Goal: Information Seeking & Learning: Learn about a topic

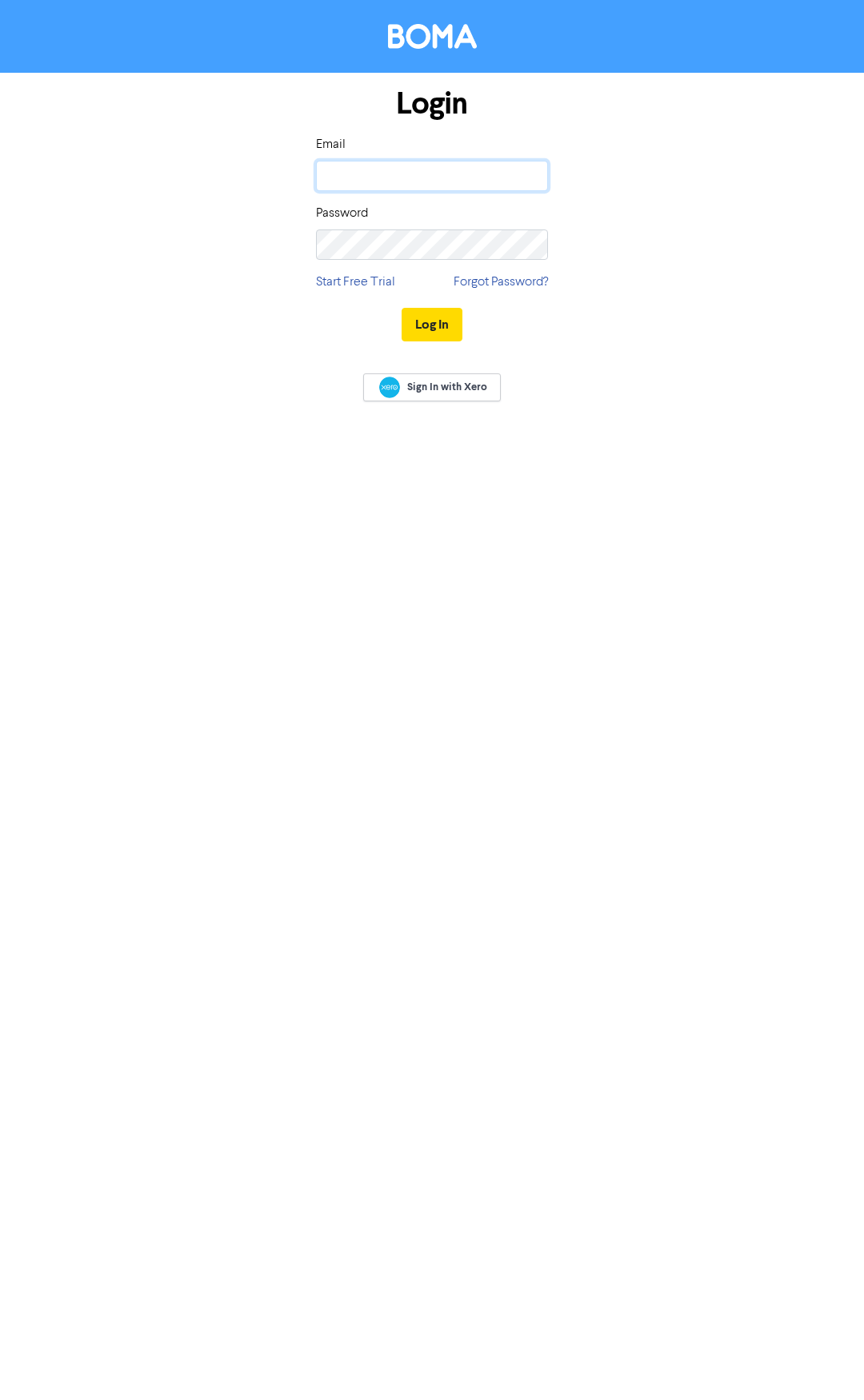
click at [497, 172] on input "email" at bounding box center [432, 176] width 232 height 30
type input "i"
type input "[PERSON_NAME][EMAIL_ADDRESS][DOMAIN_NAME]"
click at [402, 308] on button "Log In" at bounding box center [432, 325] width 61 height 34
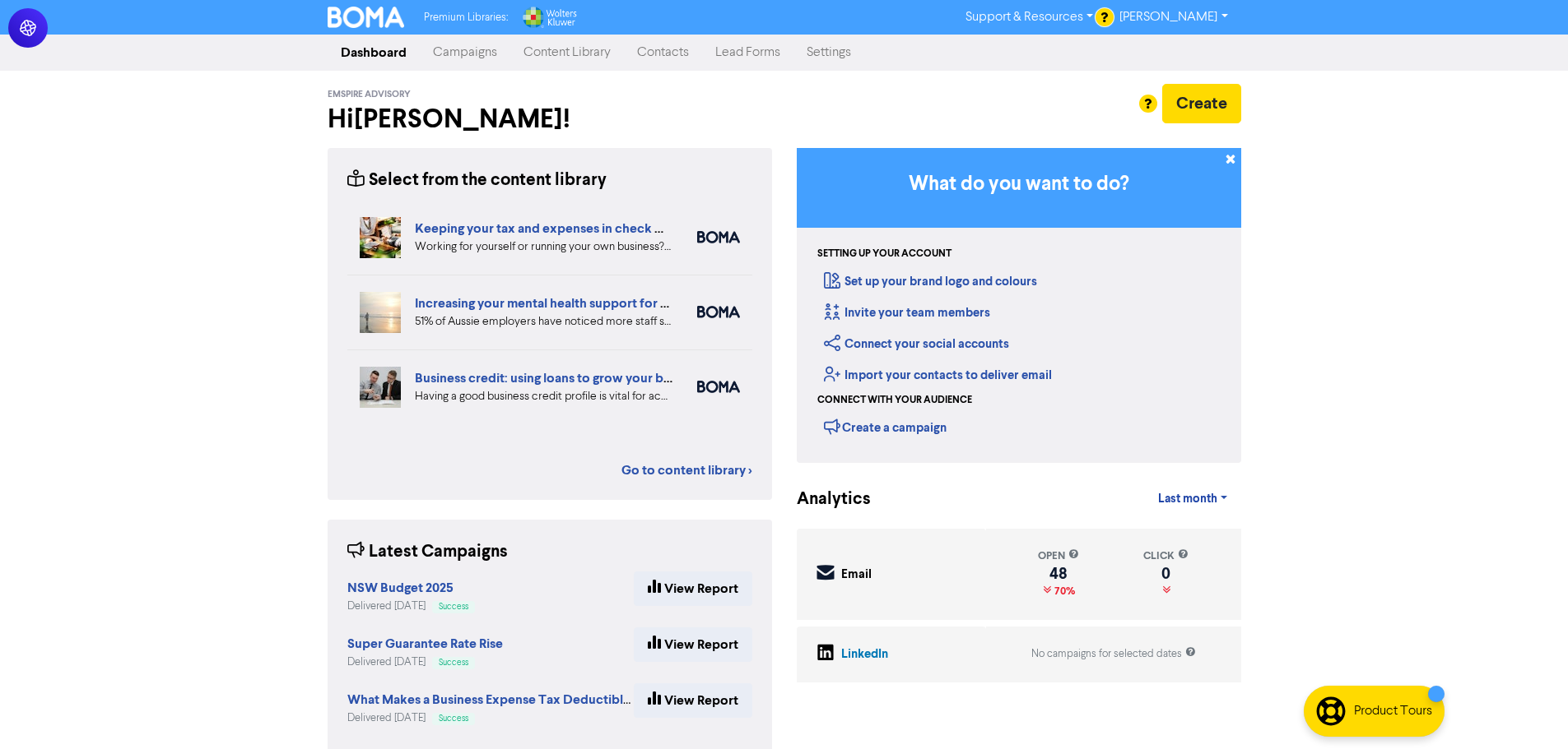
click at [570, 55] on link "Content Library" at bounding box center [567, 53] width 114 height 33
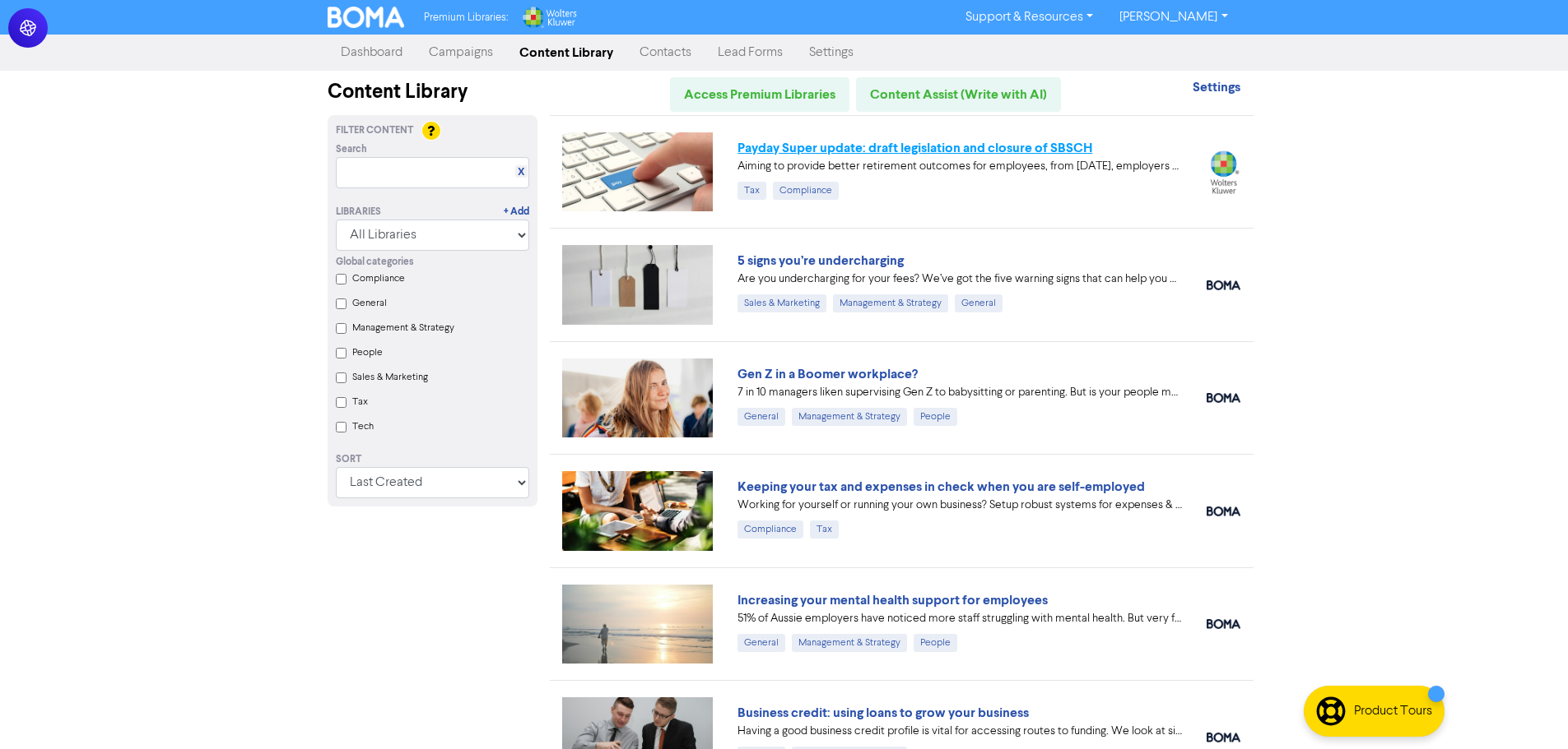
click at [888, 147] on link "Payday Super update: draft legislation and closure of SBSCH" at bounding box center [915, 147] width 354 height 16
click at [839, 371] on link "Gen Z in a Boomer workplace?" at bounding box center [827, 374] width 180 height 16
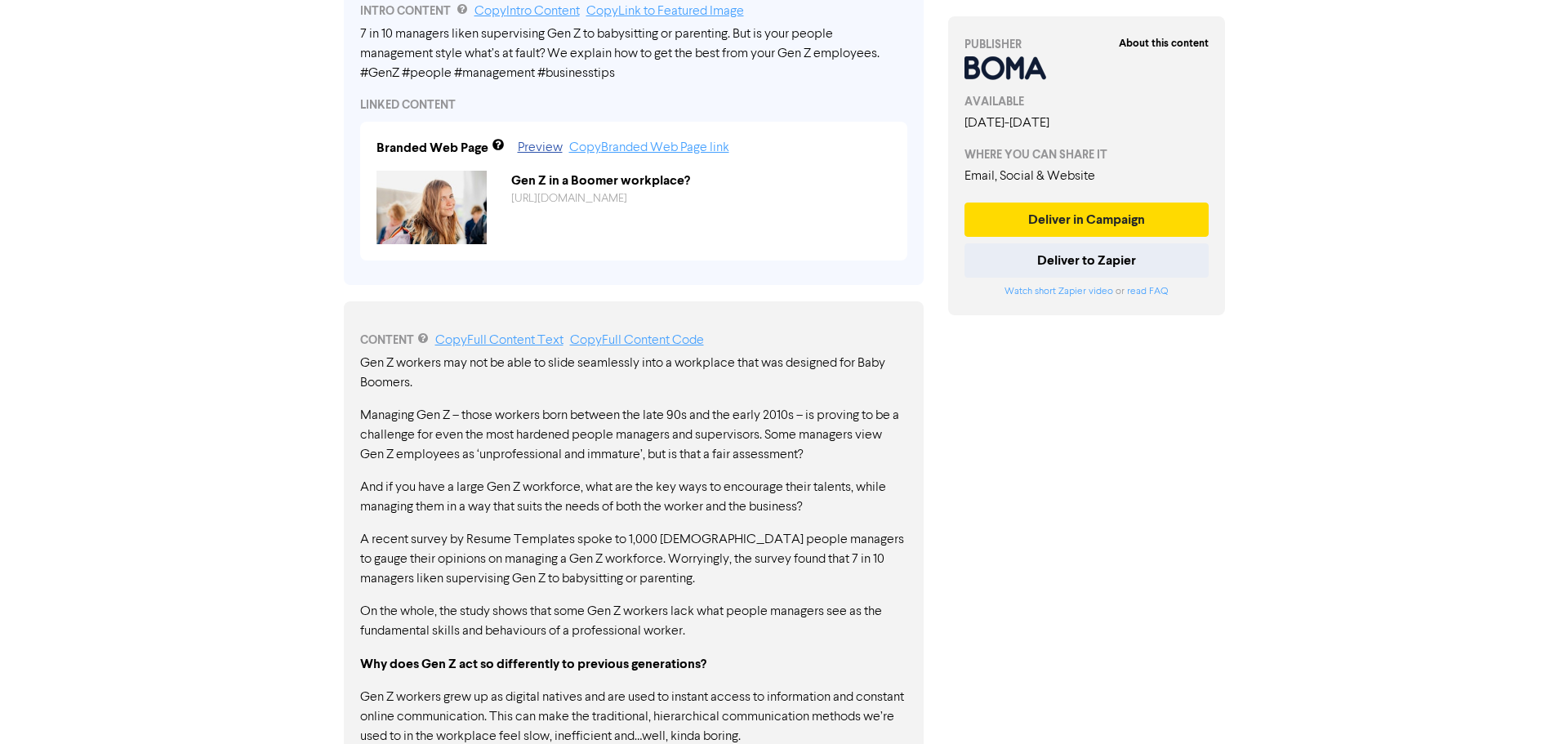
scroll to position [572, 0]
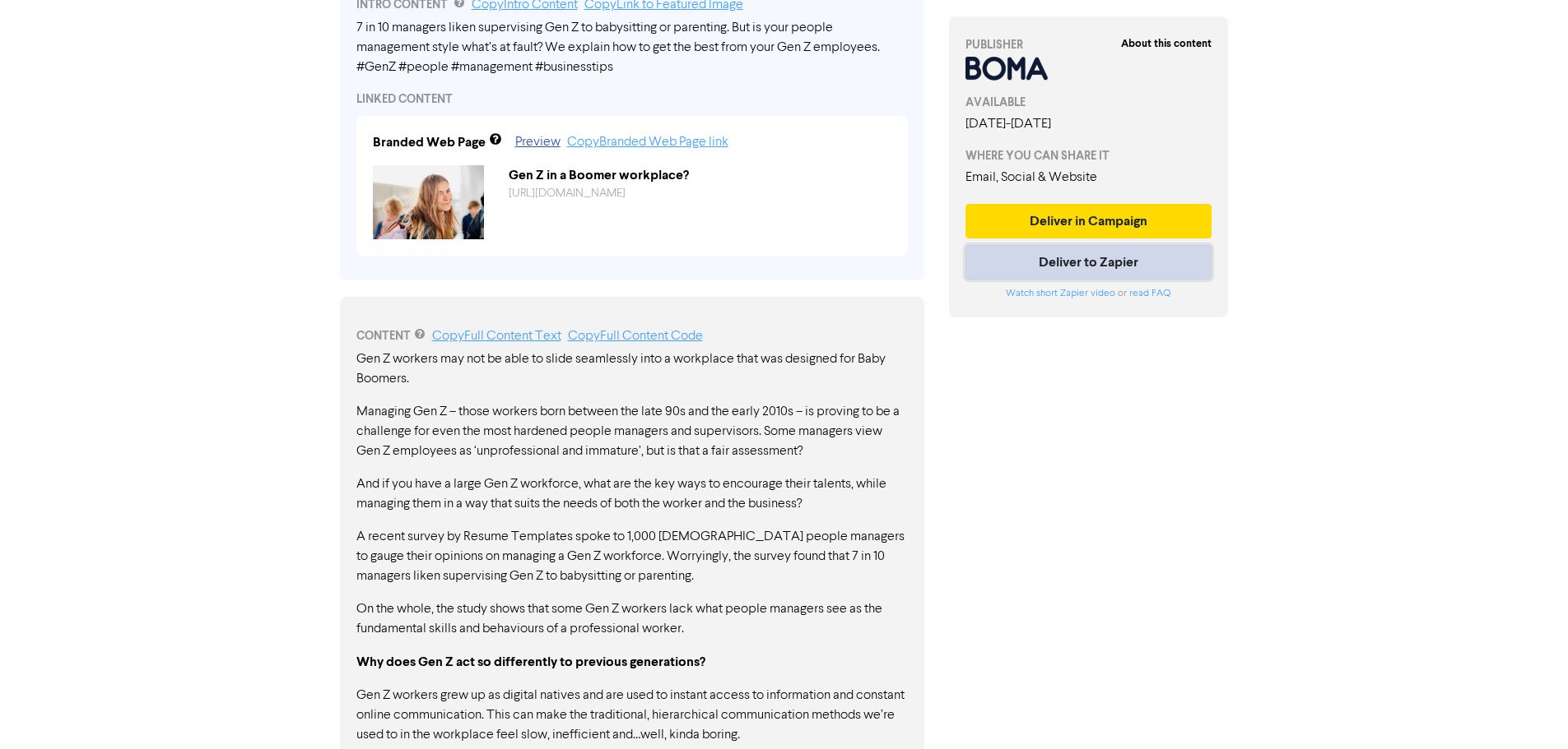
click at [888, 271] on button "Deliver to Zapier" at bounding box center [1088, 263] width 247 height 35
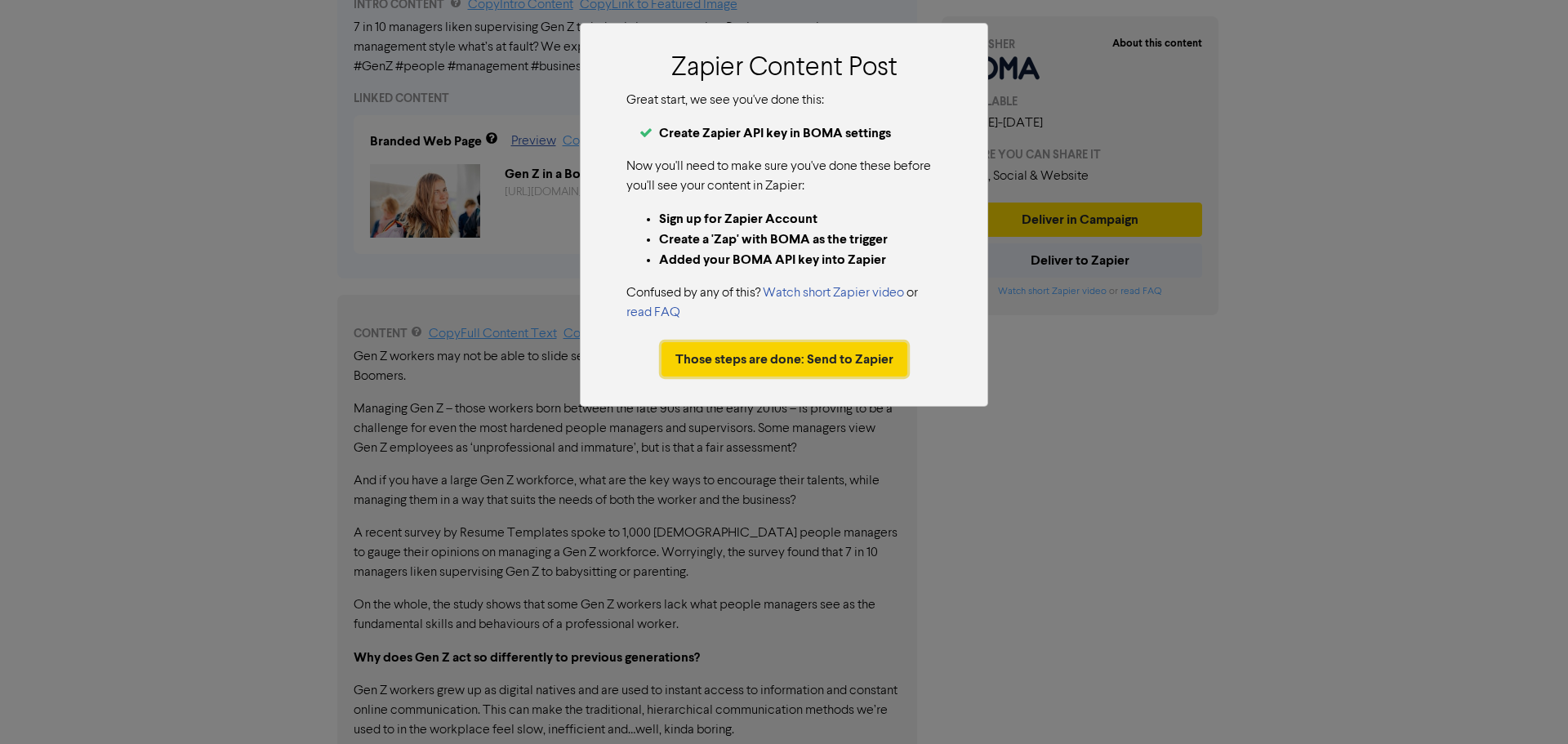
click at [754, 361] on button "Those steps are done: Send to Zapier" at bounding box center [784, 360] width 246 height 34
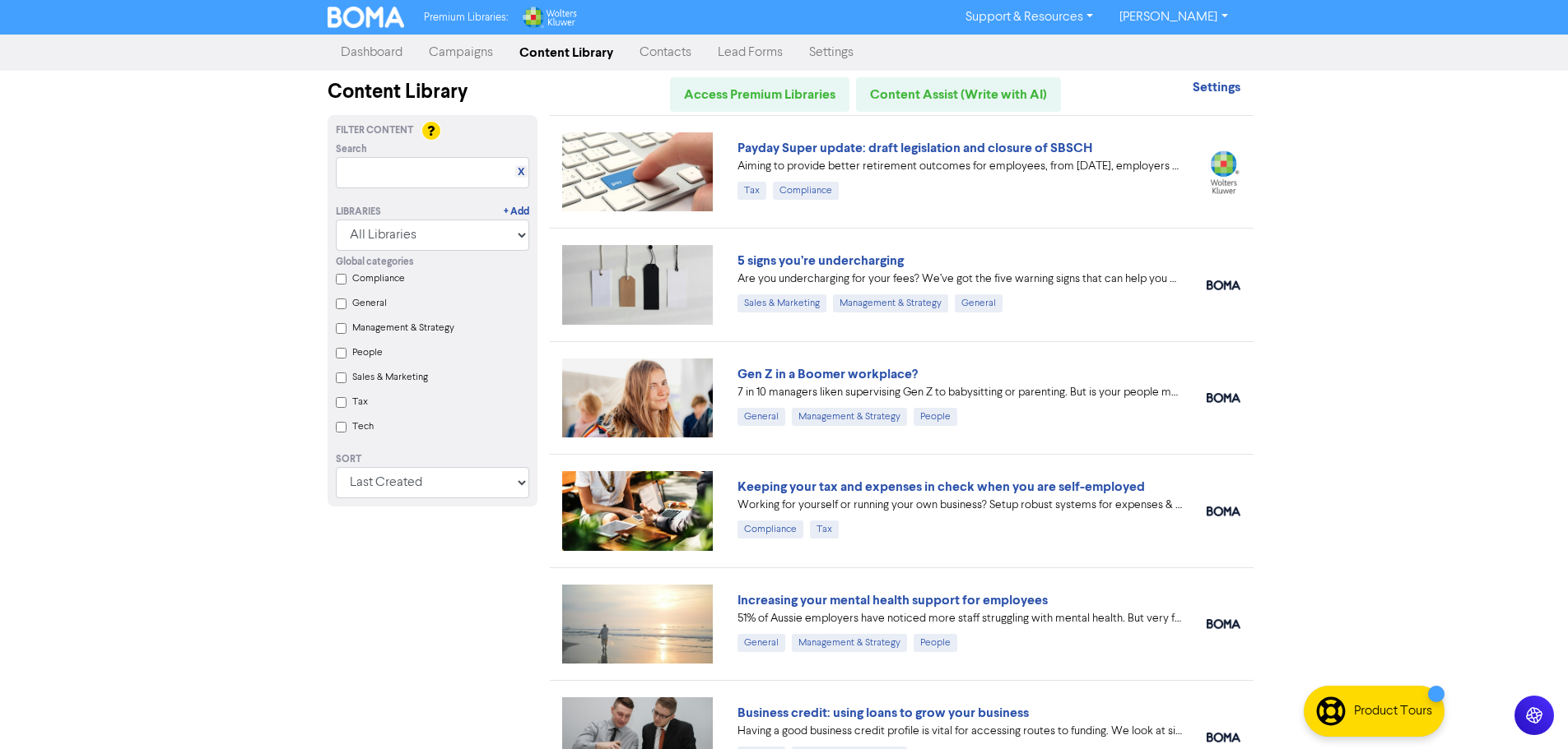
scroll to position [82, 0]
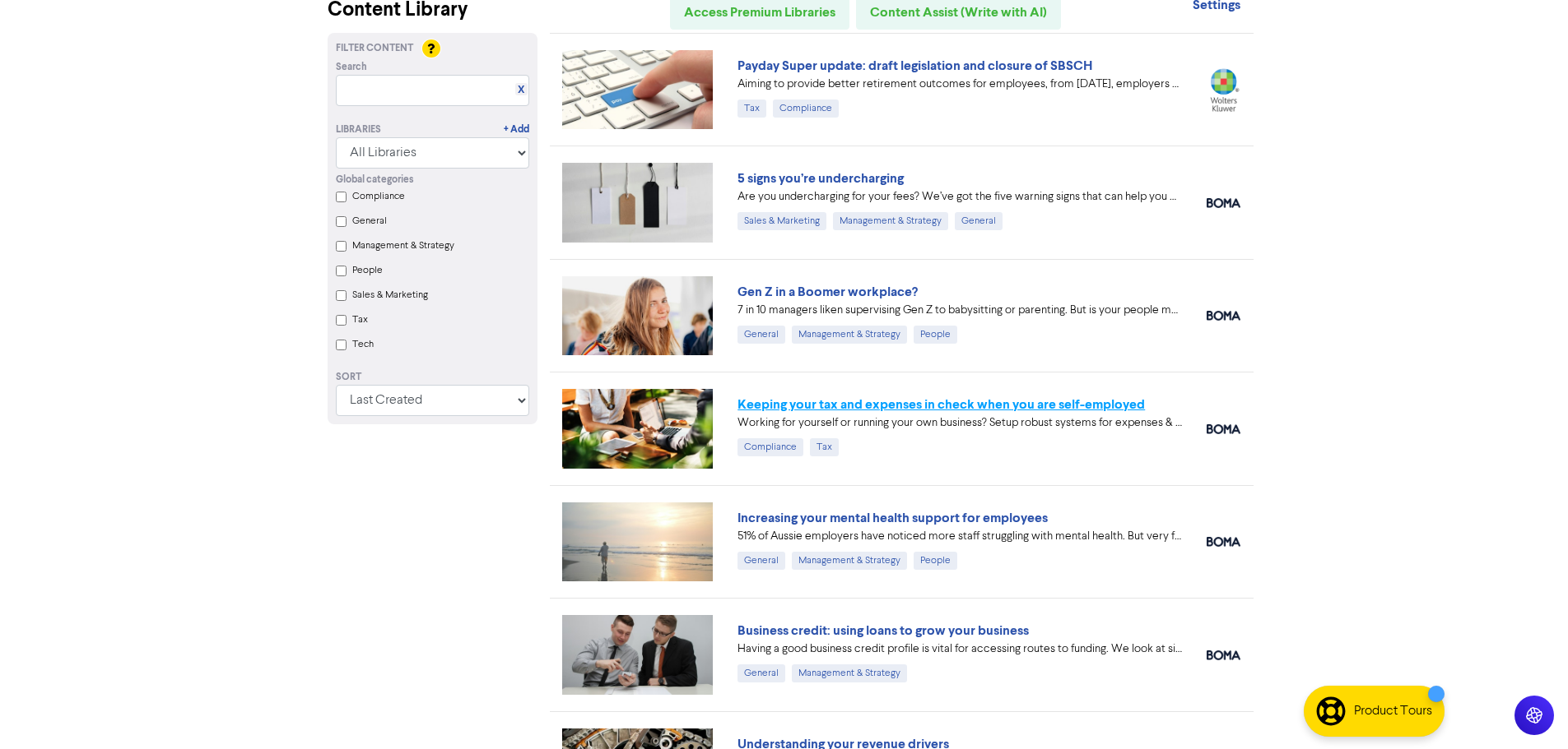
click at [888, 409] on link "Keeping your tax and expenses in check when you are self-employed" at bounding box center [941, 404] width 407 height 16
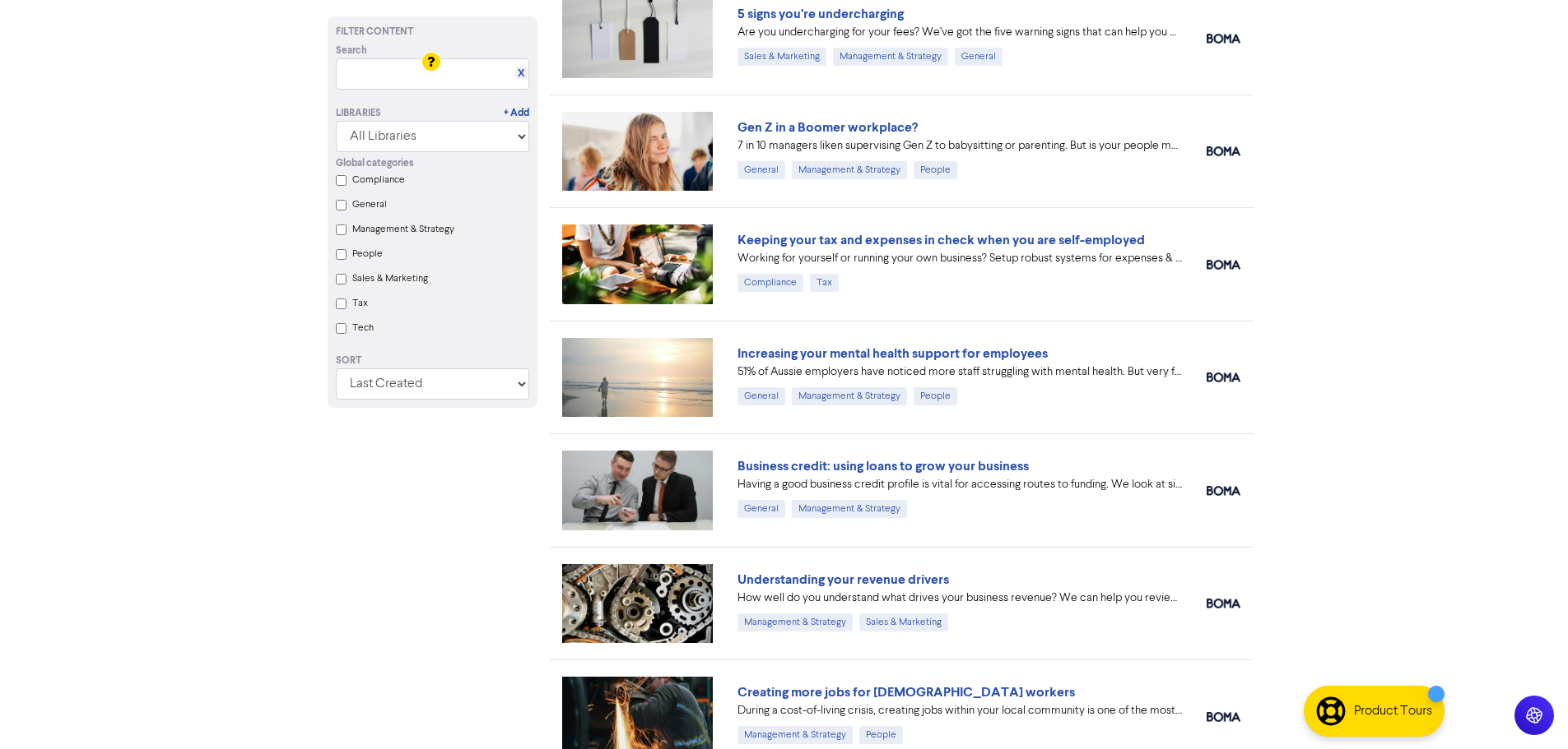
scroll to position [329, 0]
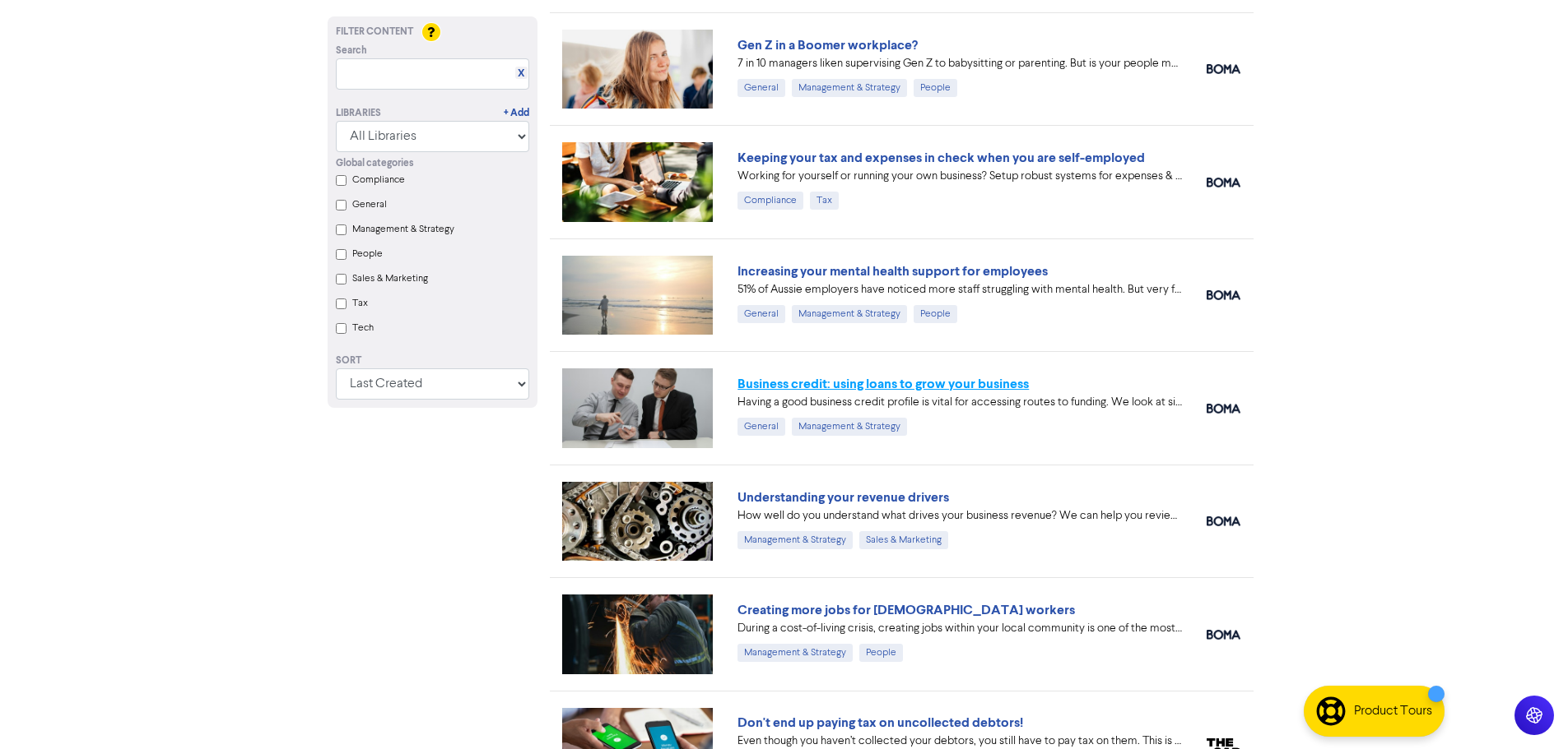
click at [888, 392] on link "Business credit: using loans to grow your business" at bounding box center [883, 383] width 291 height 16
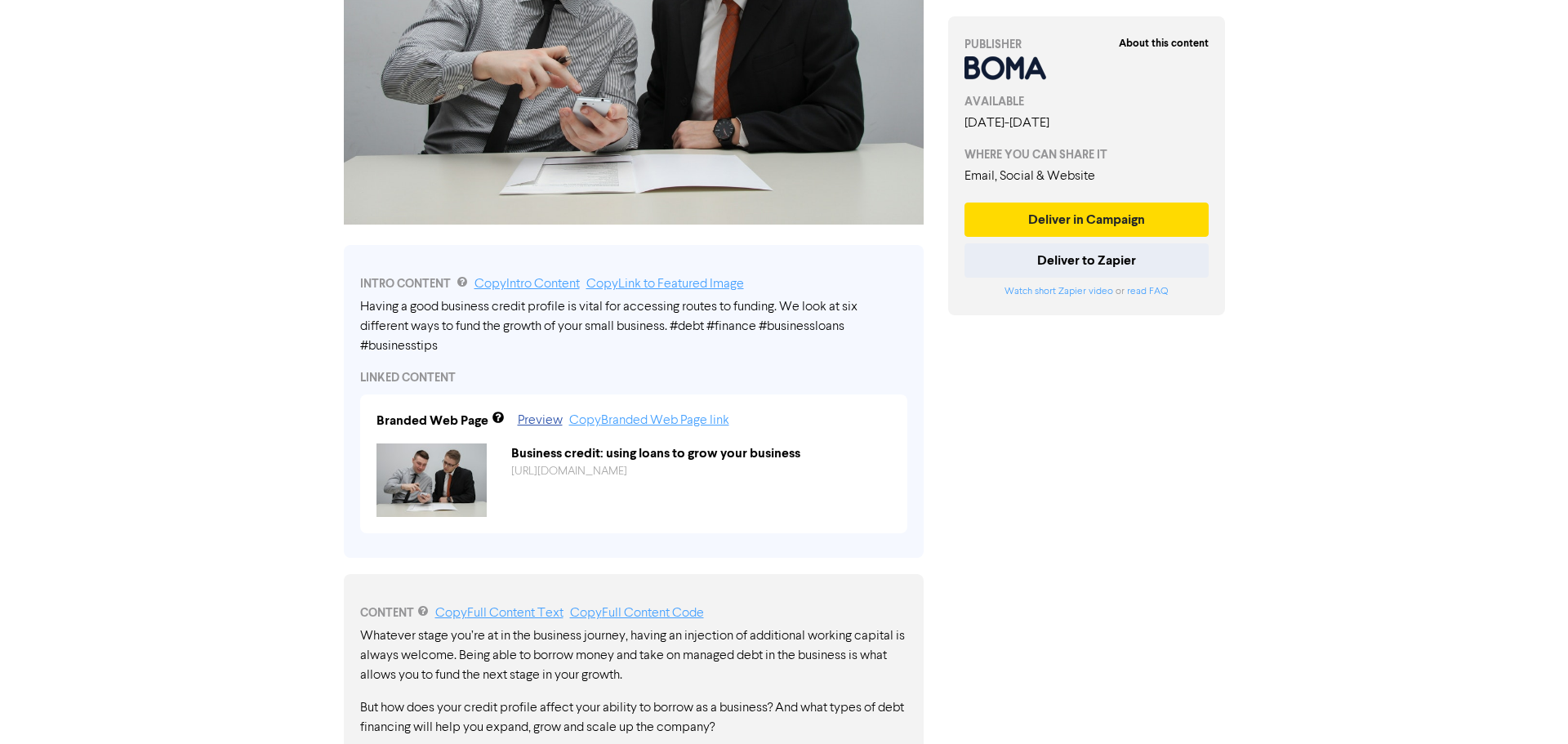
scroll to position [408, 0]
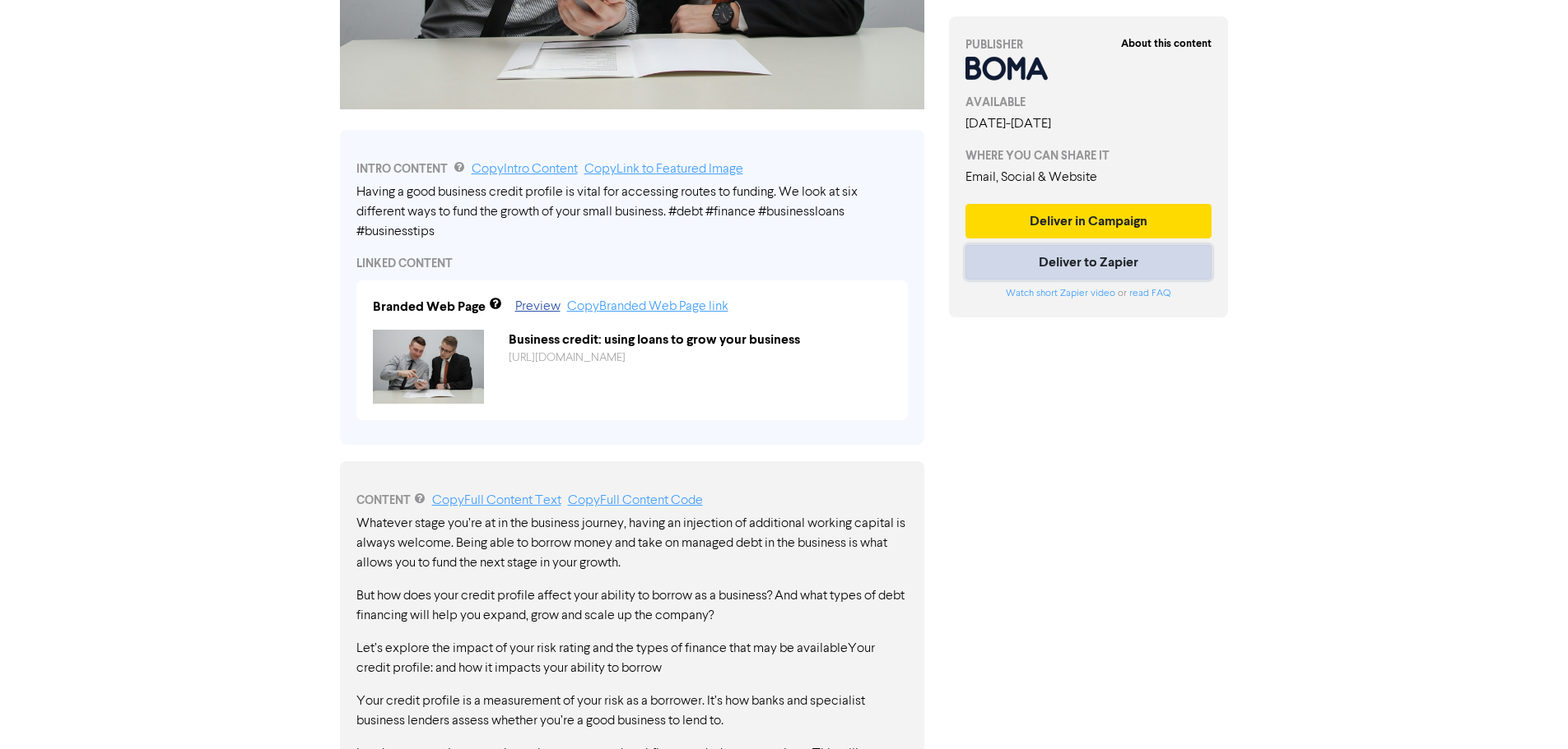
click at [888, 271] on button "Deliver to Zapier" at bounding box center [1088, 263] width 247 height 35
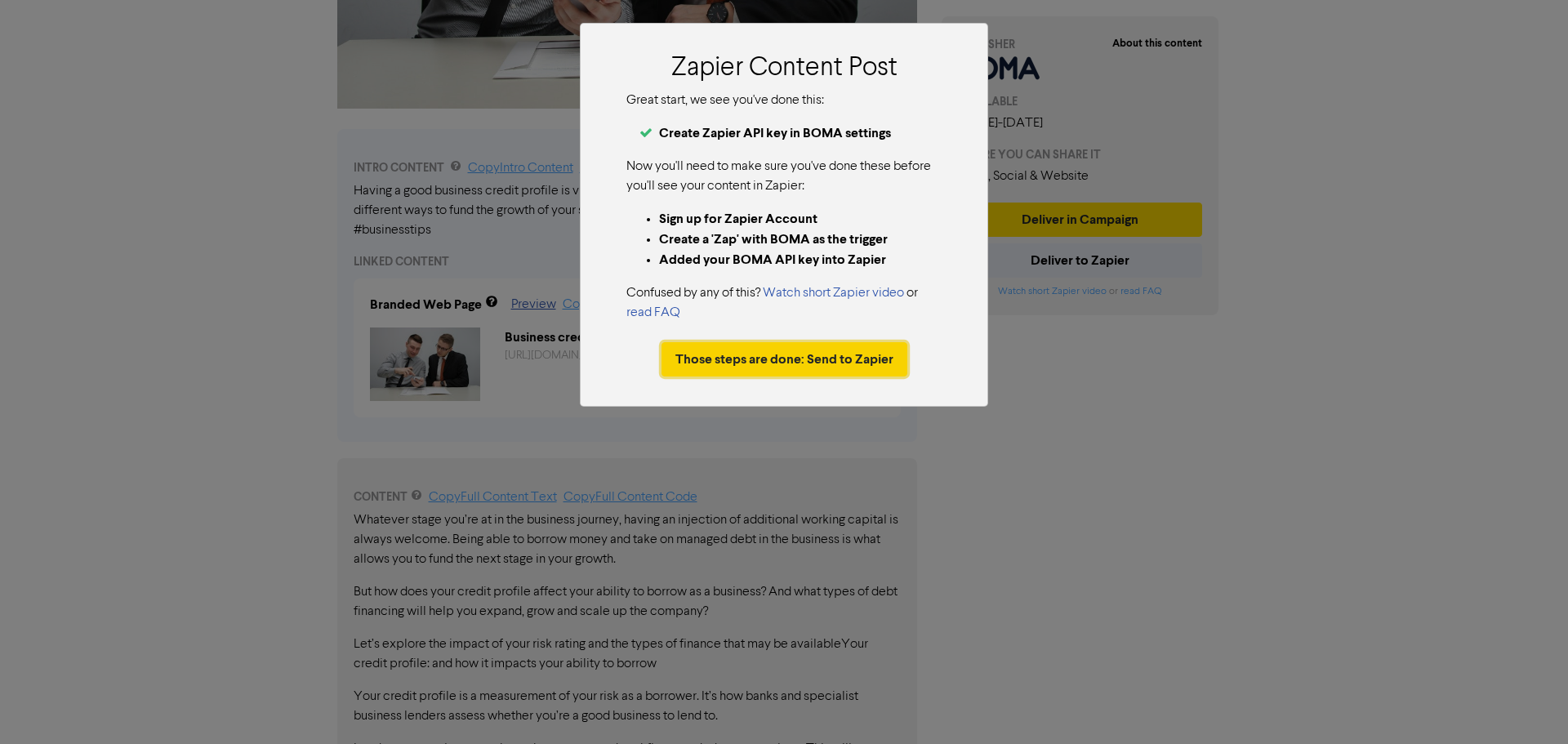
click at [799, 357] on button "Those steps are done: Send to Zapier" at bounding box center [784, 360] width 246 height 34
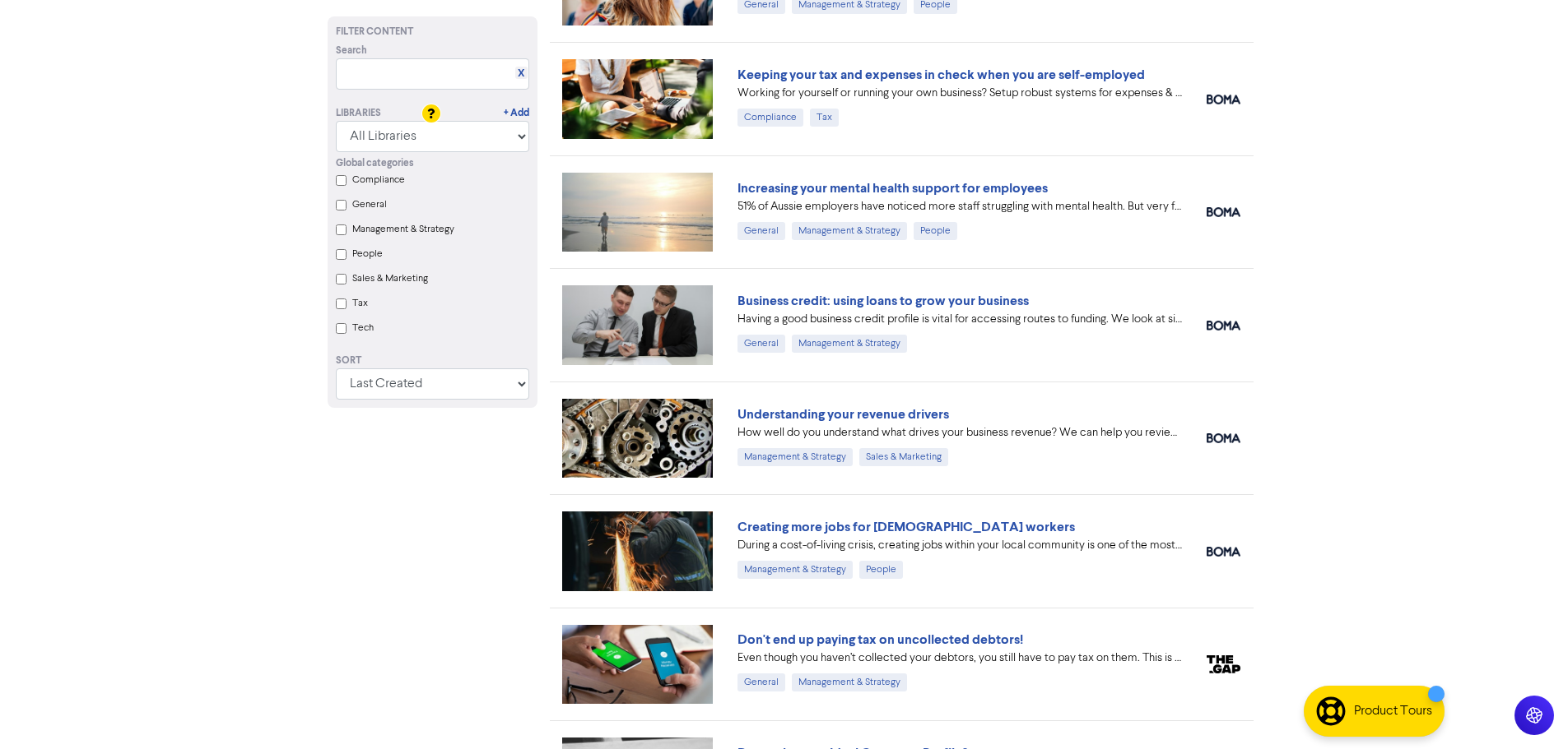
scroll to position [494, 0]
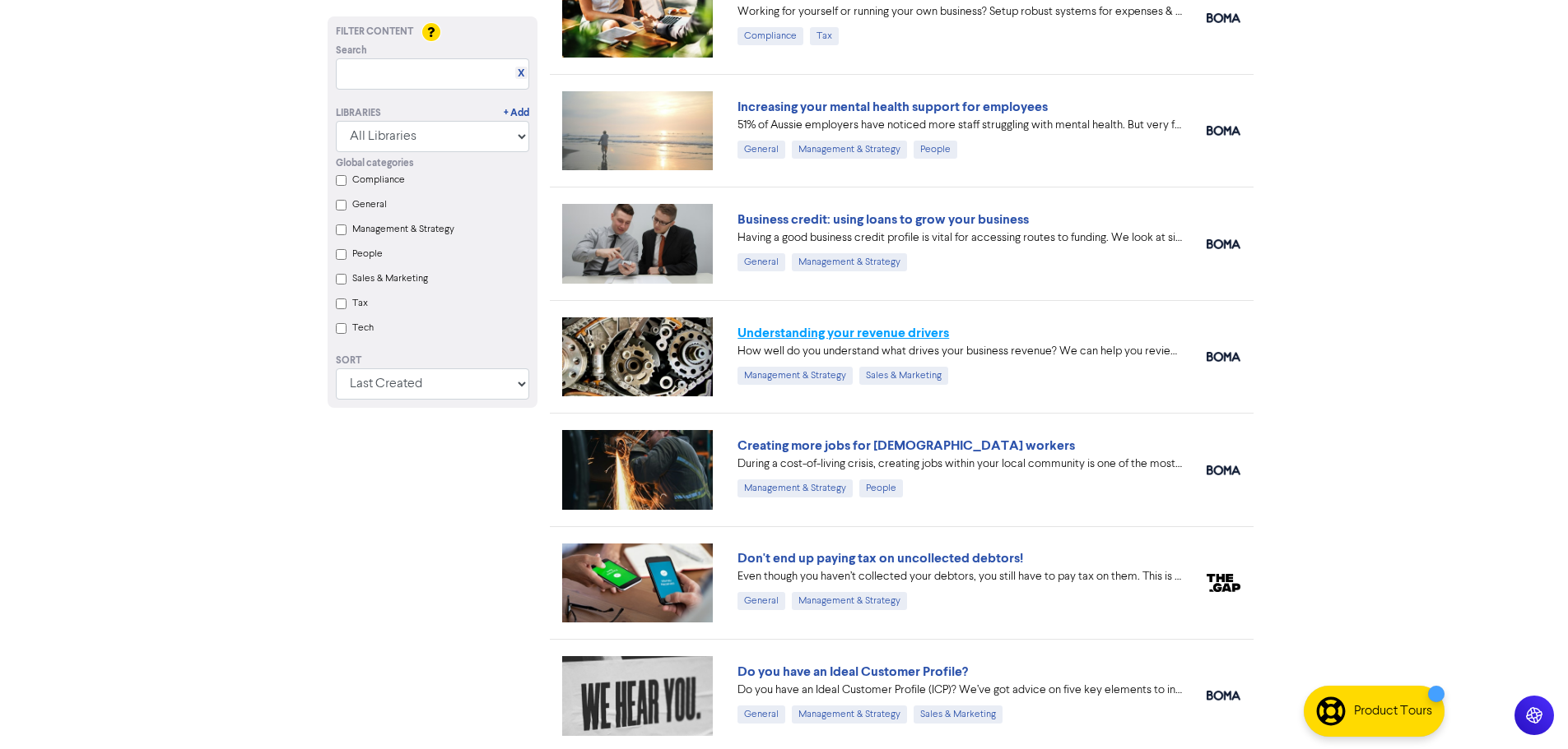
click at [857, 332] on link "Understanding your revenue drivers" at bounding box center [844, 332] width 212 height 16
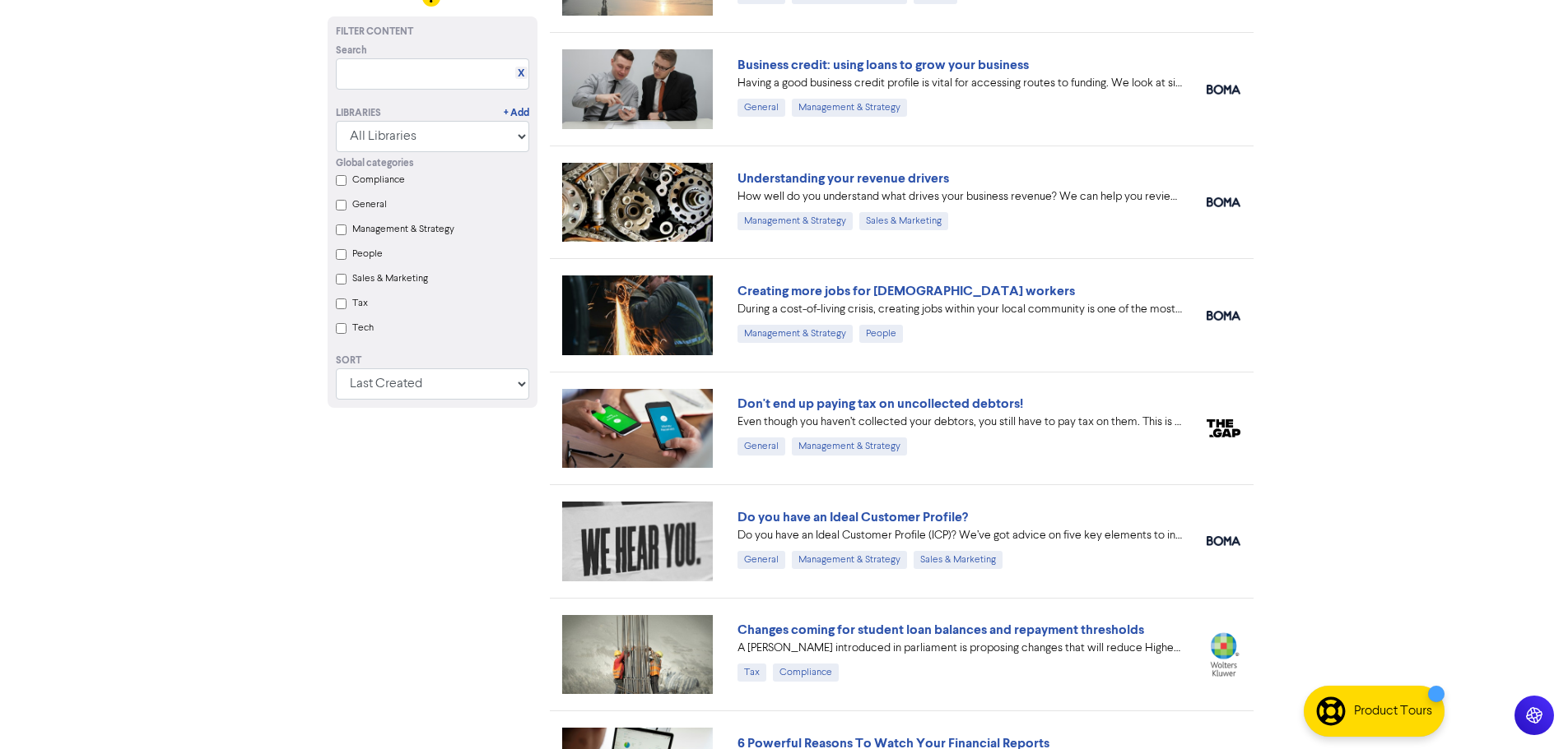
scroll to position [659, 0]
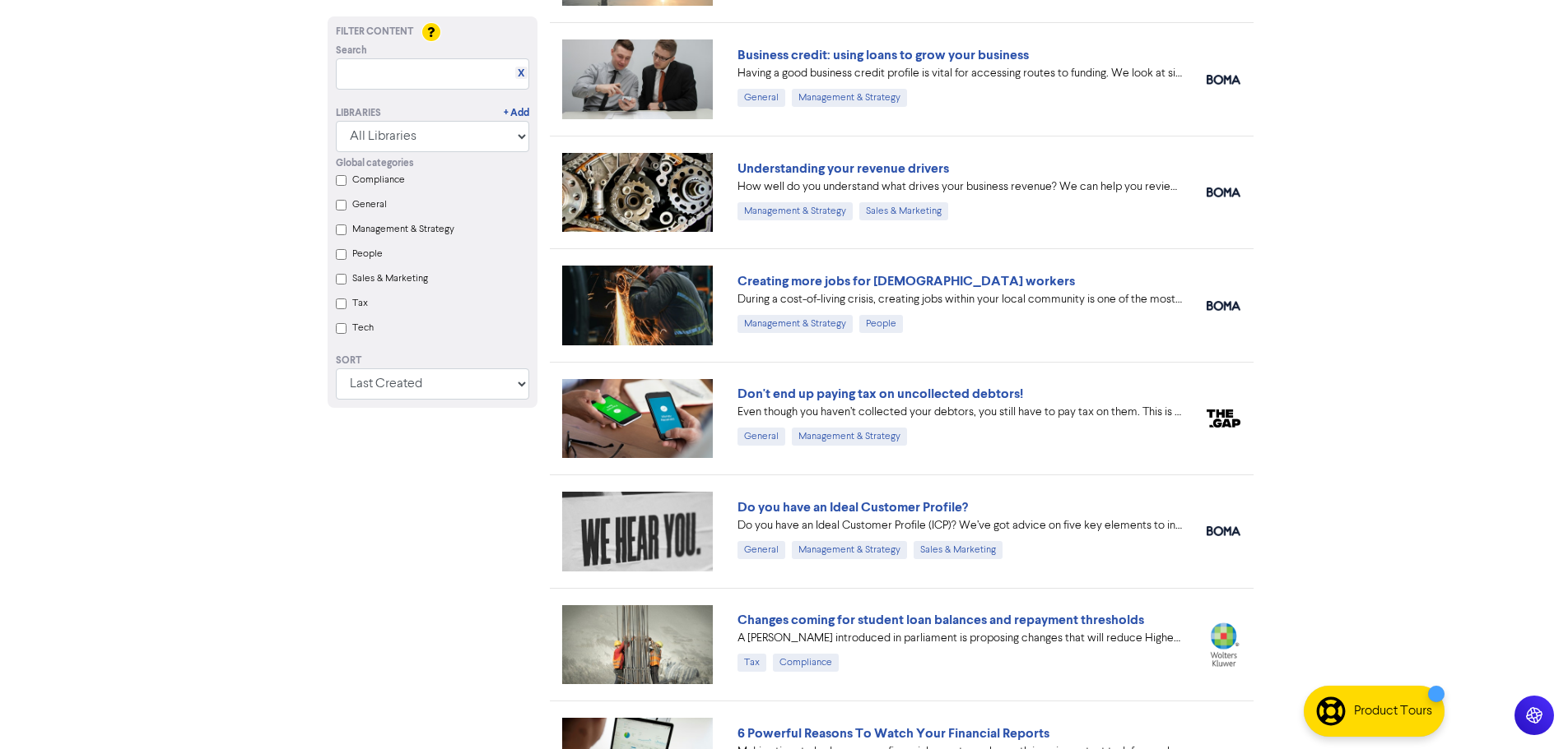
click at [888, 399] on link "Don't end up paying tax on uncollected debtors!" at bounding box center [880, 394] width 285 height 16
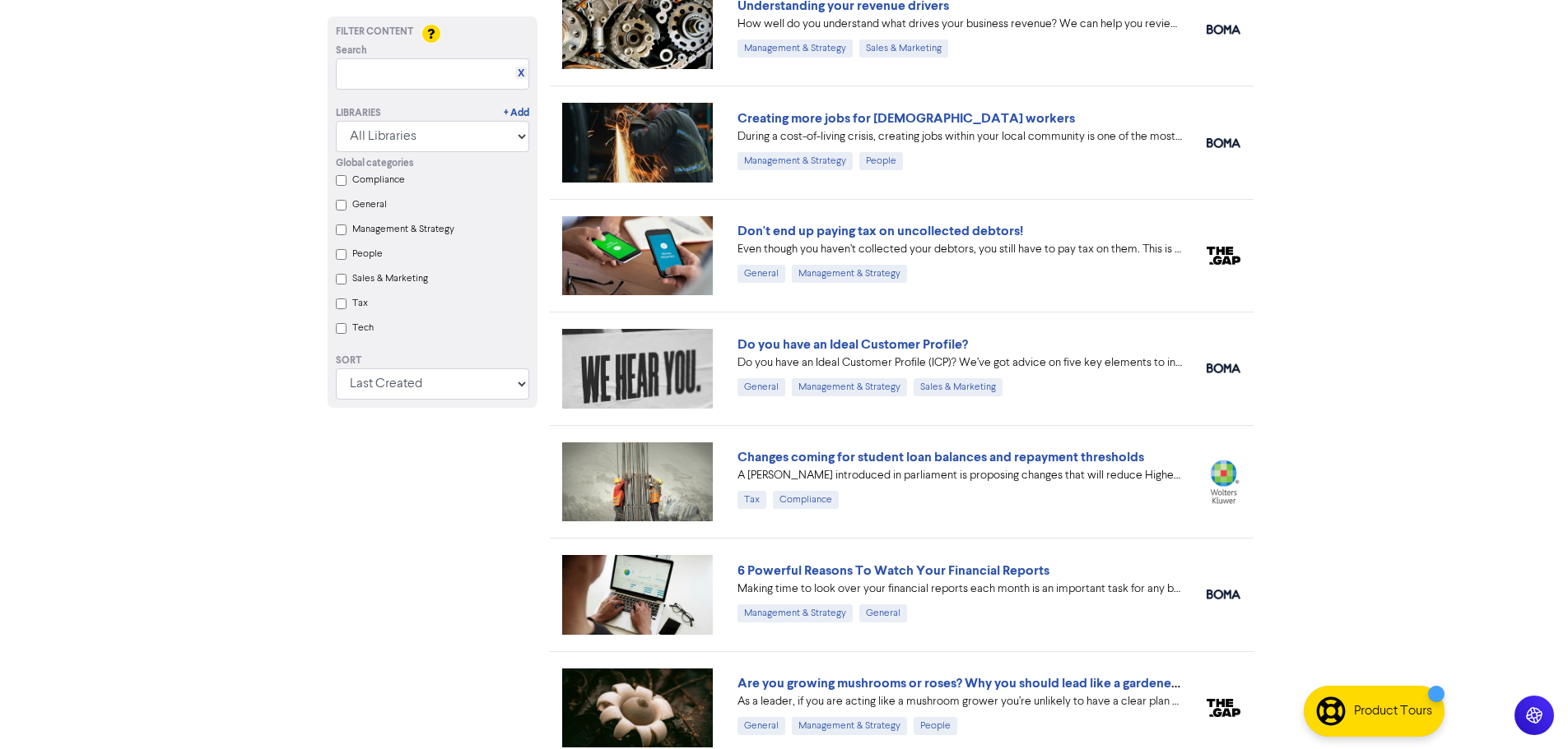
scroll to position [822, 0]
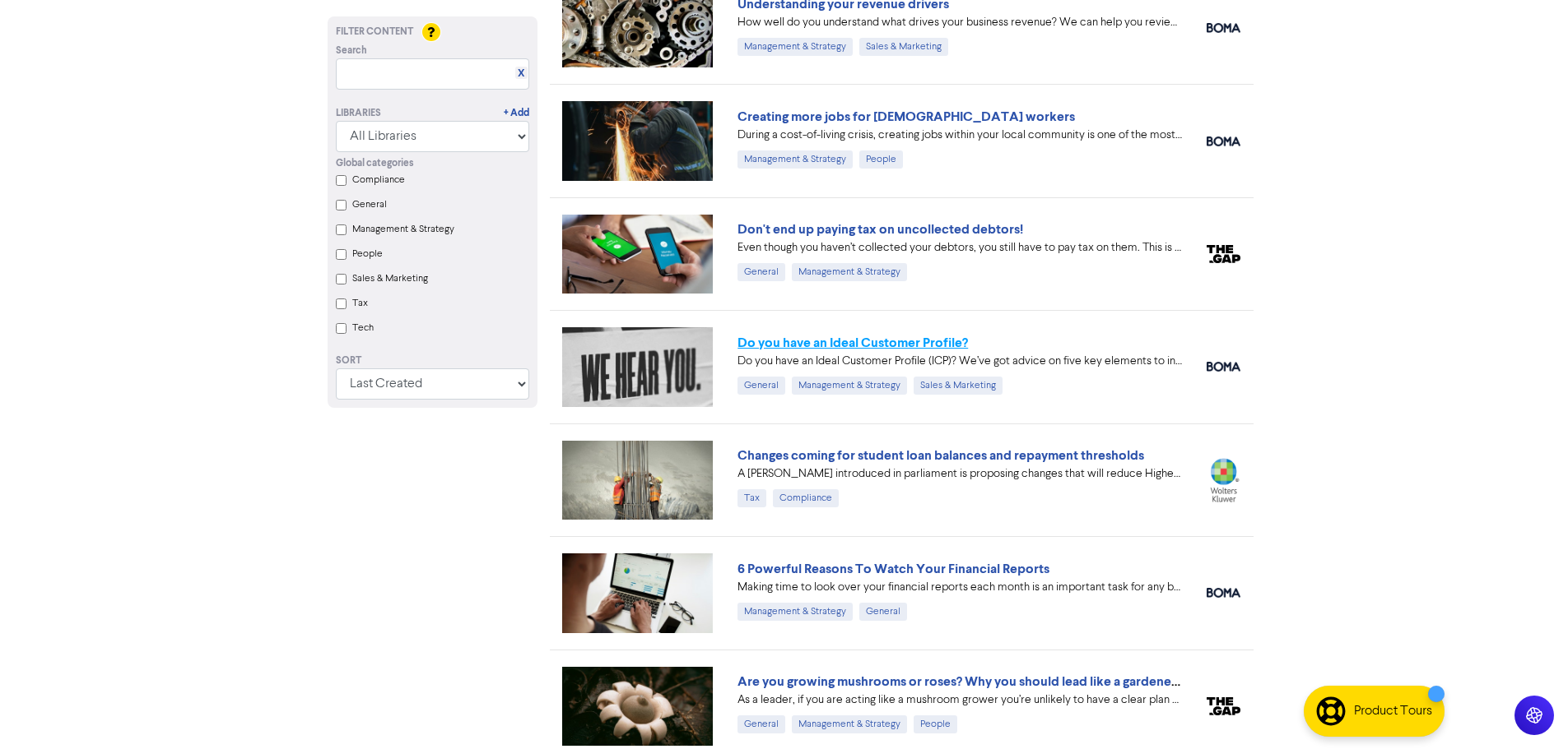
click at [884, 345] on link "Do you have an Ideal Customer Profile?" at bounding box center [852, 343] width 230 height 16
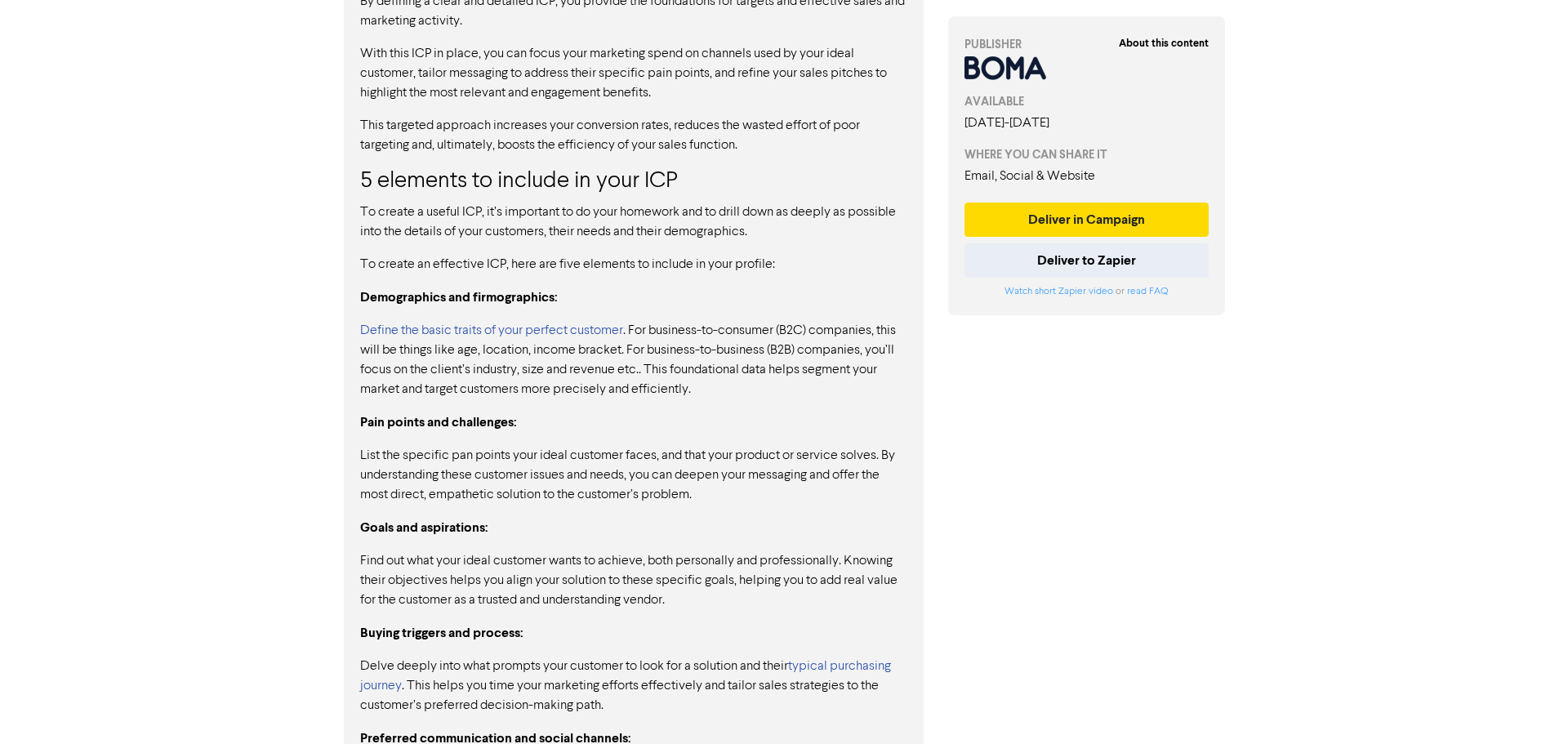
scroll to position [1226, 0]
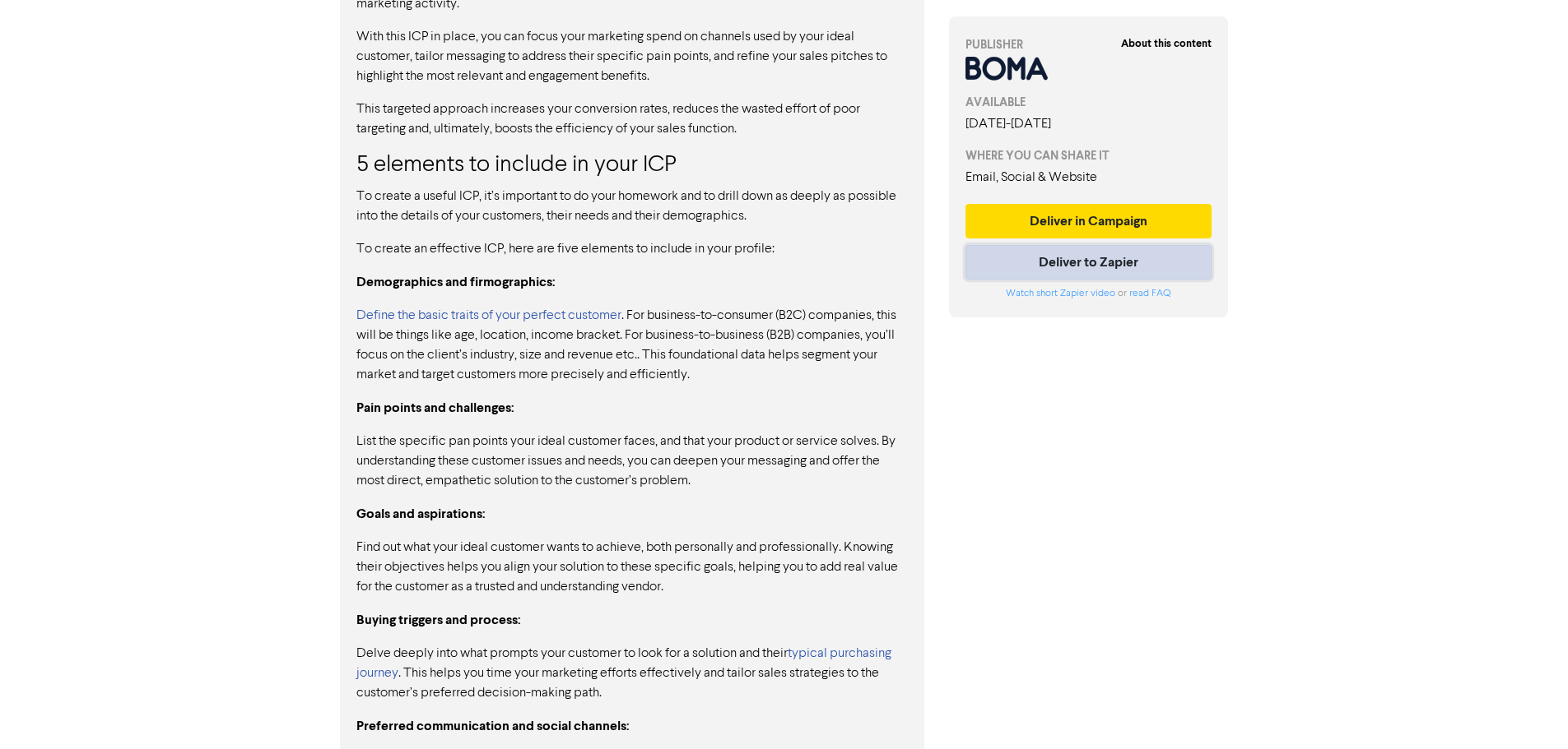
click at [888, 265] on button "Deliver to Zapier" at bounding box center [1088, 263] width 247 height 35
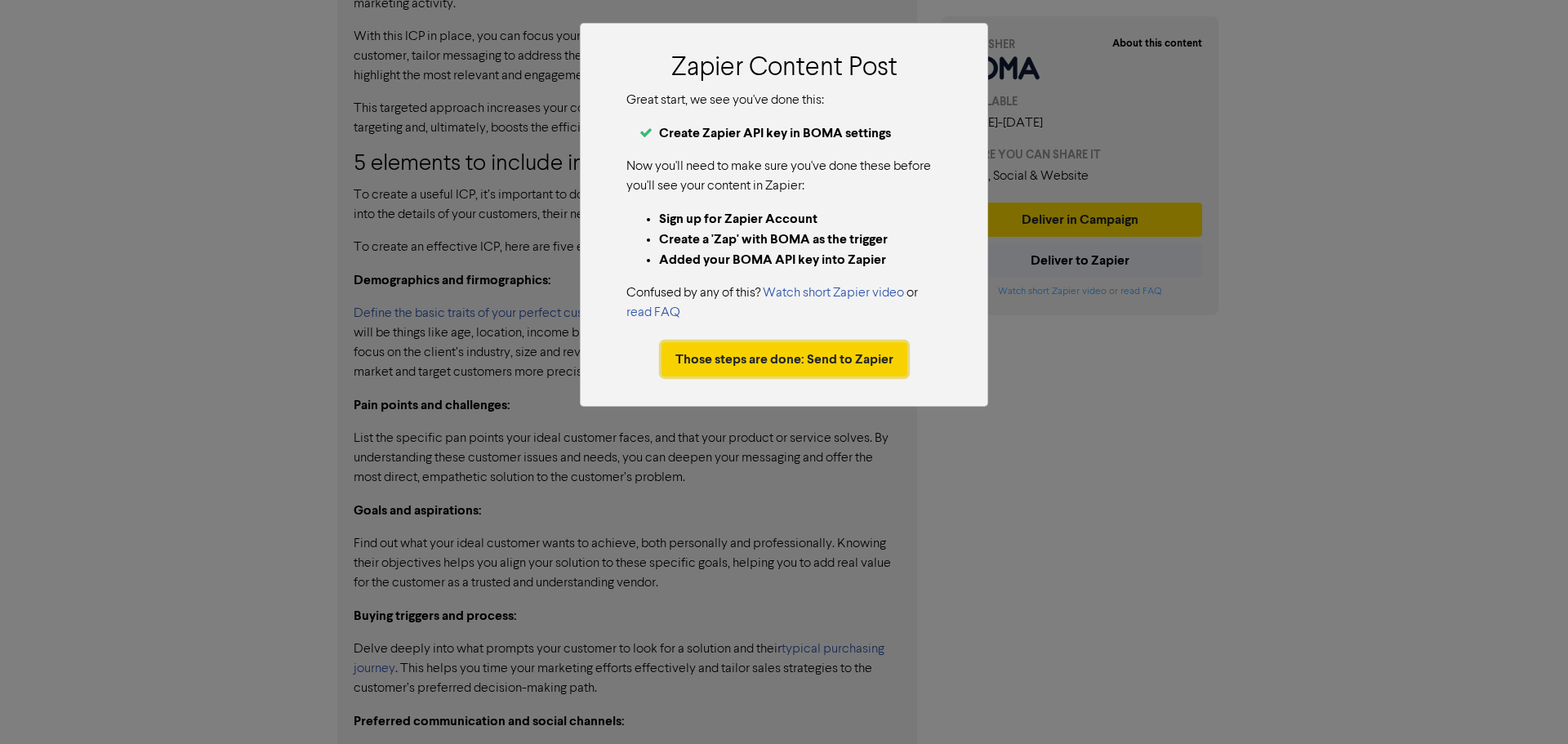
click at [738, 364] on button "Those steps are done: Send to Zapier" at bounding box center [784, 360] width 246 height 34
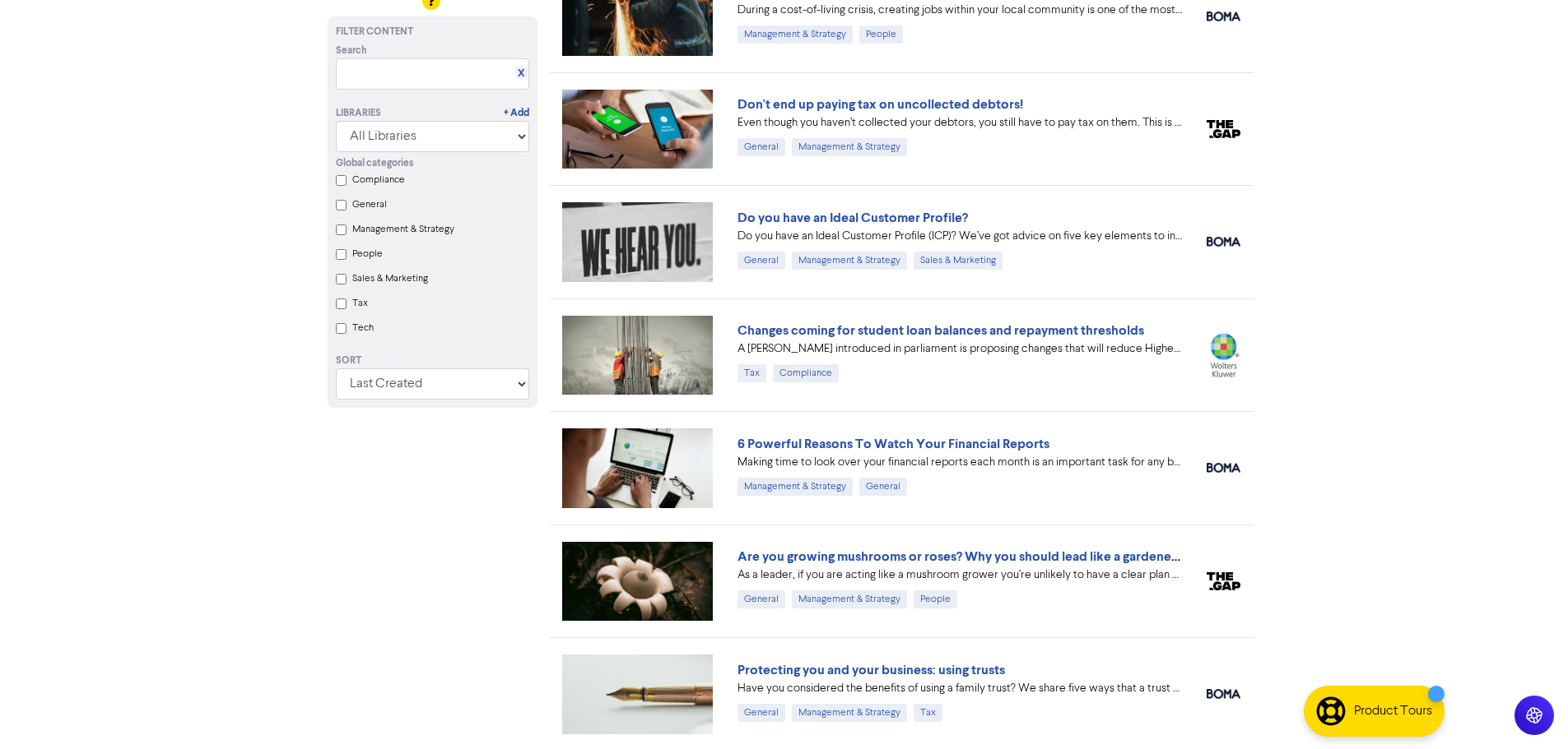
scroll to position [987, 0]
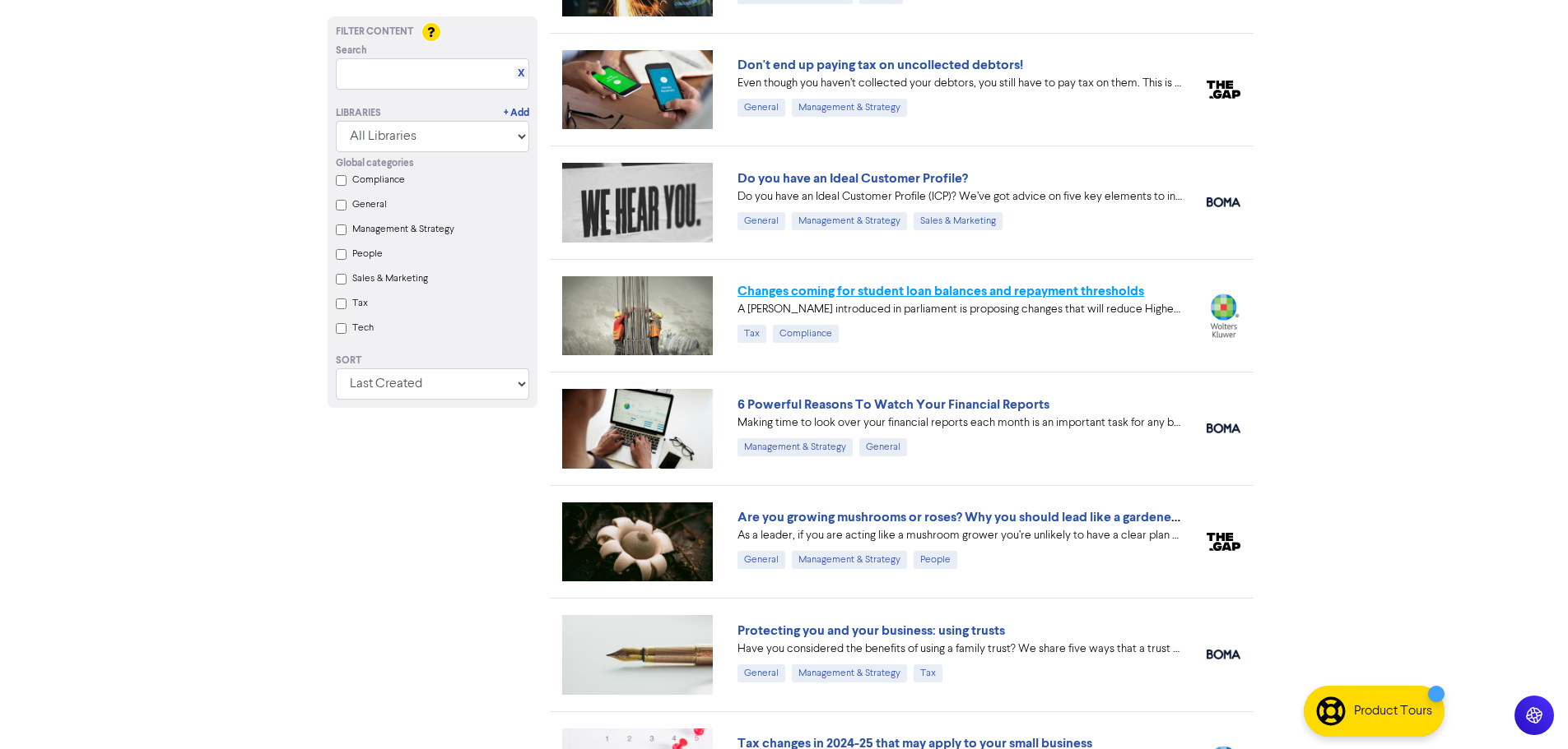
click at [888, 289] on link "Changes coming for student loan balances and repayment thresholds" at bounding box center [941, 291] width 406 height 16
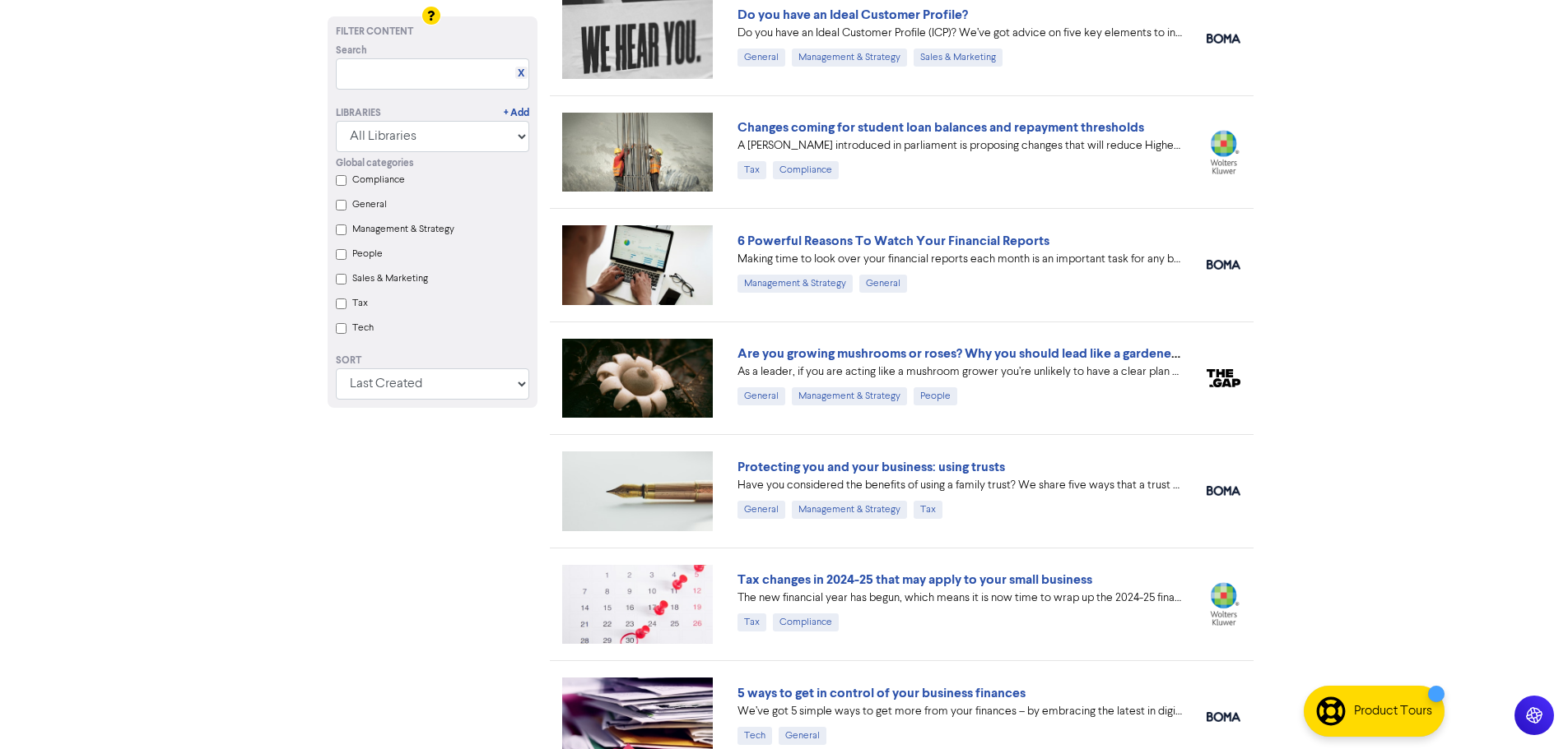
scroll to position [1151, 0]
click at [888, 354] on link "Are you growing mushrooms or roses? Why you should lead like a gardener, not a …" at bounding box center [997, 352] width 519 height 16
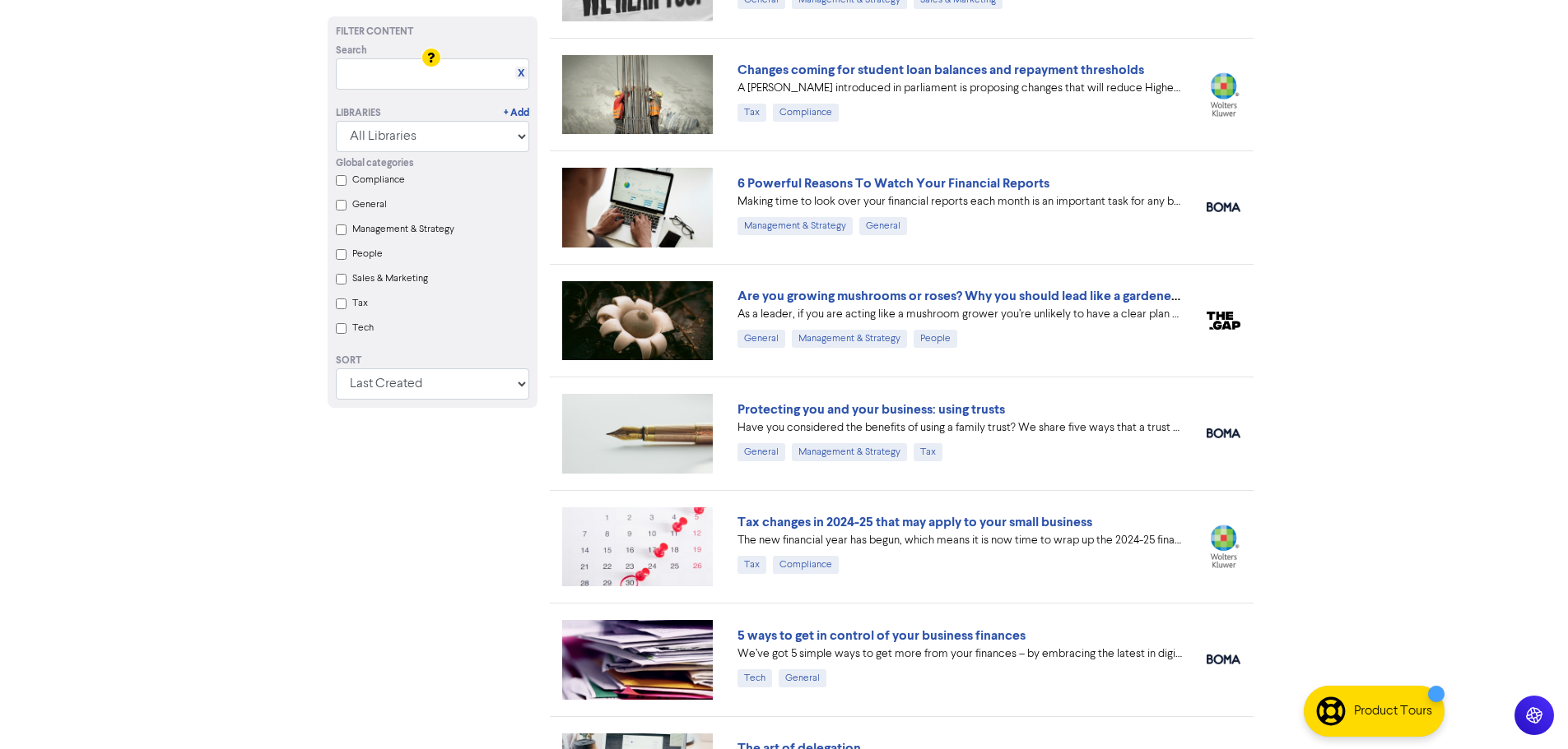
scroll to position [1234, 0]
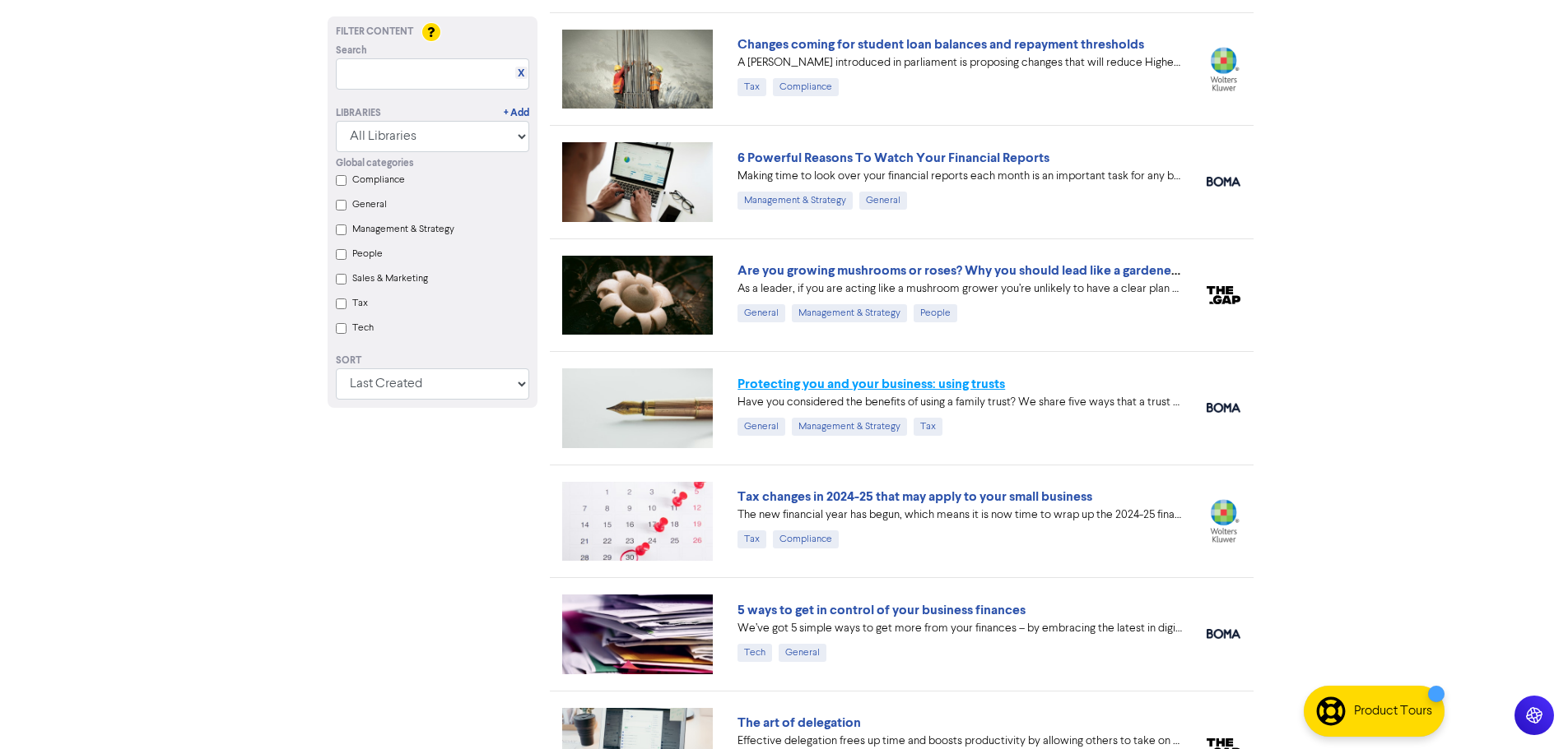
click at [888, 387] on link "Protecting you and your business: using trusts" at bounding box center [872, 383] width 268 height 16
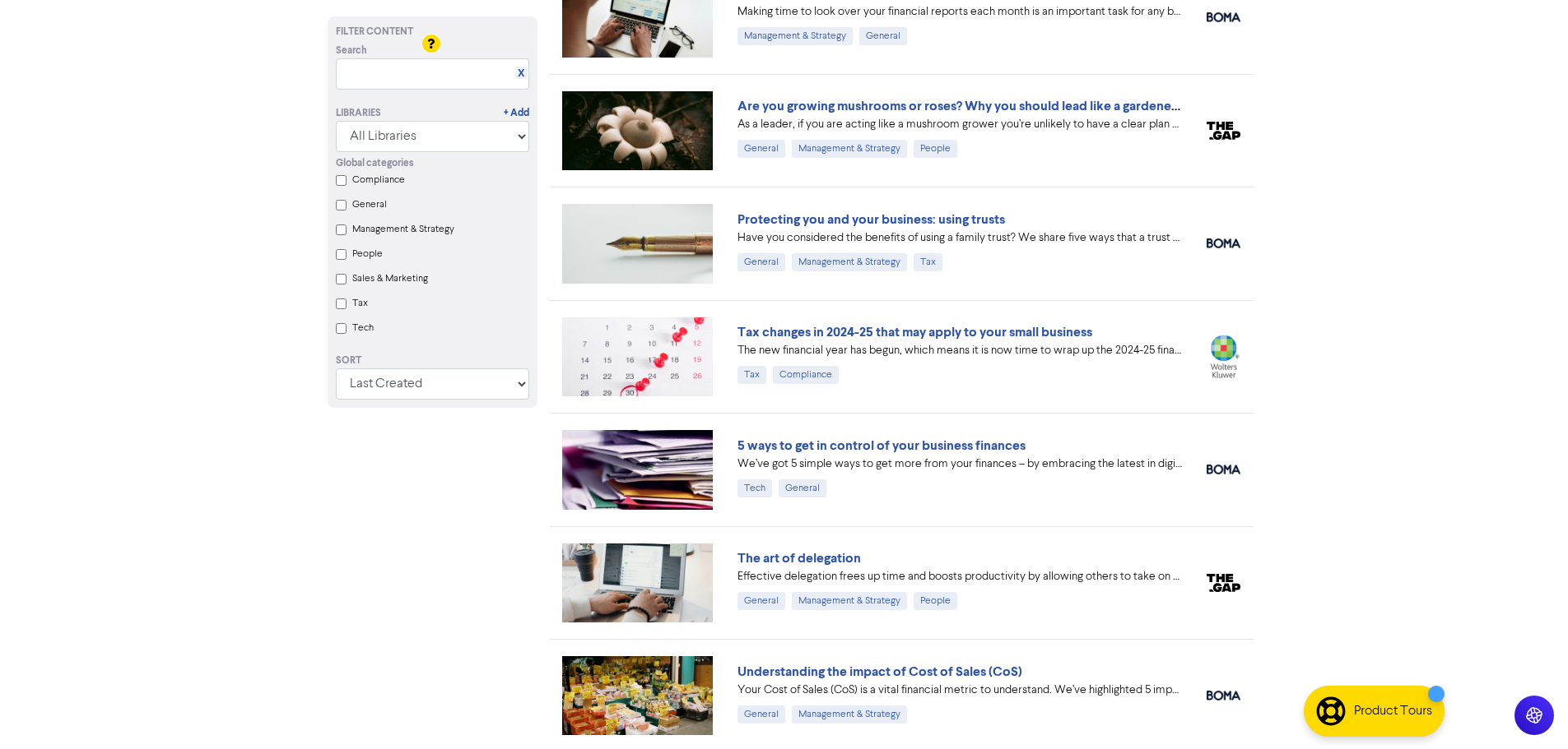
scroll to position [1481, 0]
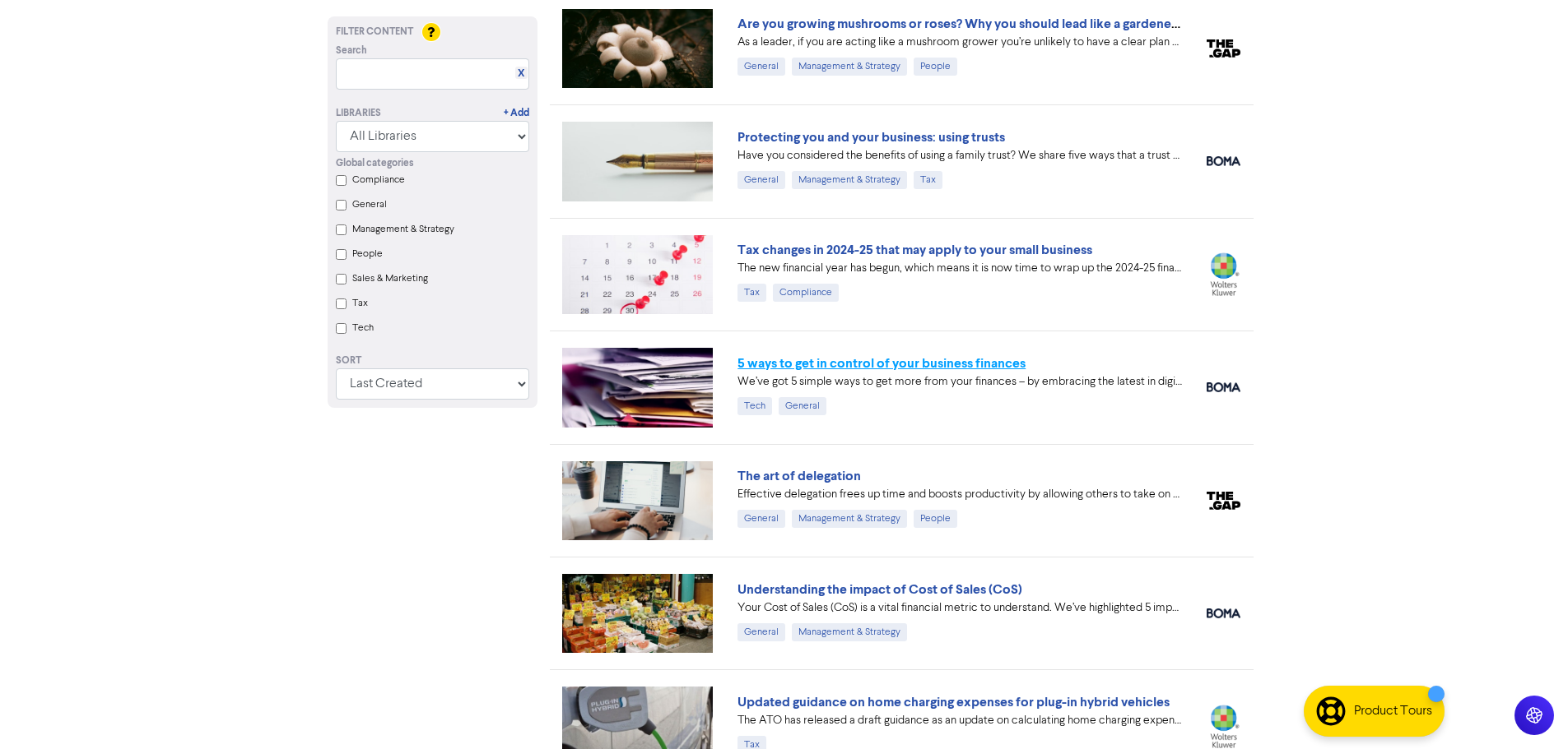
click at [873, 369] on link "5 ways to get in control of your business finances" at bounding box center [881, 363] width 288 height 16
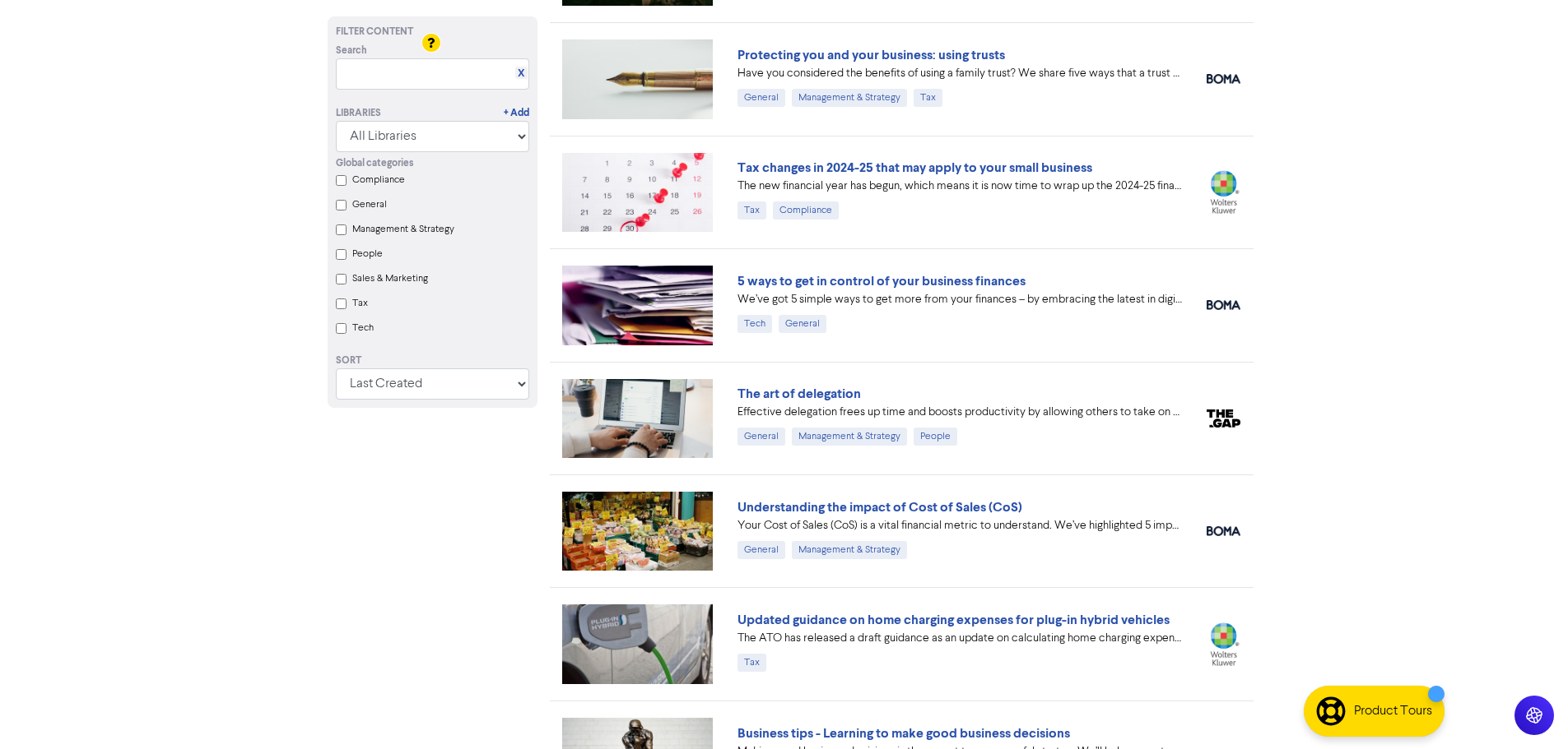
scroll to position [1645, 0]
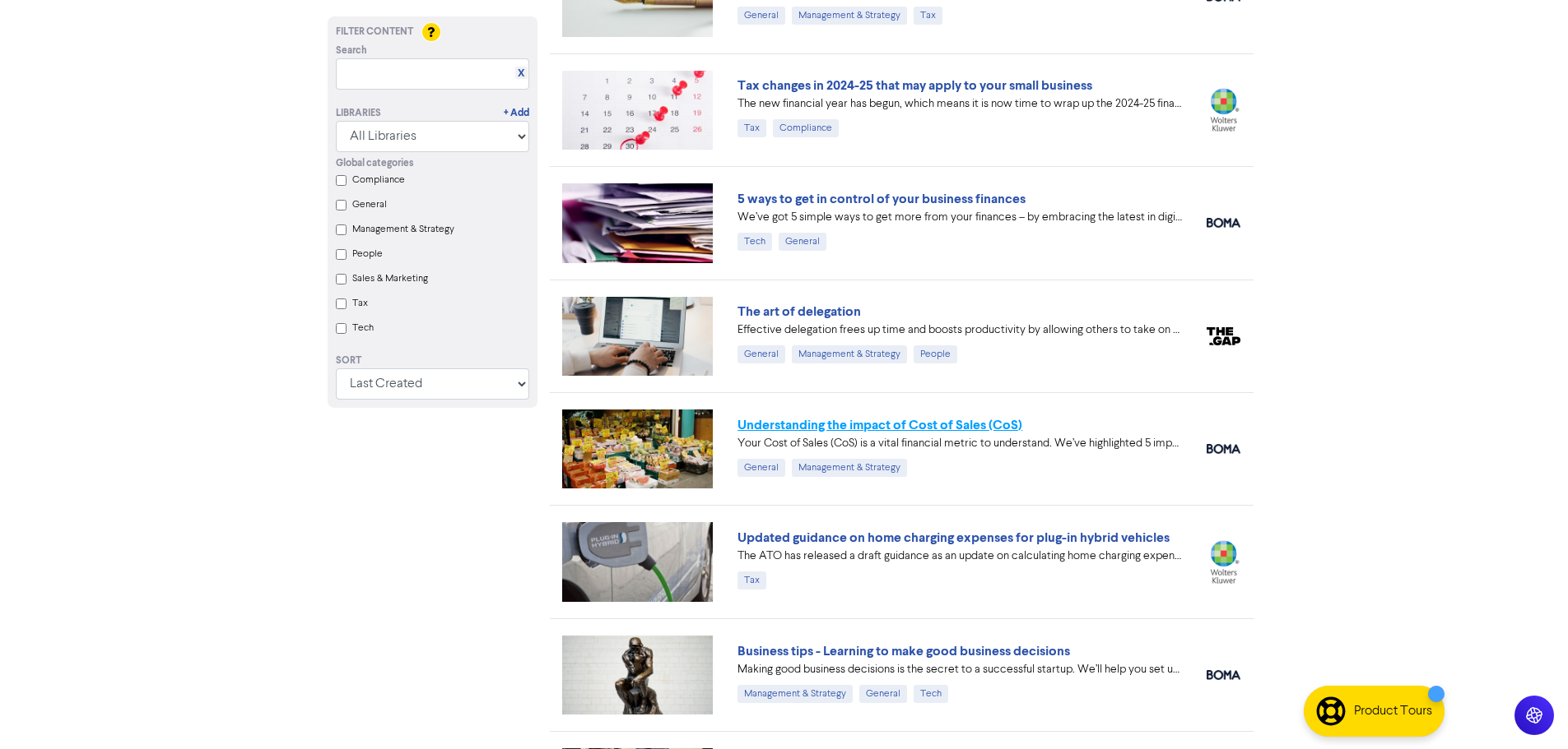
click at [888, 428] on link "Understanding the impact of Cost of Sales (CoS)" at bounding box center [880, 425] width 285 height 16
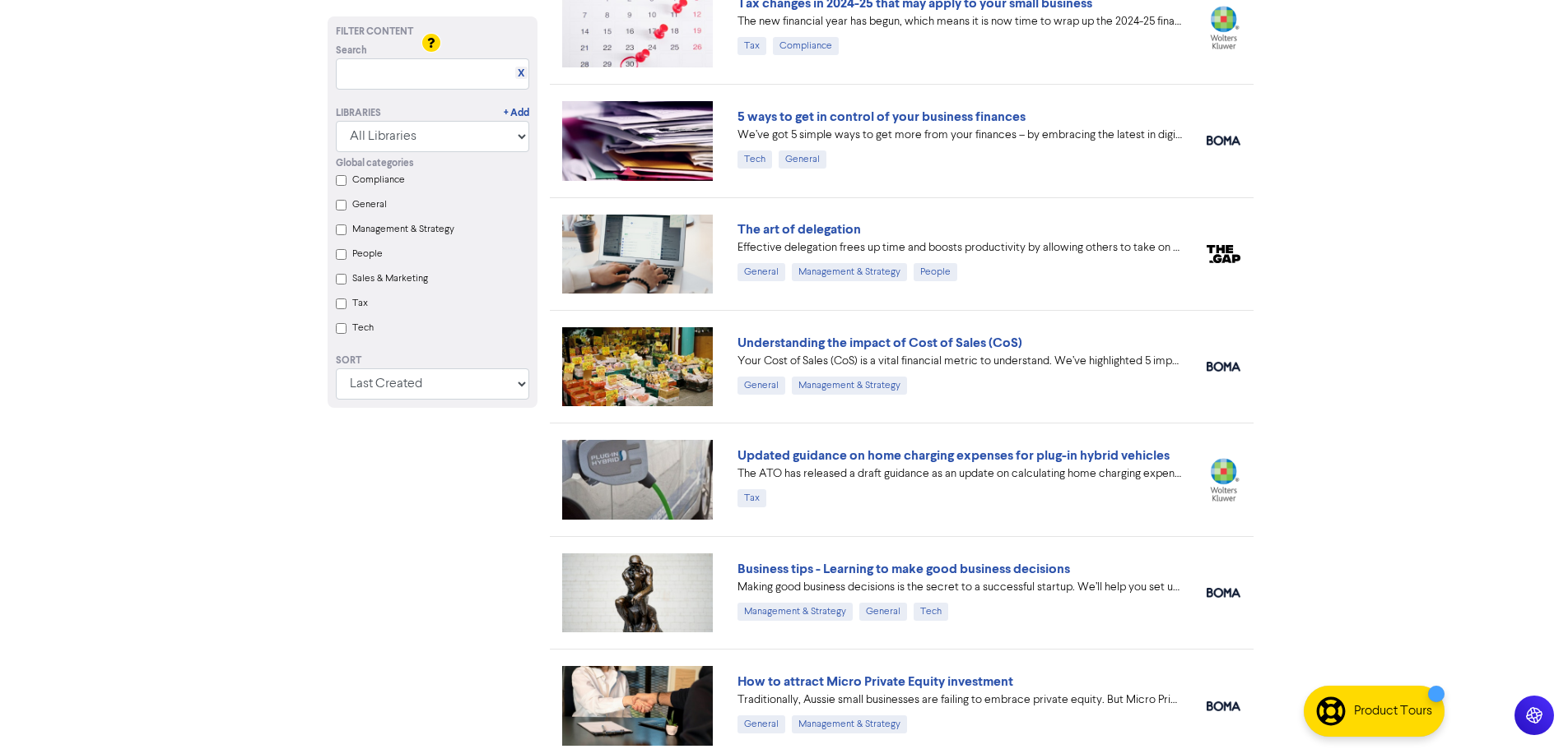
scroll to position [1810, 0]
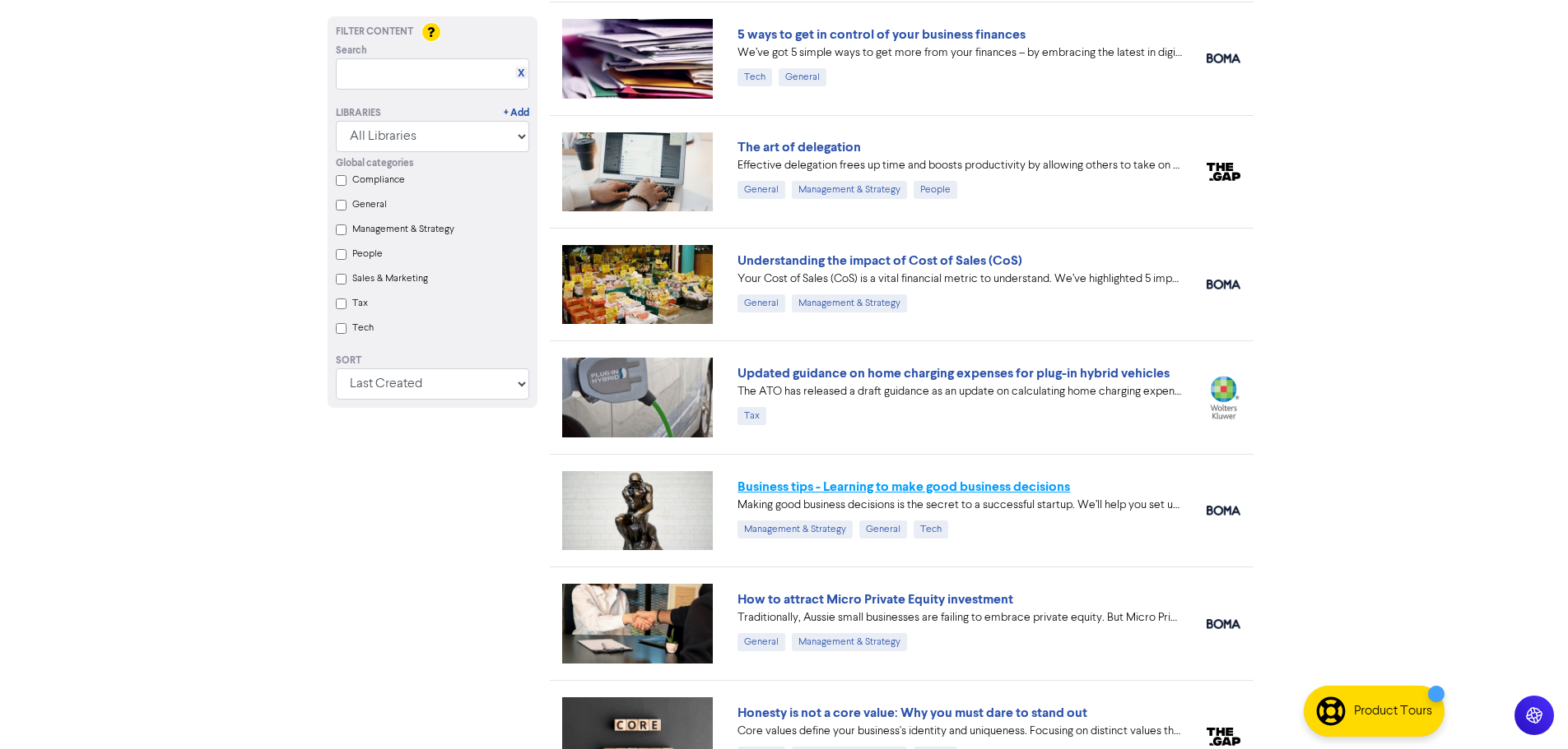
click at [888, 489] on link "Business tips - Learning to make good business decisions" at bounding box center [903, 486] width 332 height 16
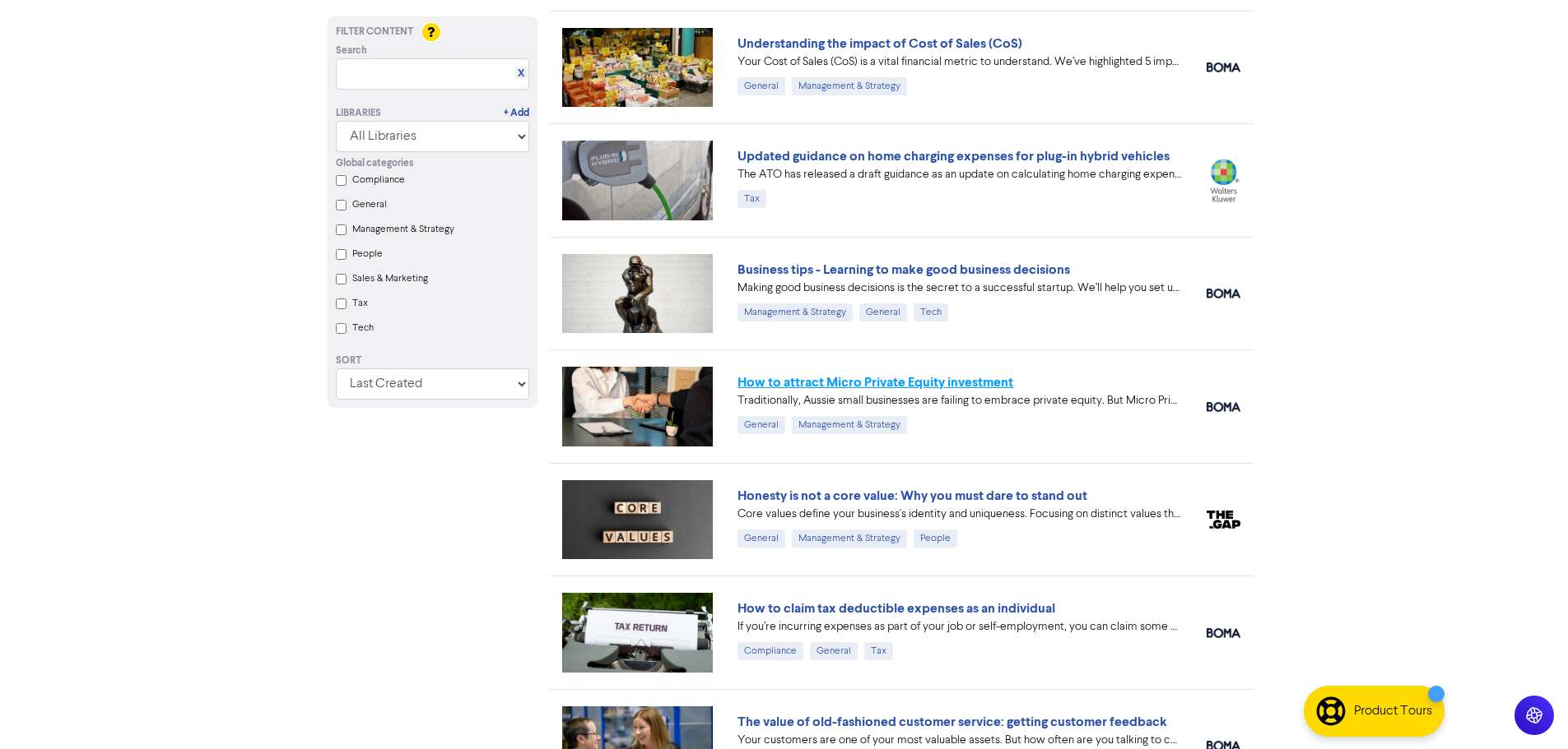
scroll to position [2056, 0]
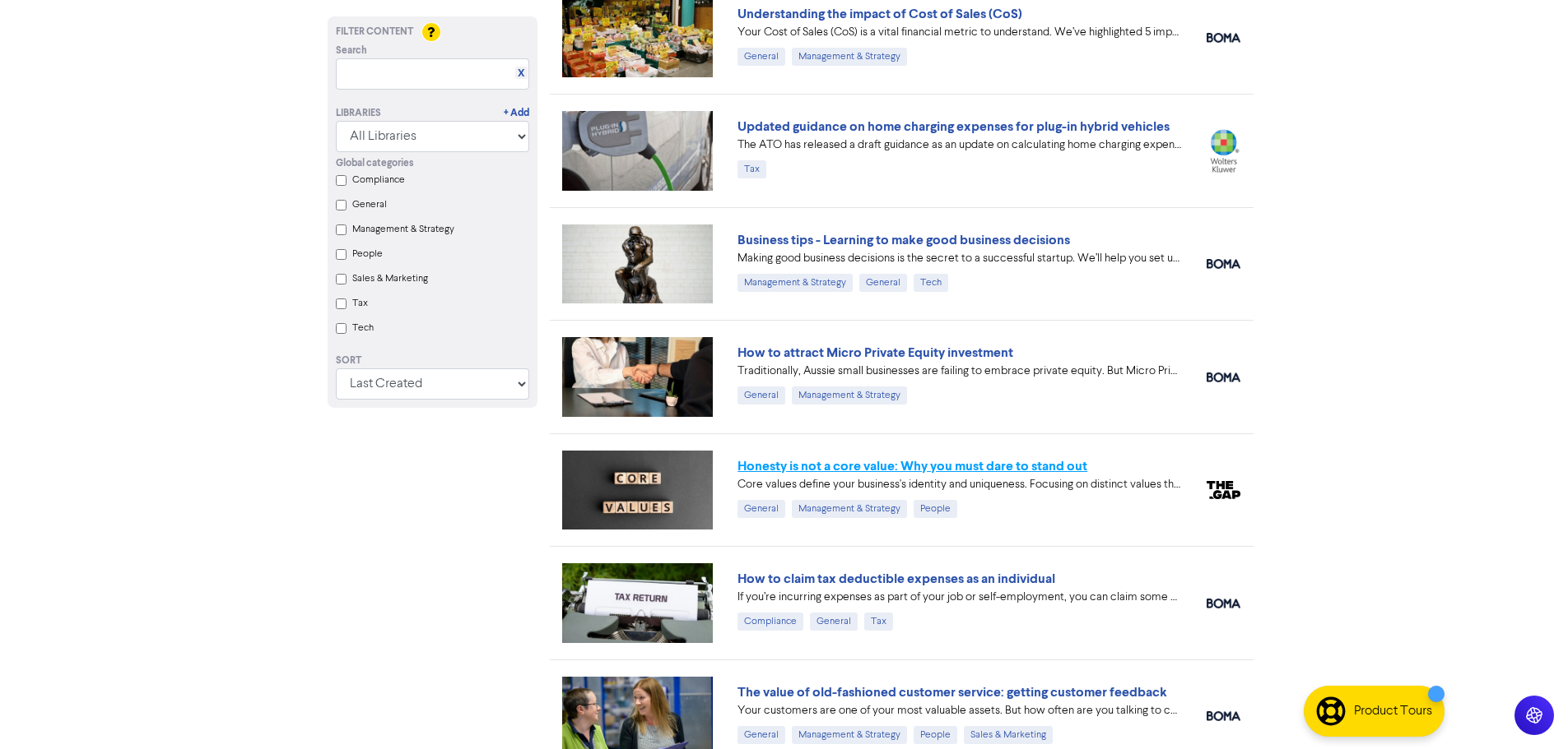
click at [888, 472] on link "Honesty is not a core value: Why you must dare to stand out" at bounding box center [912, 466] width 350 height 16
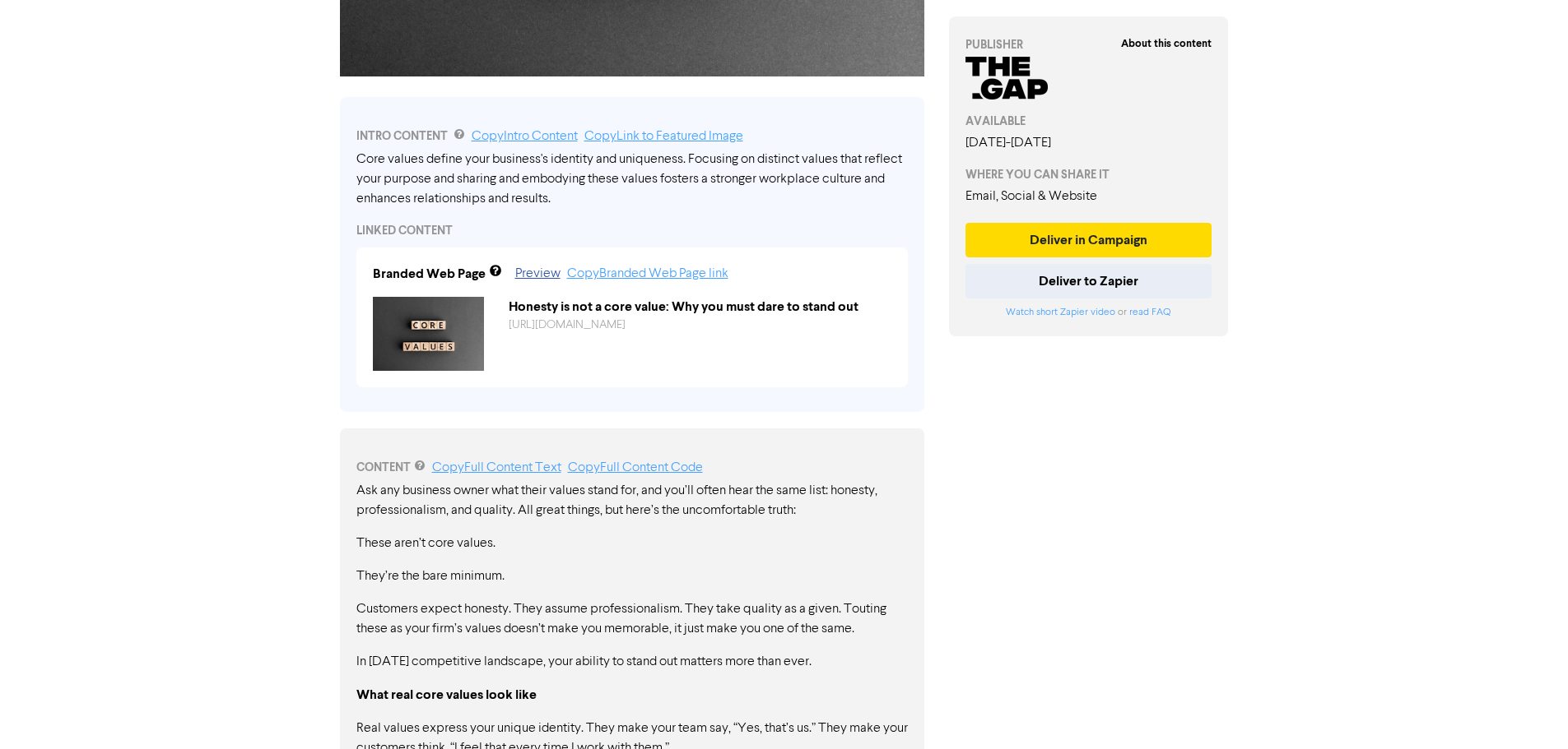
scroll to position [494, 0]
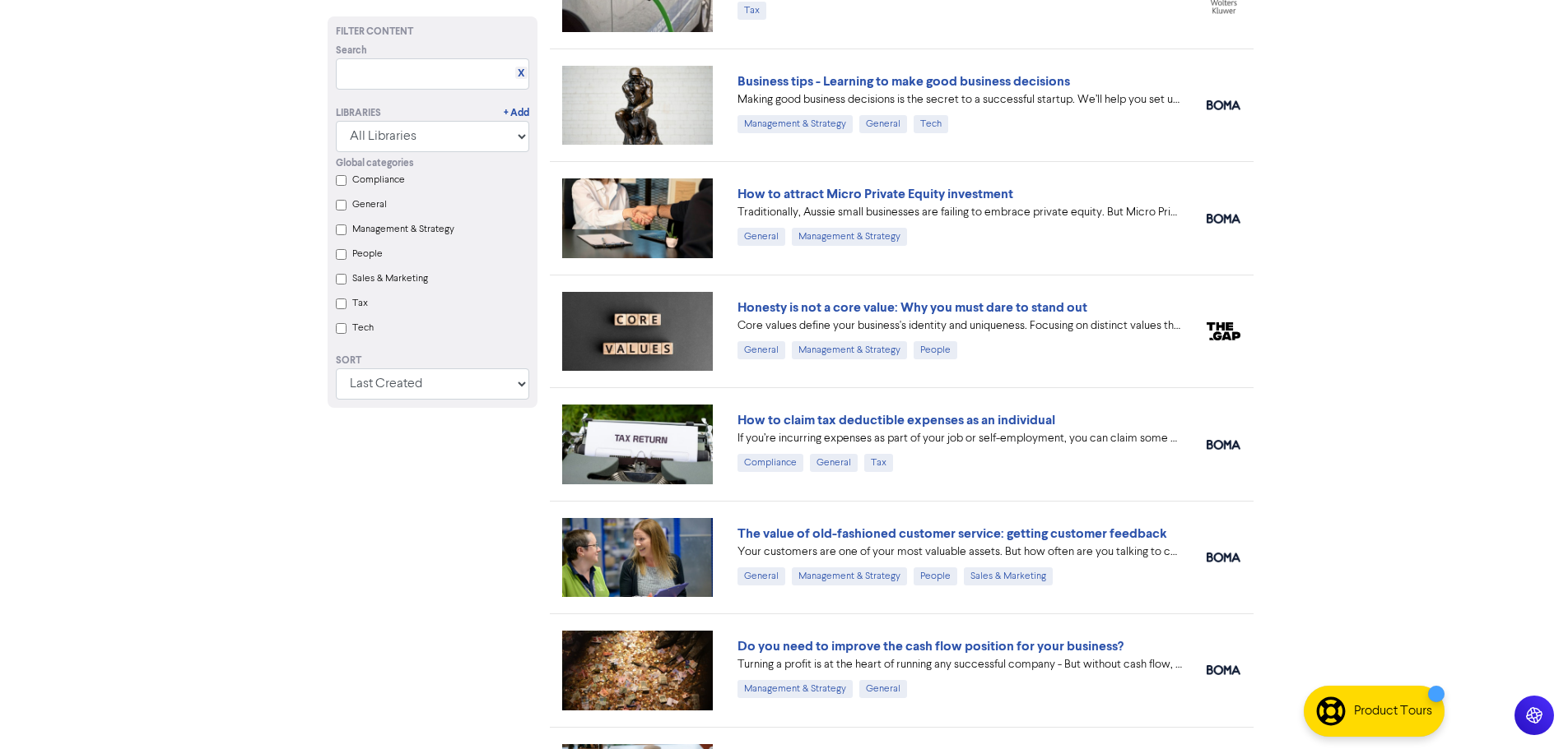
scroll to position [2221, 0]
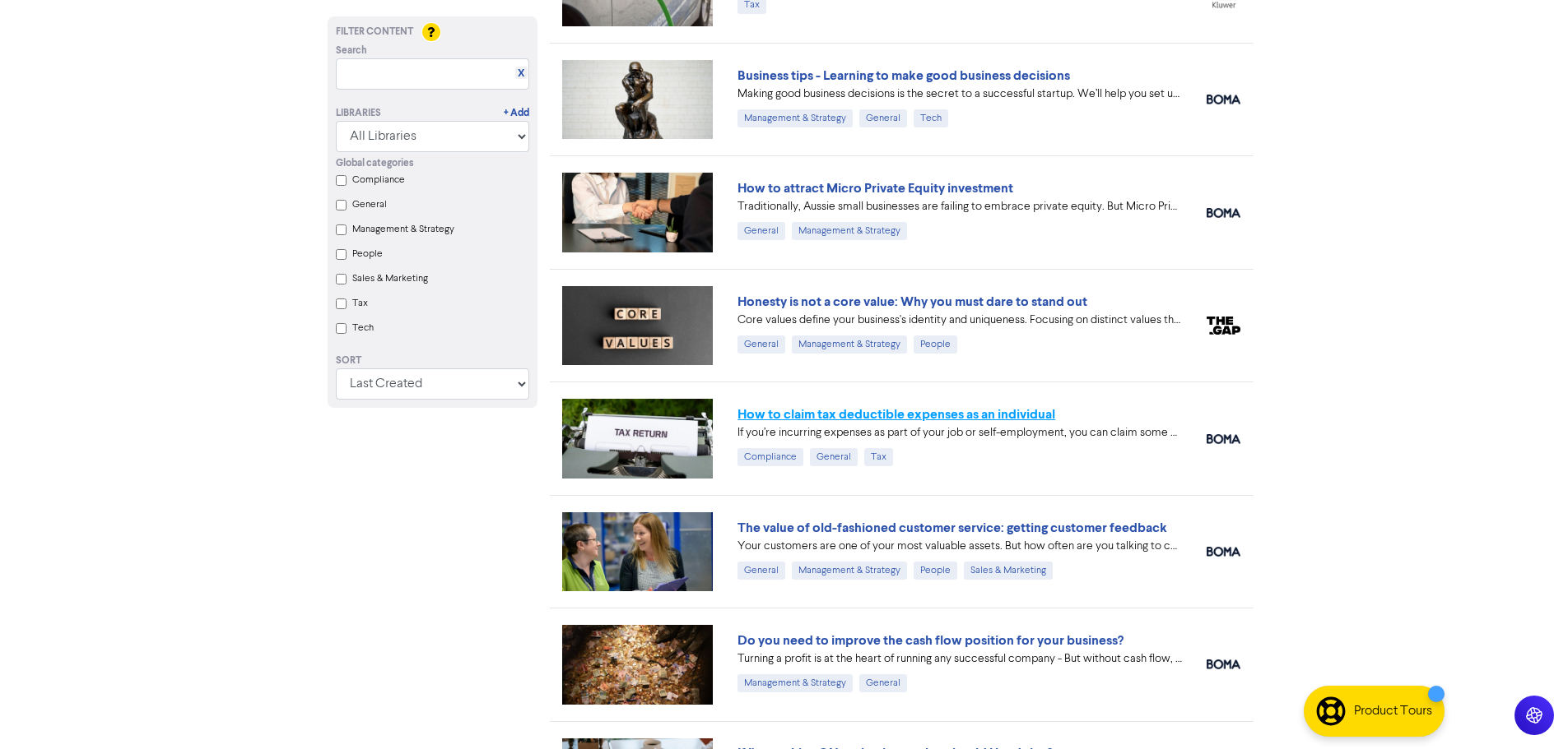
click at [888, 413] on link "How to claim tax deductible expenses as an individual" at bounding box center [897, 414] width 318 height 16
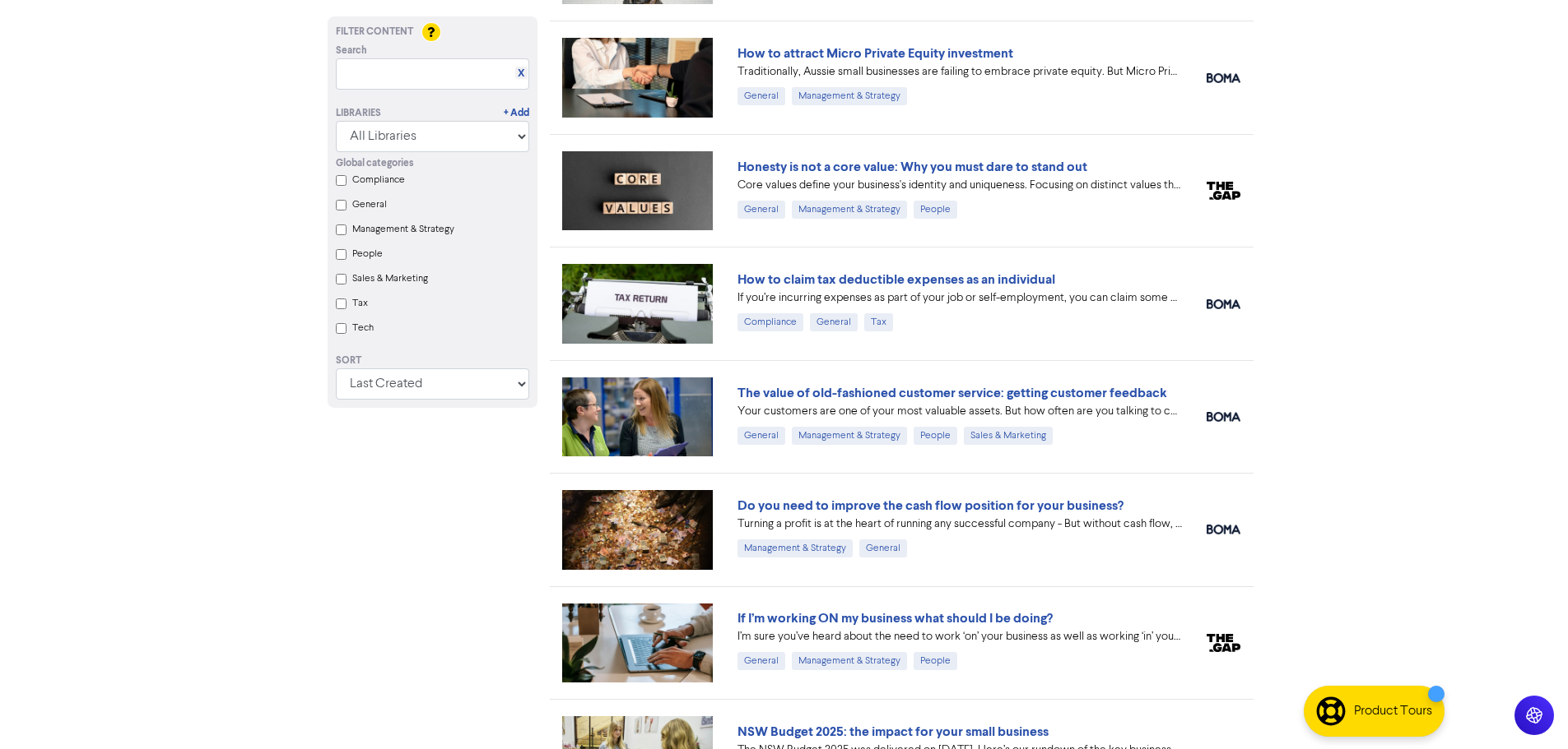
scroll to position [2386, 0]
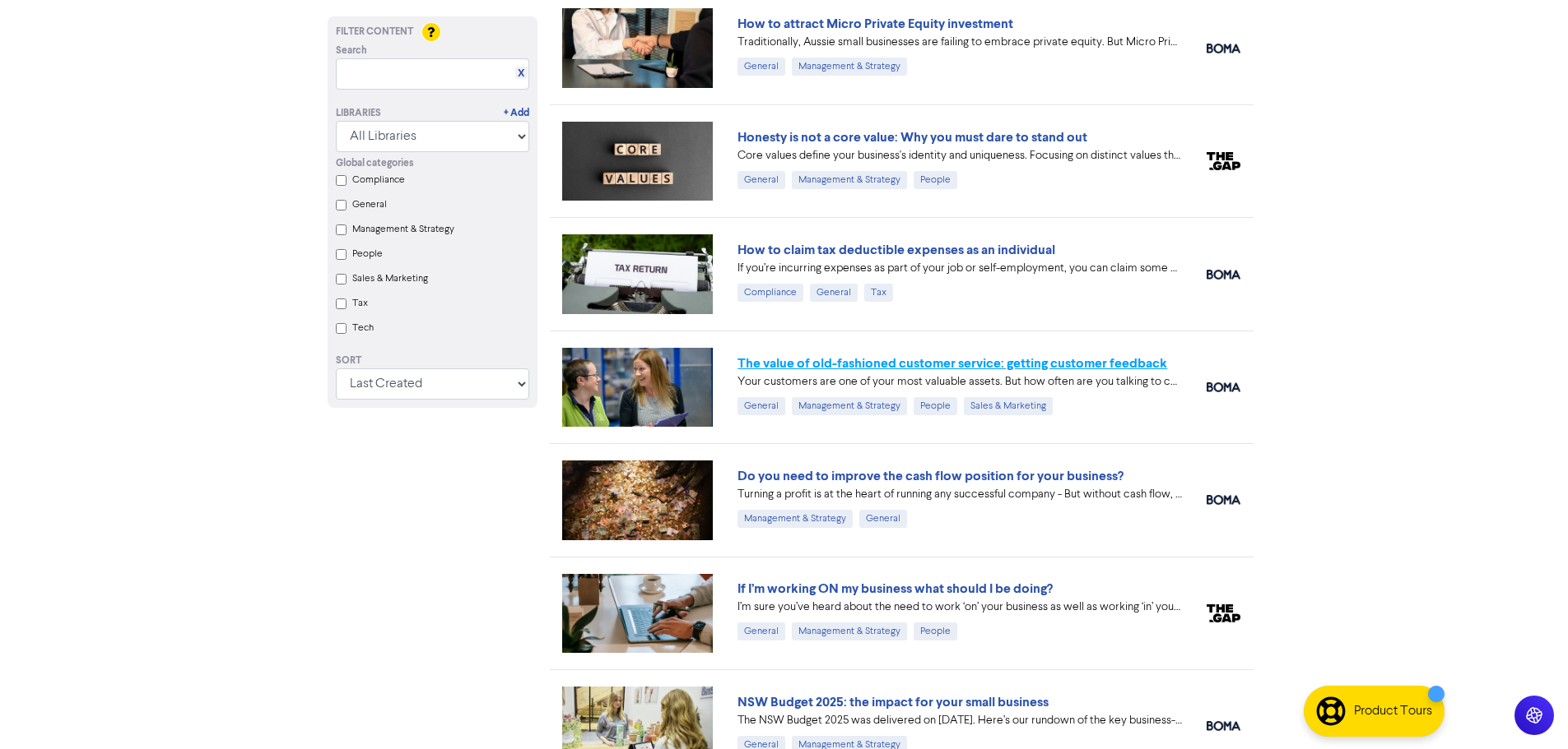
click at [888, 365] on link "The value of old-fashioned customer service: getting customer feedback" at bounding box center [953, 363] width 430 height 16
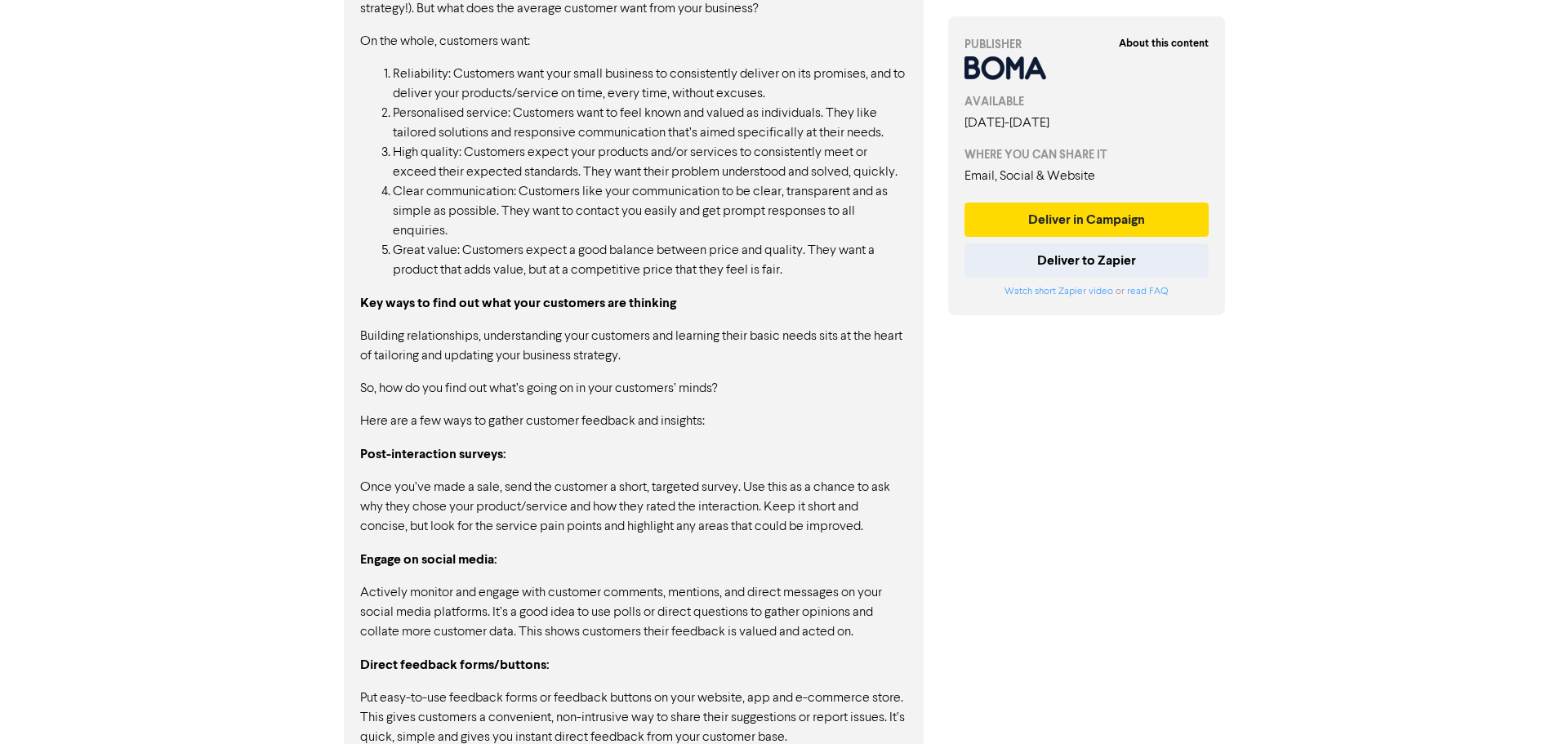
scroll to position [1389, 0]
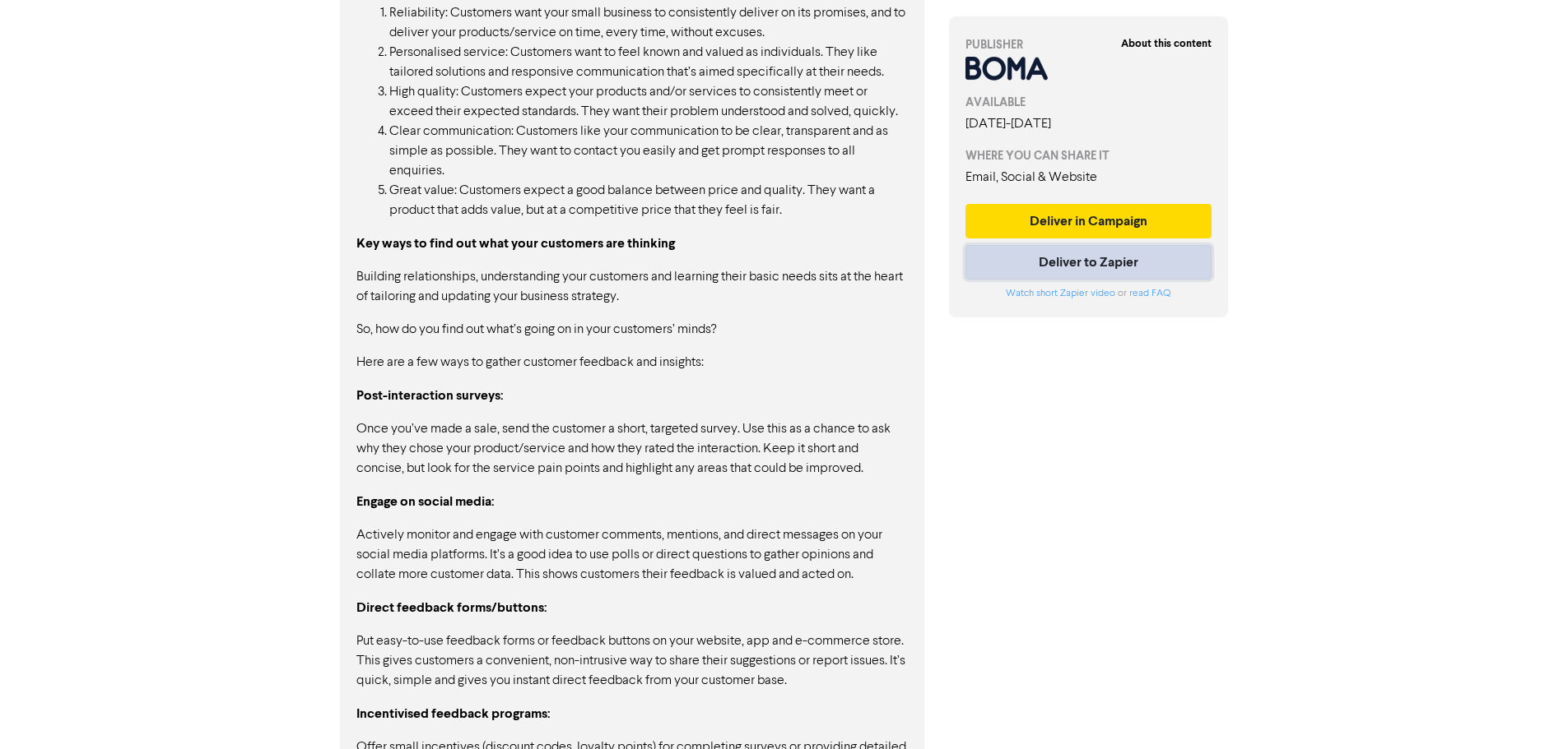
click at [888, 267] on button "Deliver to Zapier" at bounding box center [1088, 263] width 247 height 35
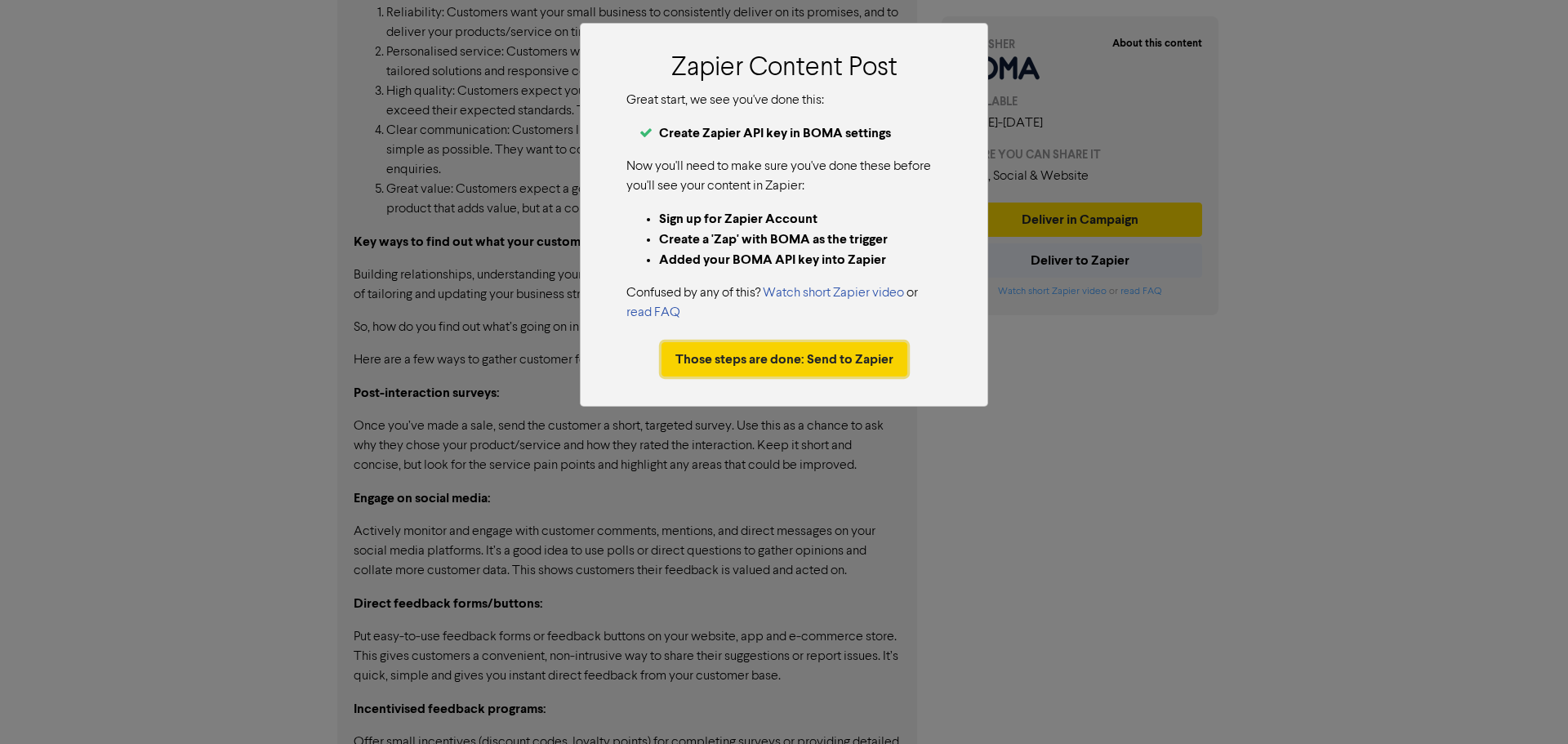
click at [760, 360] on button "Those steps are done: Send to Zapier" at bounding box center [784, 360] width 246 height 34
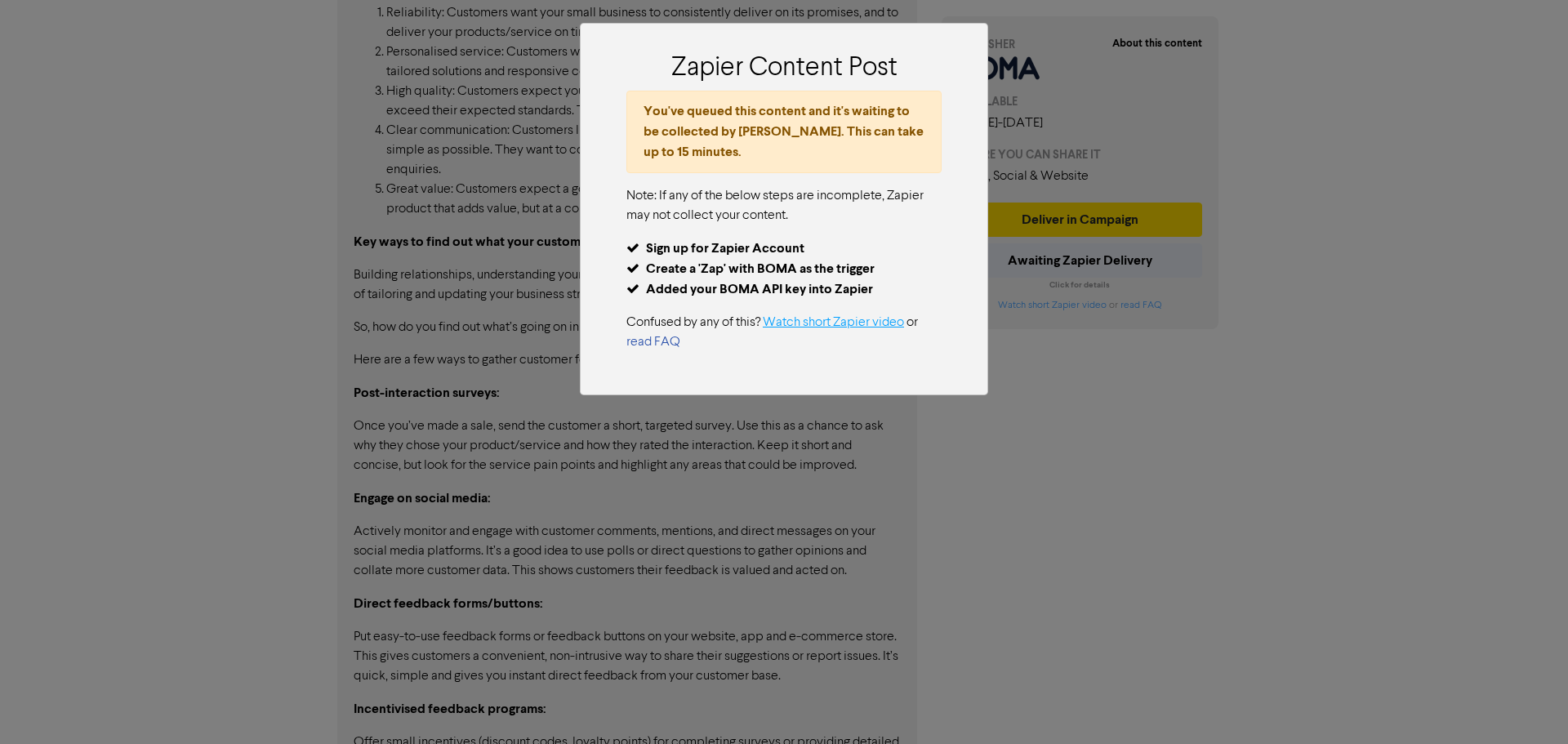
drag, startPoint x: 1032, startPoint y: 486, endPoint x: 889, endPoint y: 307, distance: 229.1
click at [882, 479] on div "Zapier Content Post You've queued this content and it's waiting to be collected…" at bounding box center [784, 372] width 1568 height 744
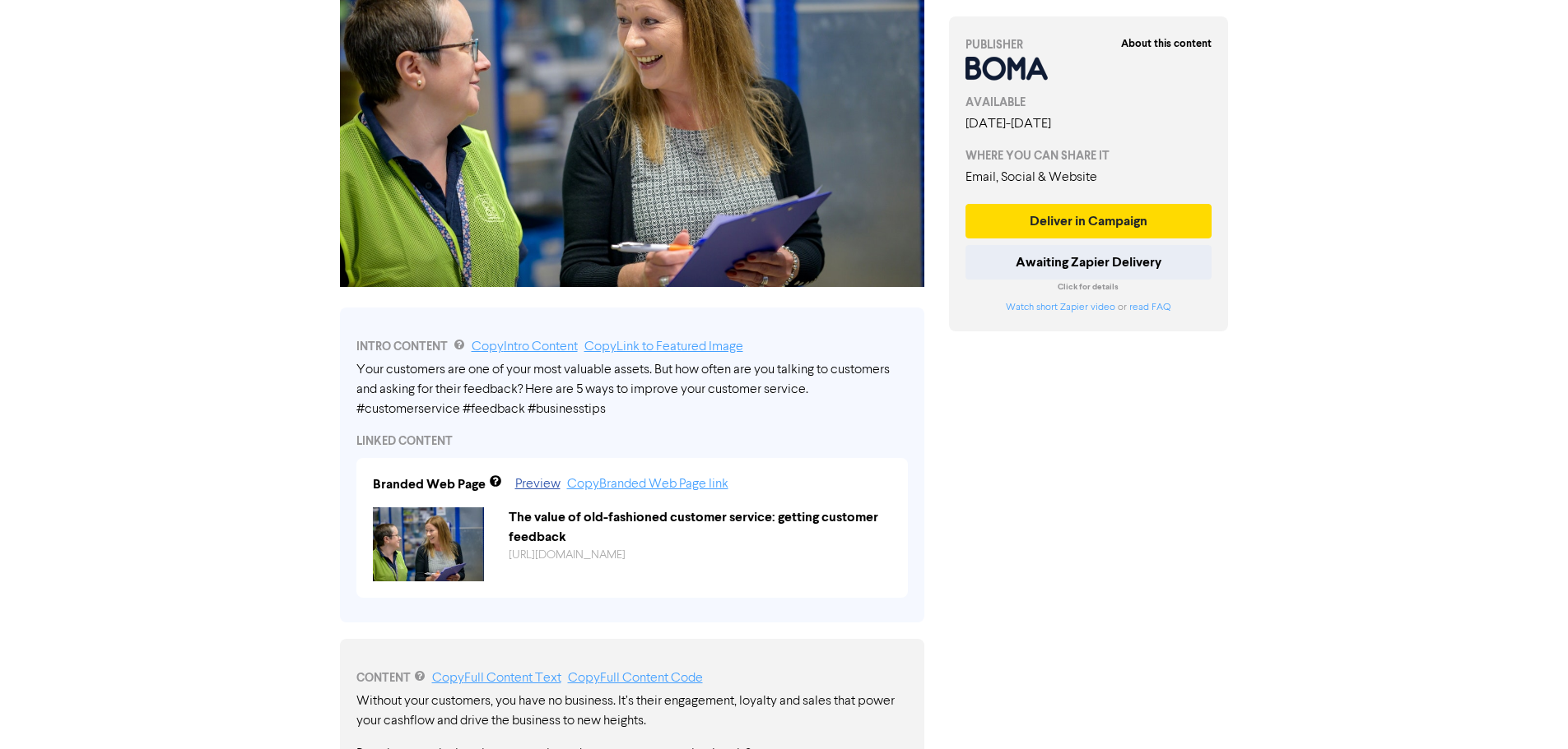
scroll to position [0, 0]
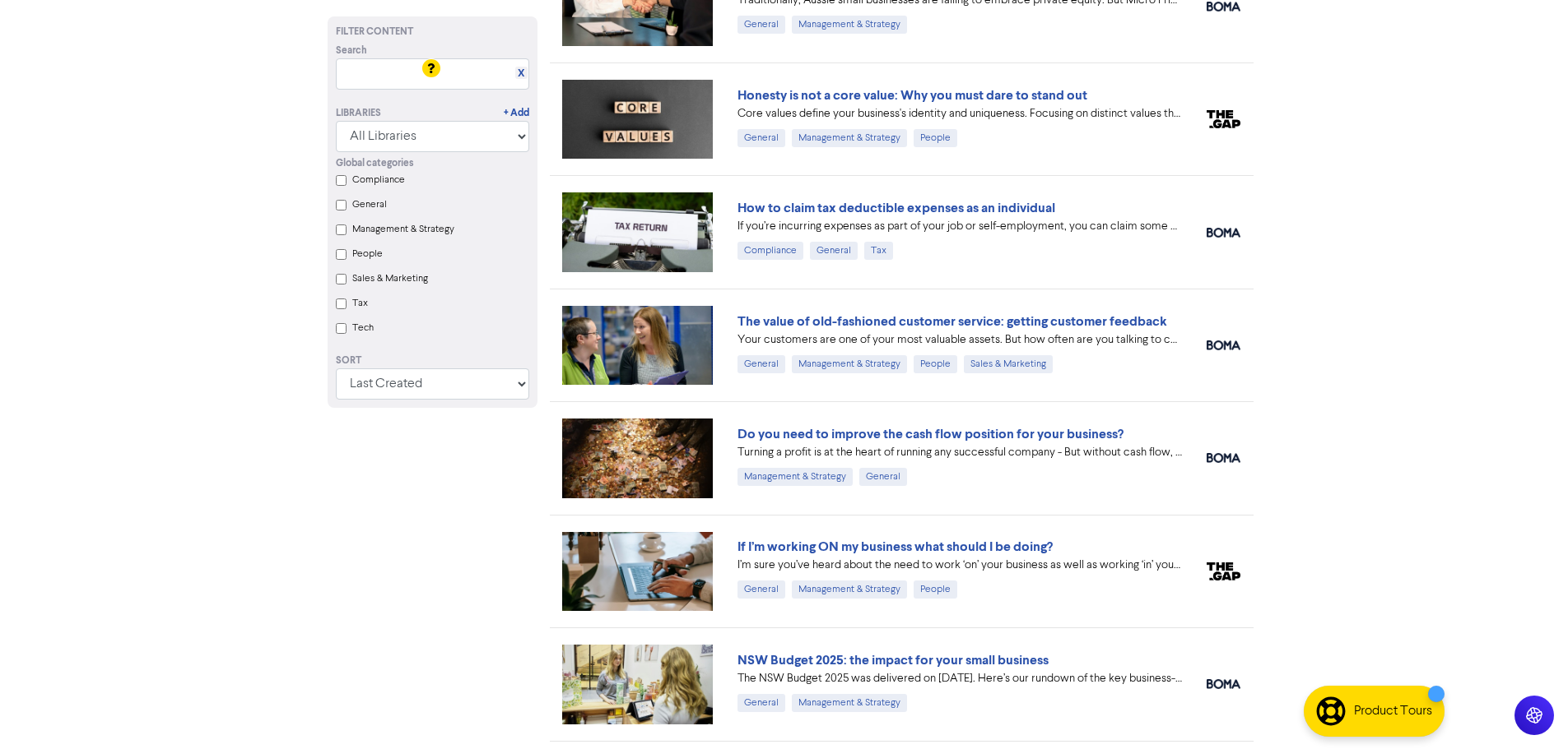
scroll to position [2467, 0]
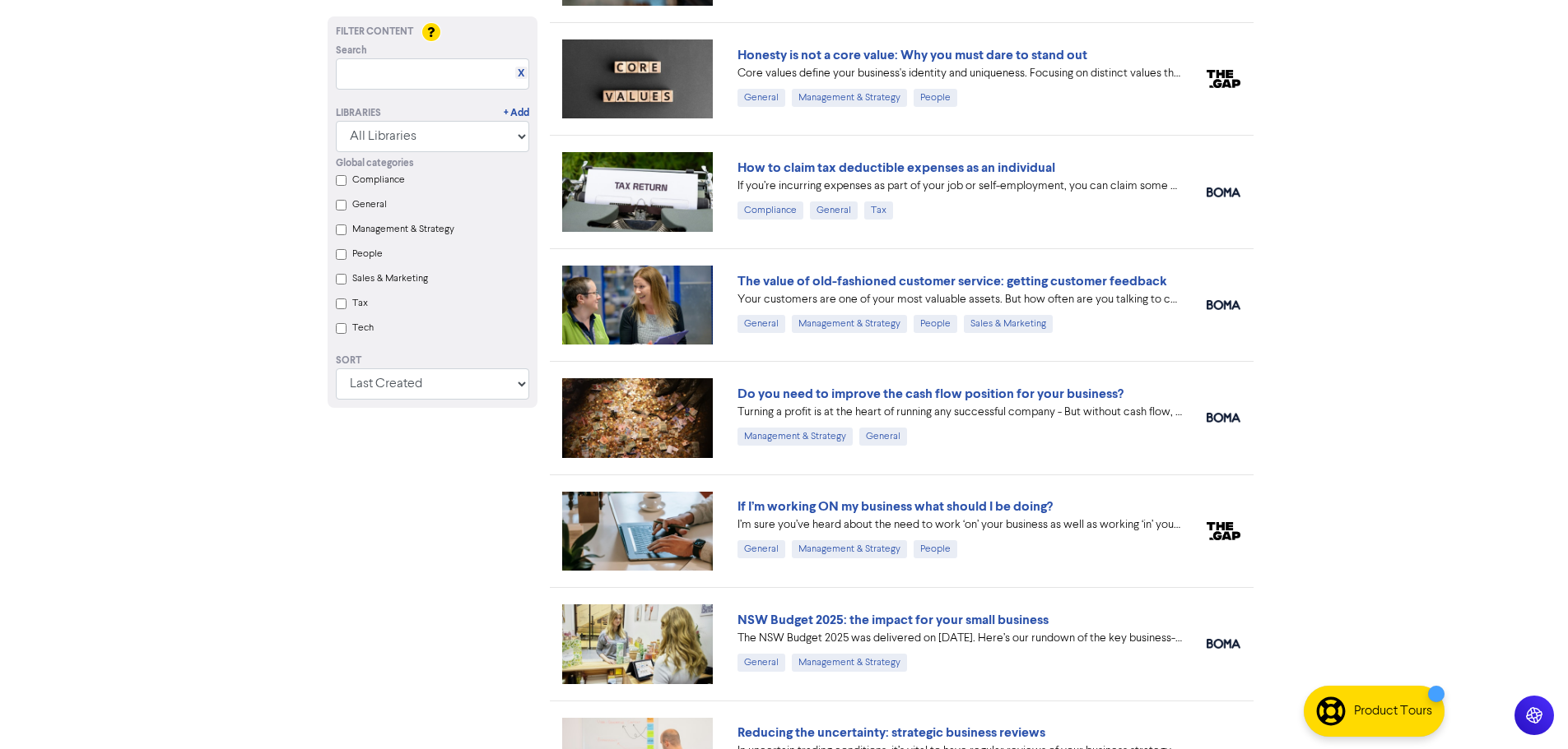
click at [888, 393] on link "Do you need to improve the cash flow position for your business?" at bounding box center [930, 394] width 386 height 16
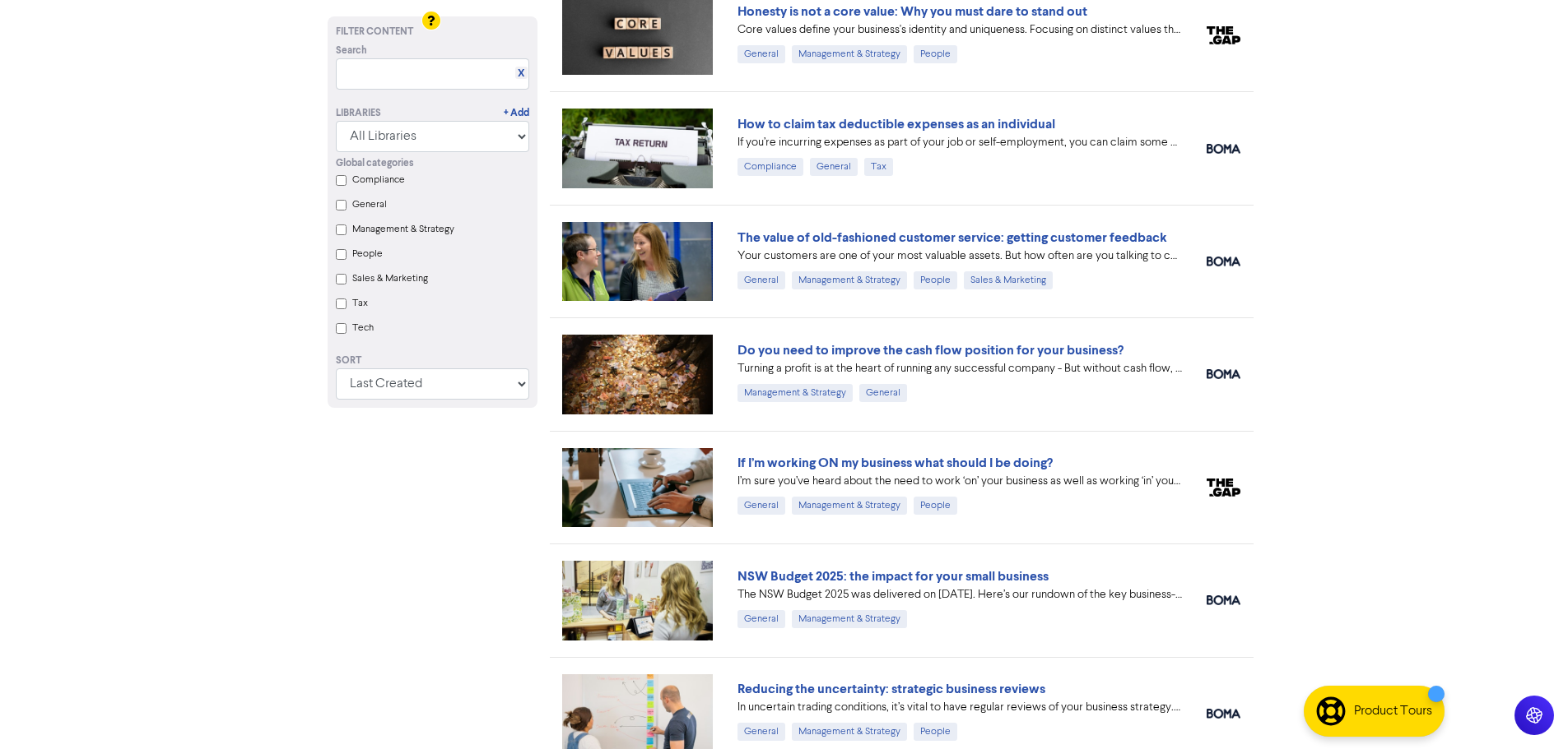
scroll to position [2550, 0]
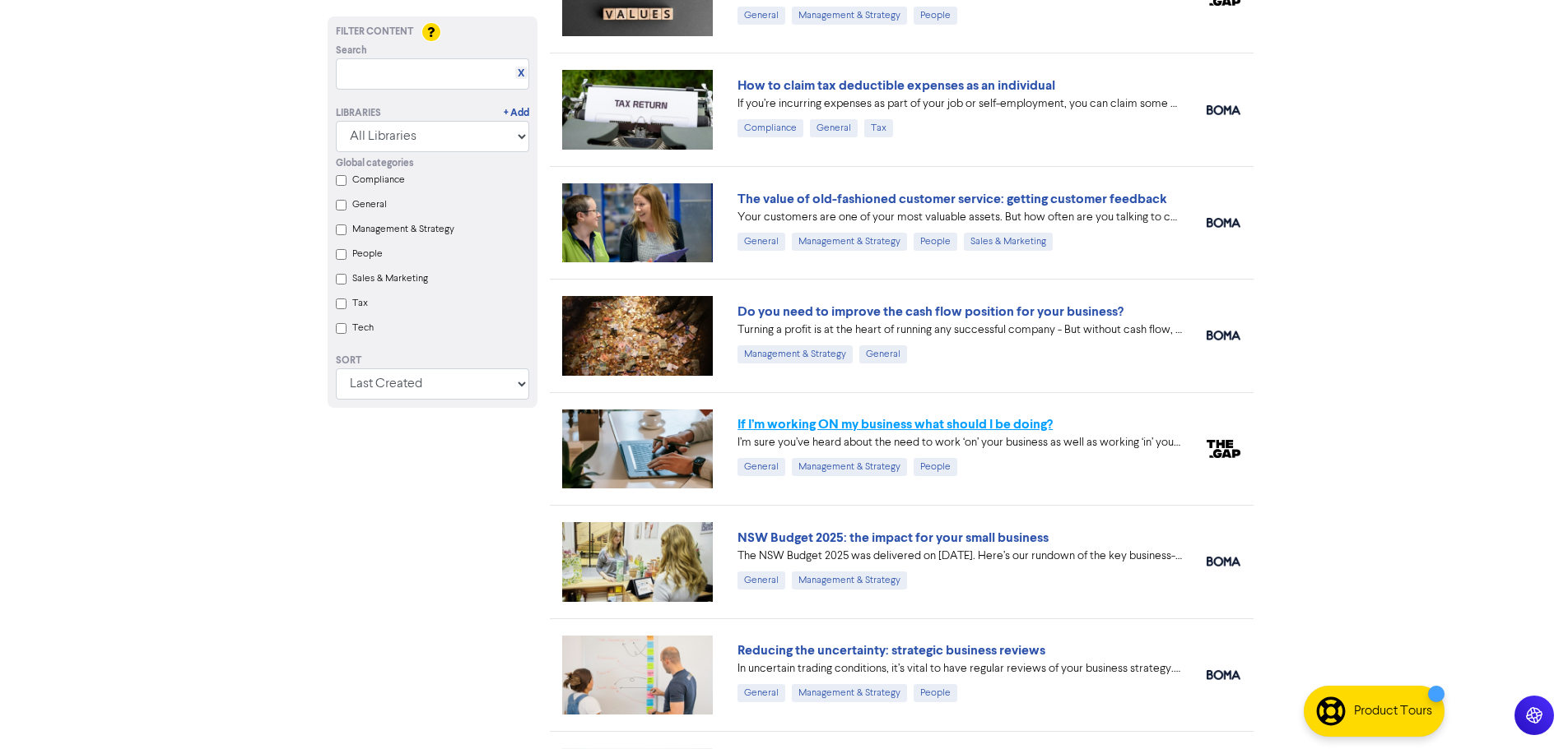
click at [888, 426] on link "If I’m working ON my business what should I be doing?" at bounding box center [895, 424] width 315 height 16
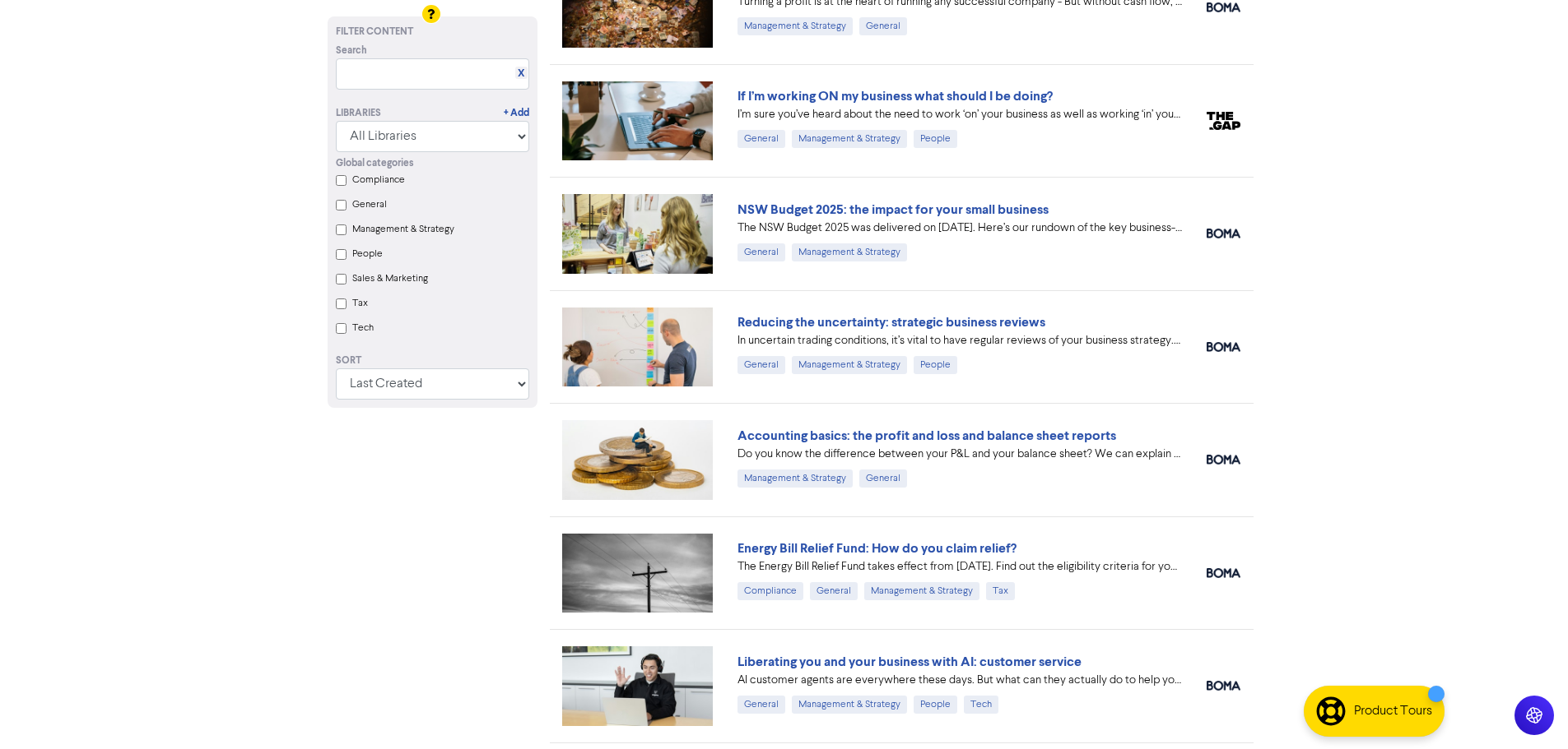
scroll to position [2879, 0]
click at [888, 323] on link "Reducing the uncertainty: strategic business reviews" at bounding box center [892, 322] width 308 height 16
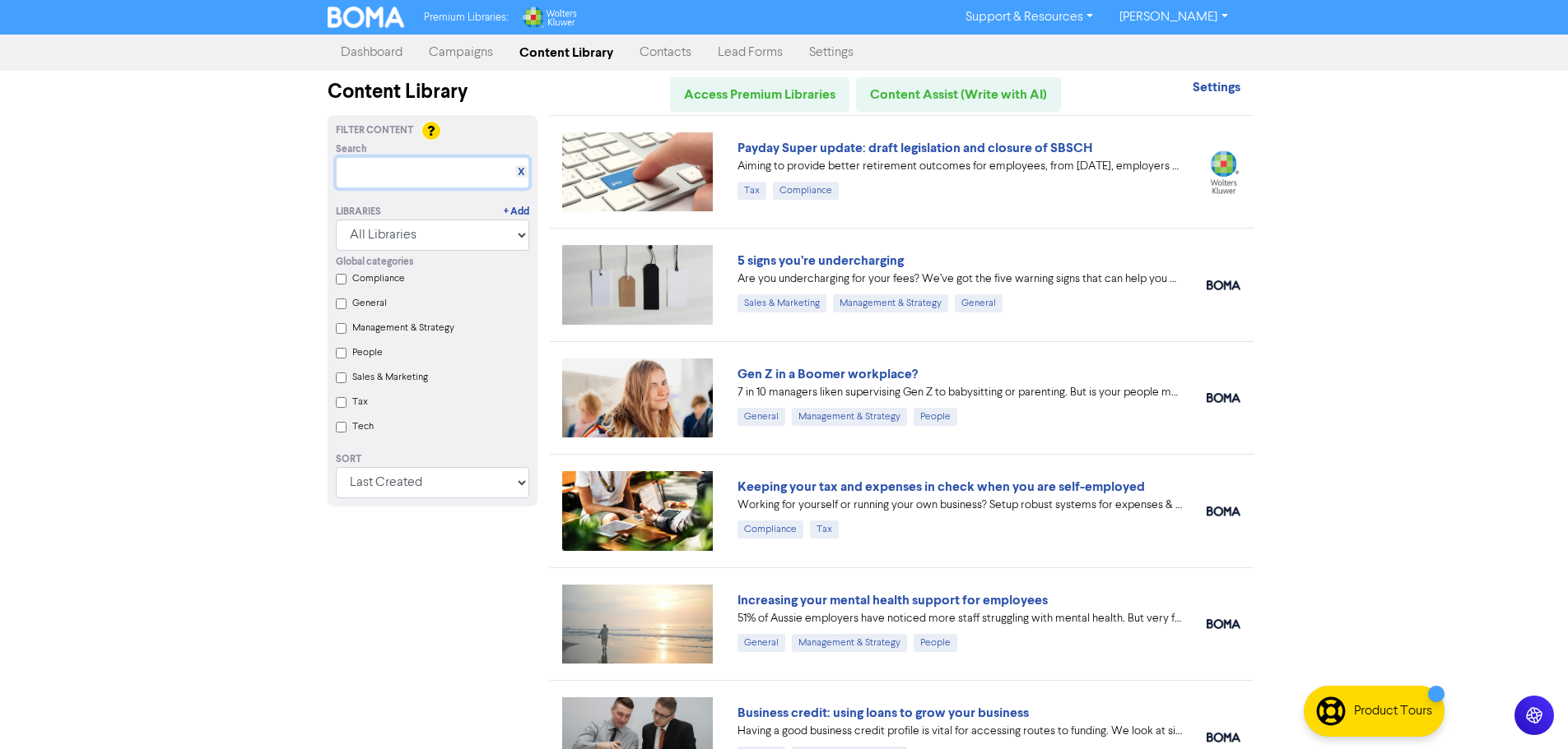
click at [450, 179] on input "text" at bounding box center [432, 172] width 194 height 31
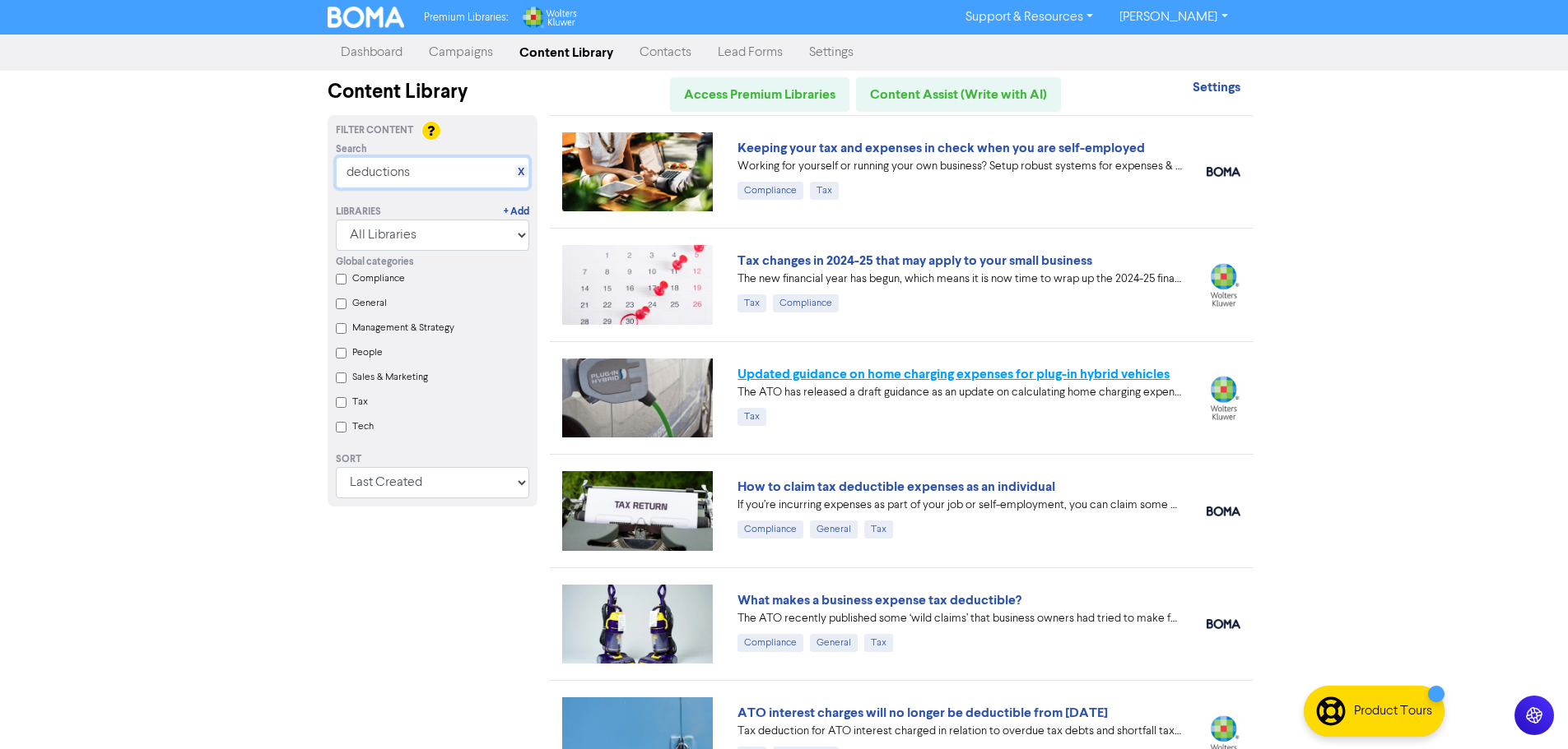
type input "deductions"
click at [888, 372] on link "Updated guidance on home charging expenses for plug-in hybrid vehicles" at bounding box center [954, 374] width 432 height 16
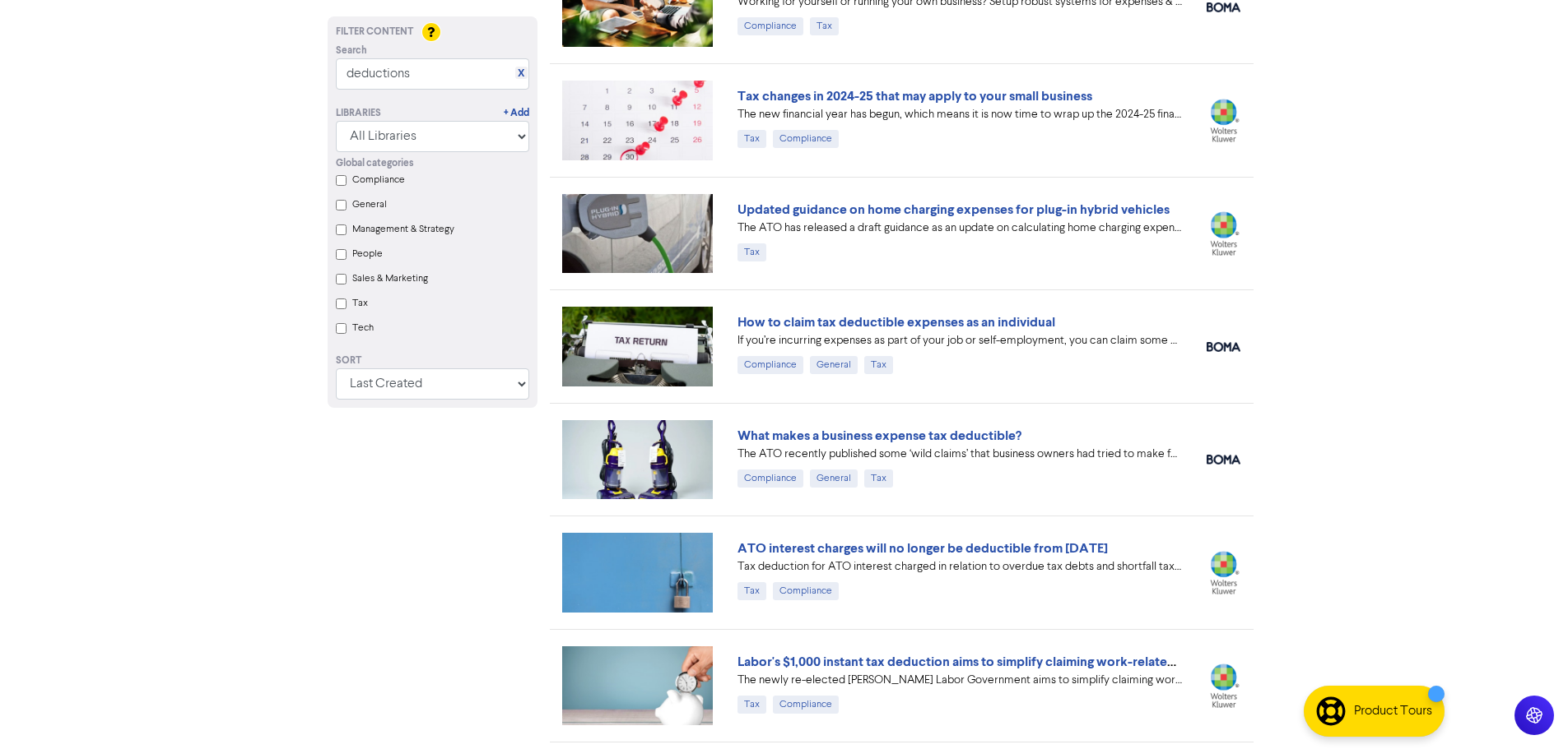
scroll to position [246, 0]
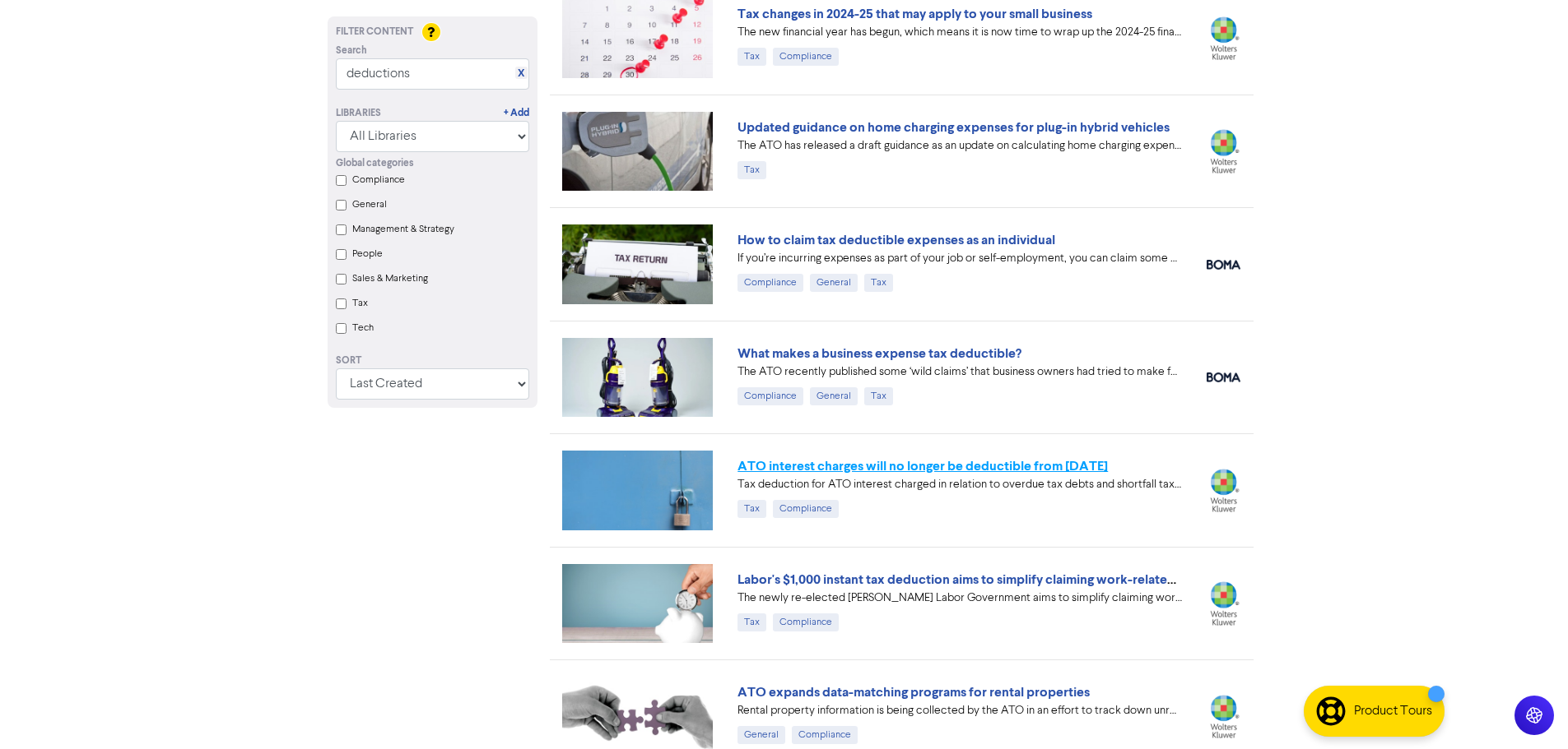
click at [888, 465] on link "ATO interest charges will no longer be deductible from [DATE]" at bounding box center [923, 466] width 370 height 16
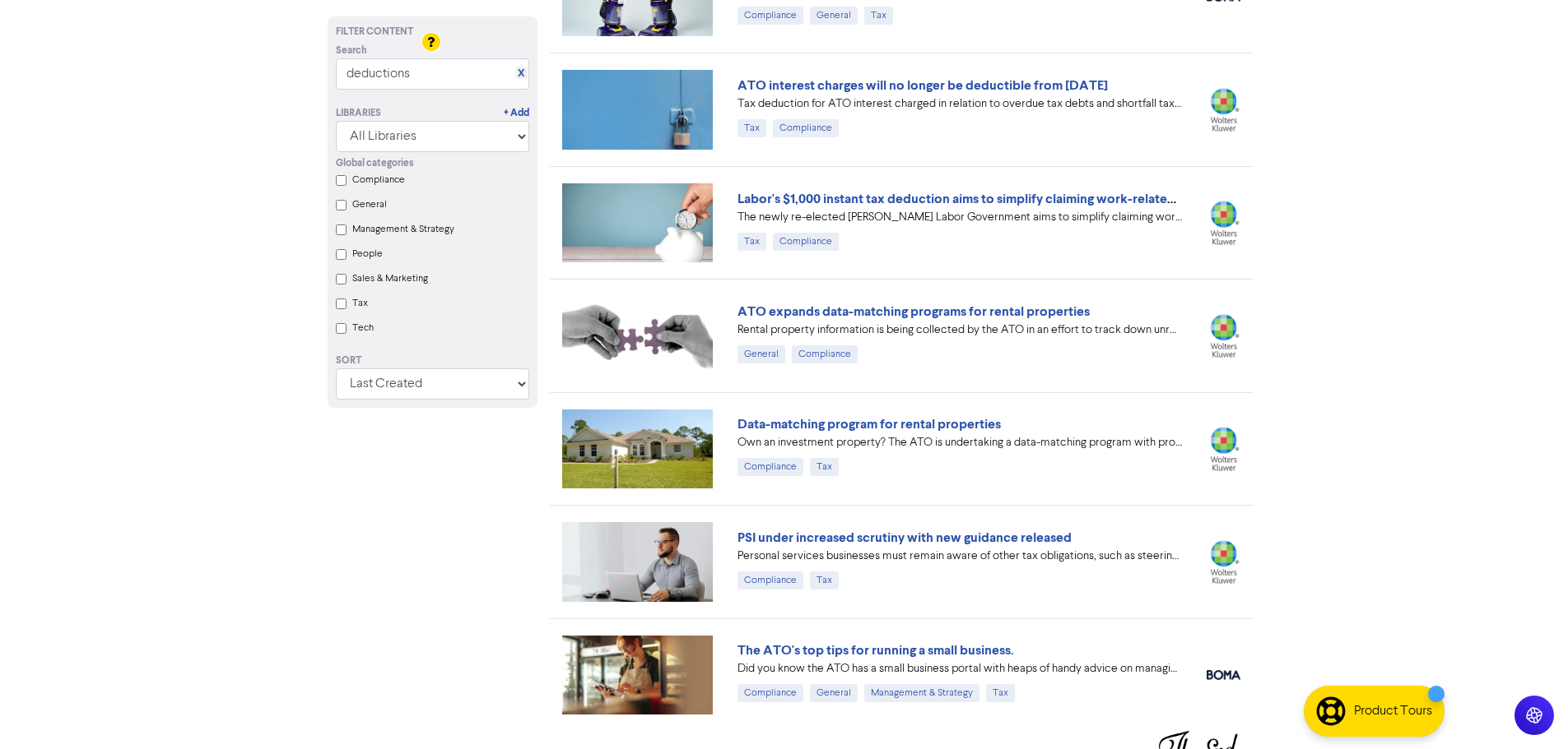
scroll to position [656, 0]
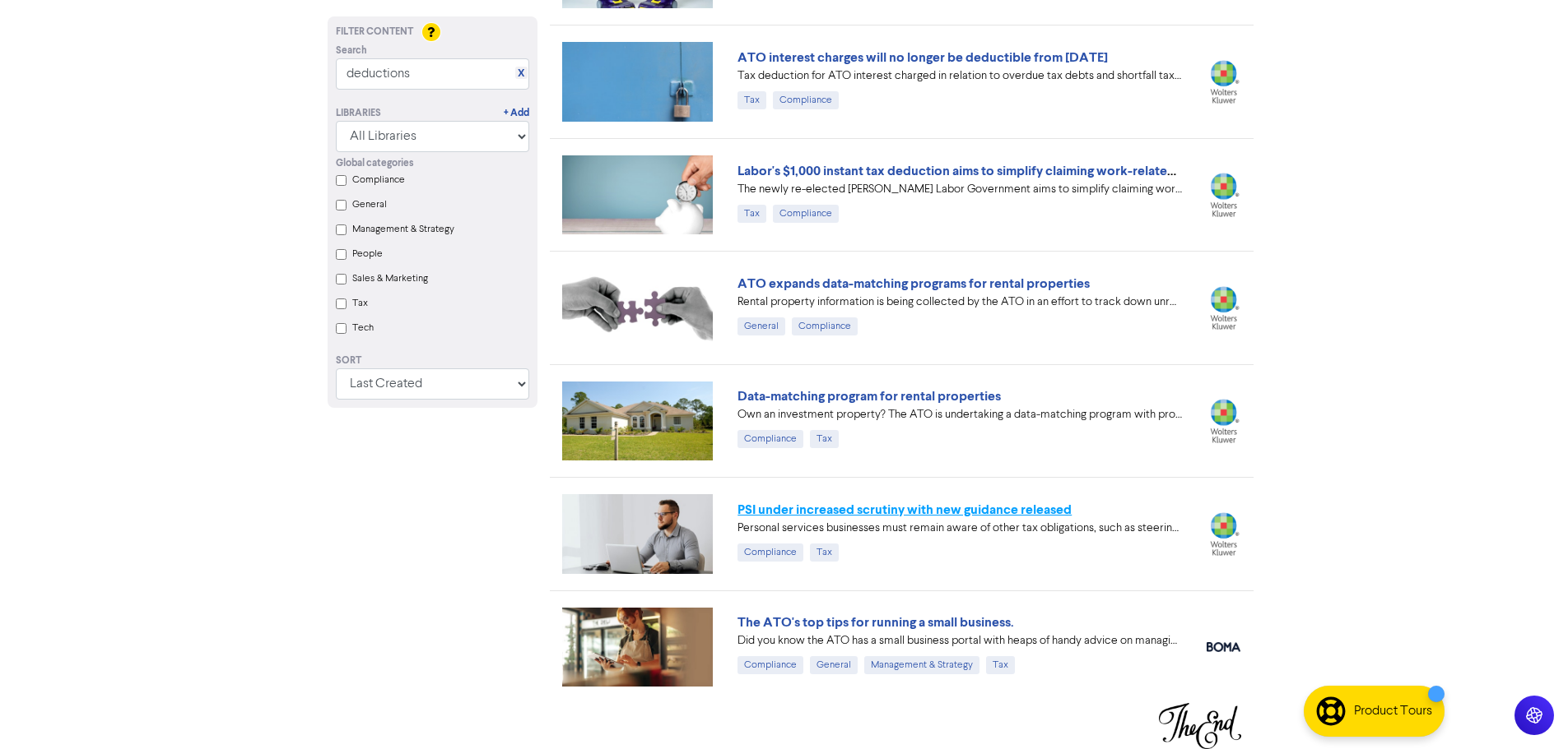
click at [878, 505] on link "PSI under increased scrutiny with new guidance released" at bounding box center [904, 509] width 334 height 16
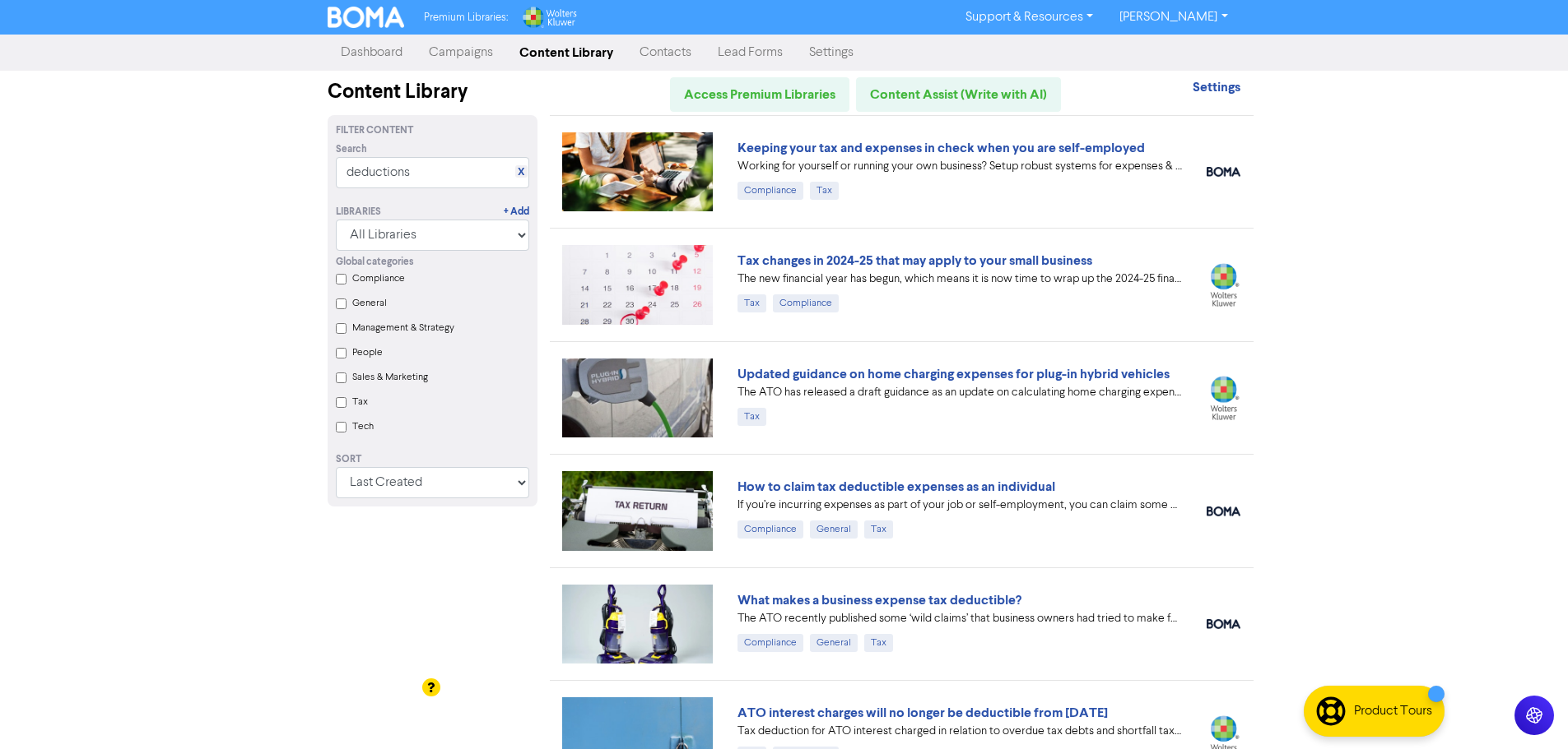
scroll to position [656, 0]
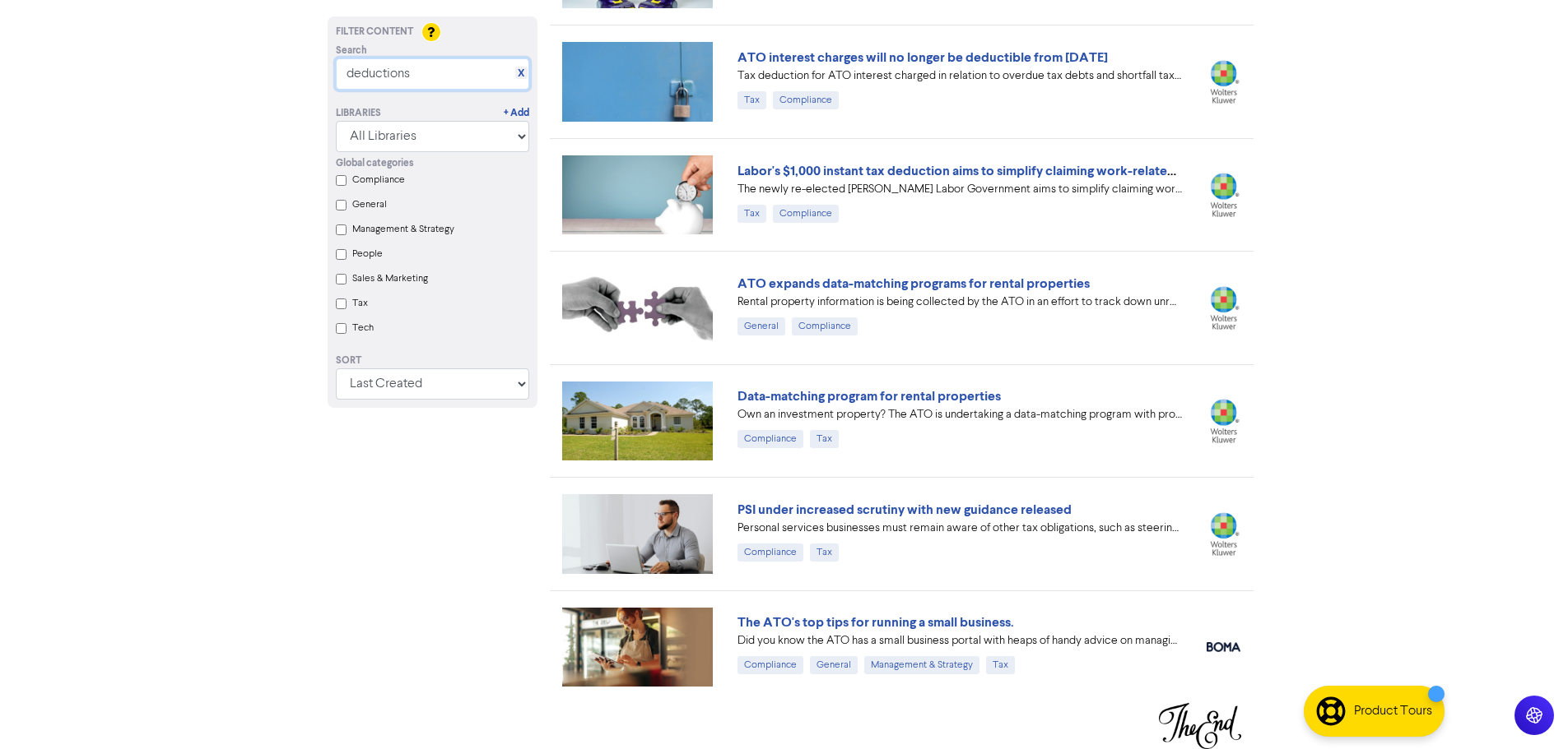
drag, startPoint x: 430, startPoint y: 82, endPoint x: 130, endPoint y: 80, distance: 300.0
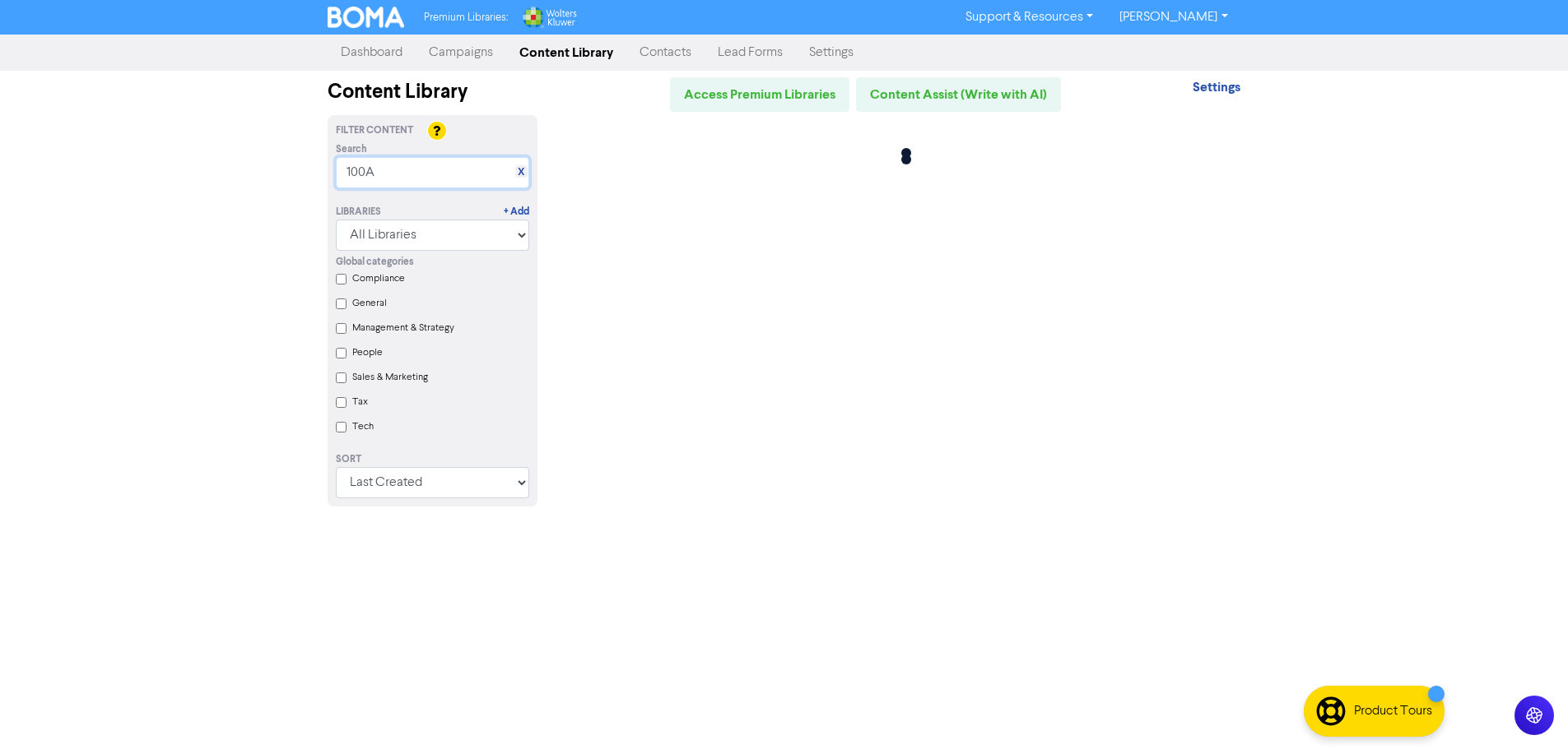
scroll to position [0, 0]
type input "1"
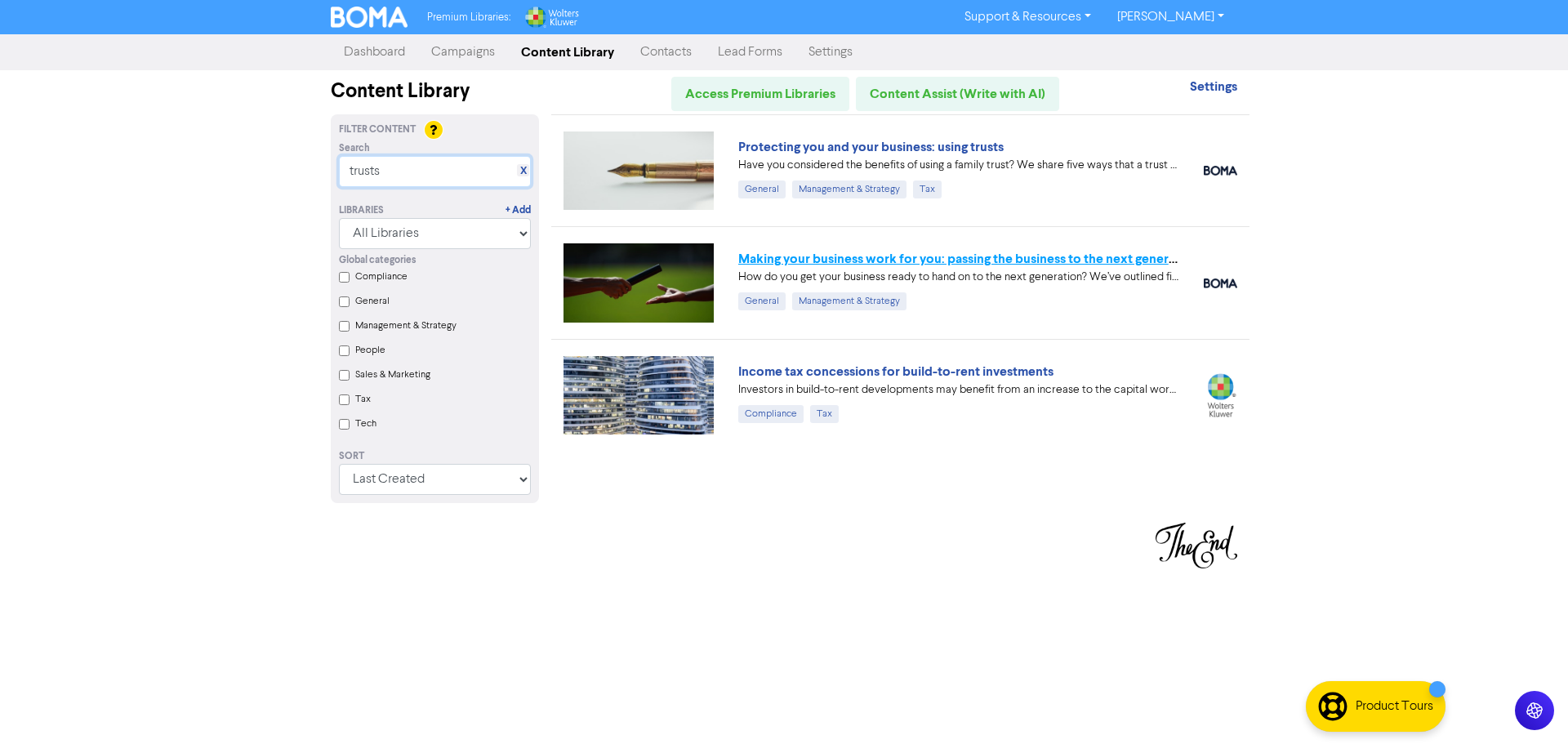
type input "trusts"
click at [882, 264] on link "Making your business work for you: passing the business to the next generation" at bounding box center [969, 258] width 461 height 16
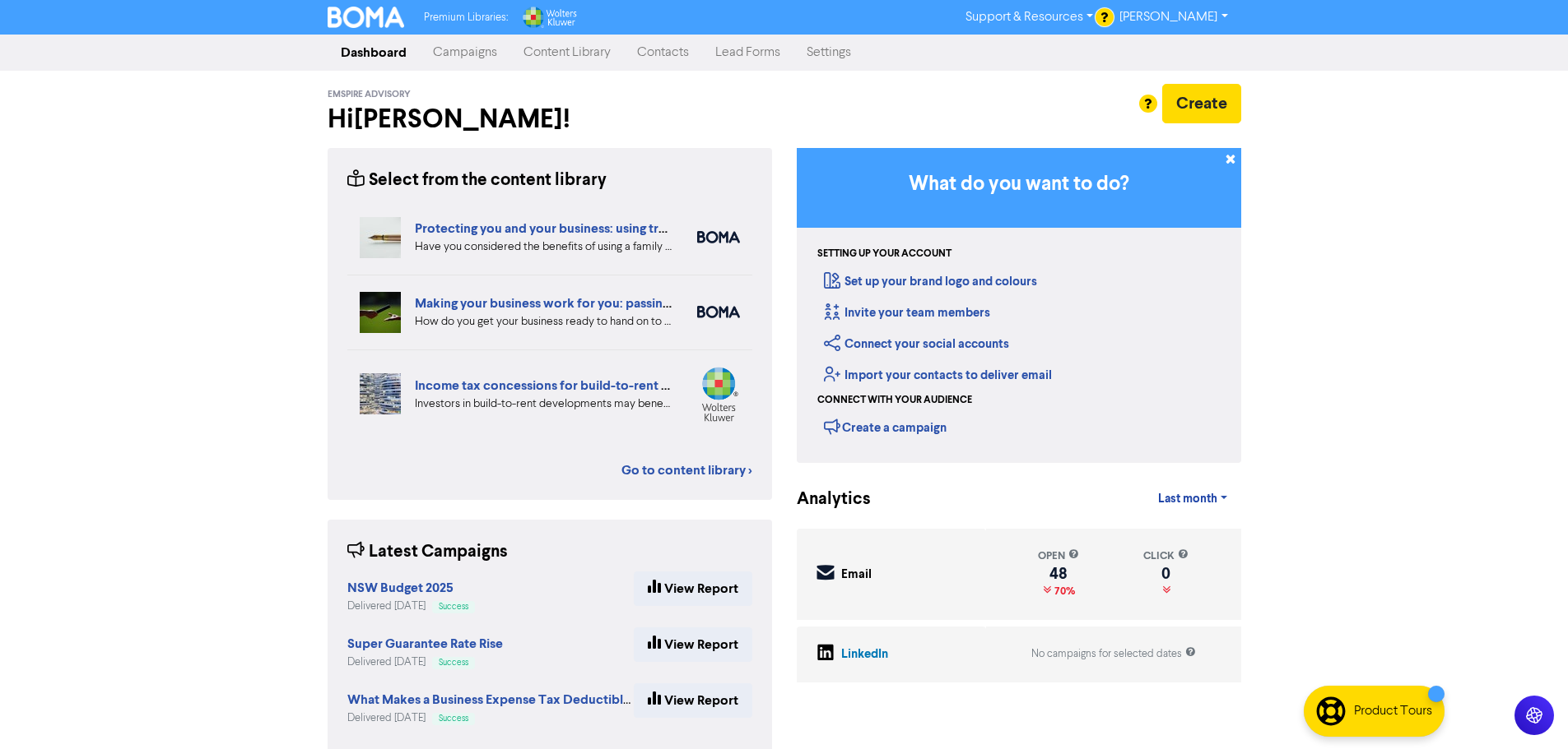
scroll to position [30, 0]
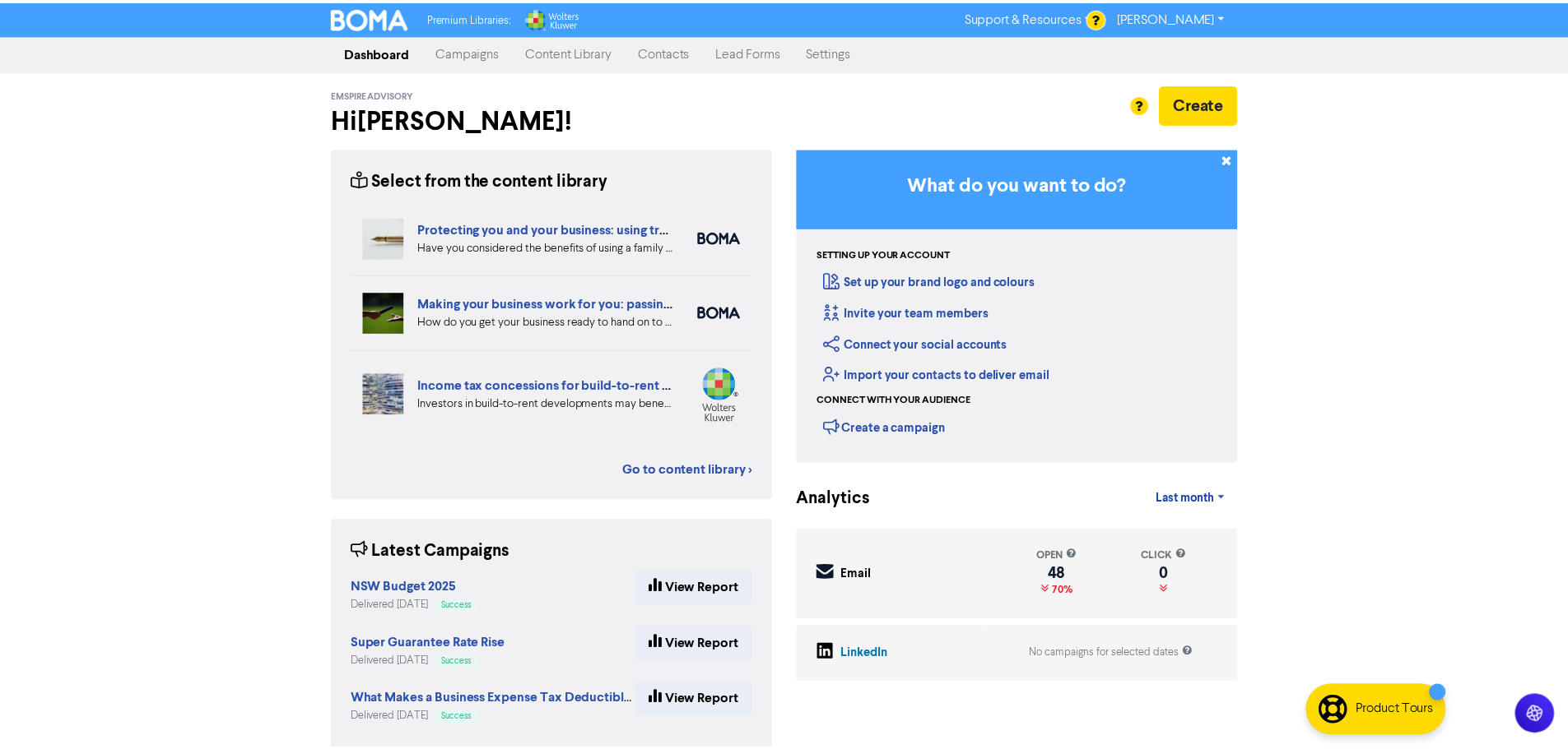
scroll to position [30, 0]
